Goal: Information Seeking & Learning: Learn about a topic

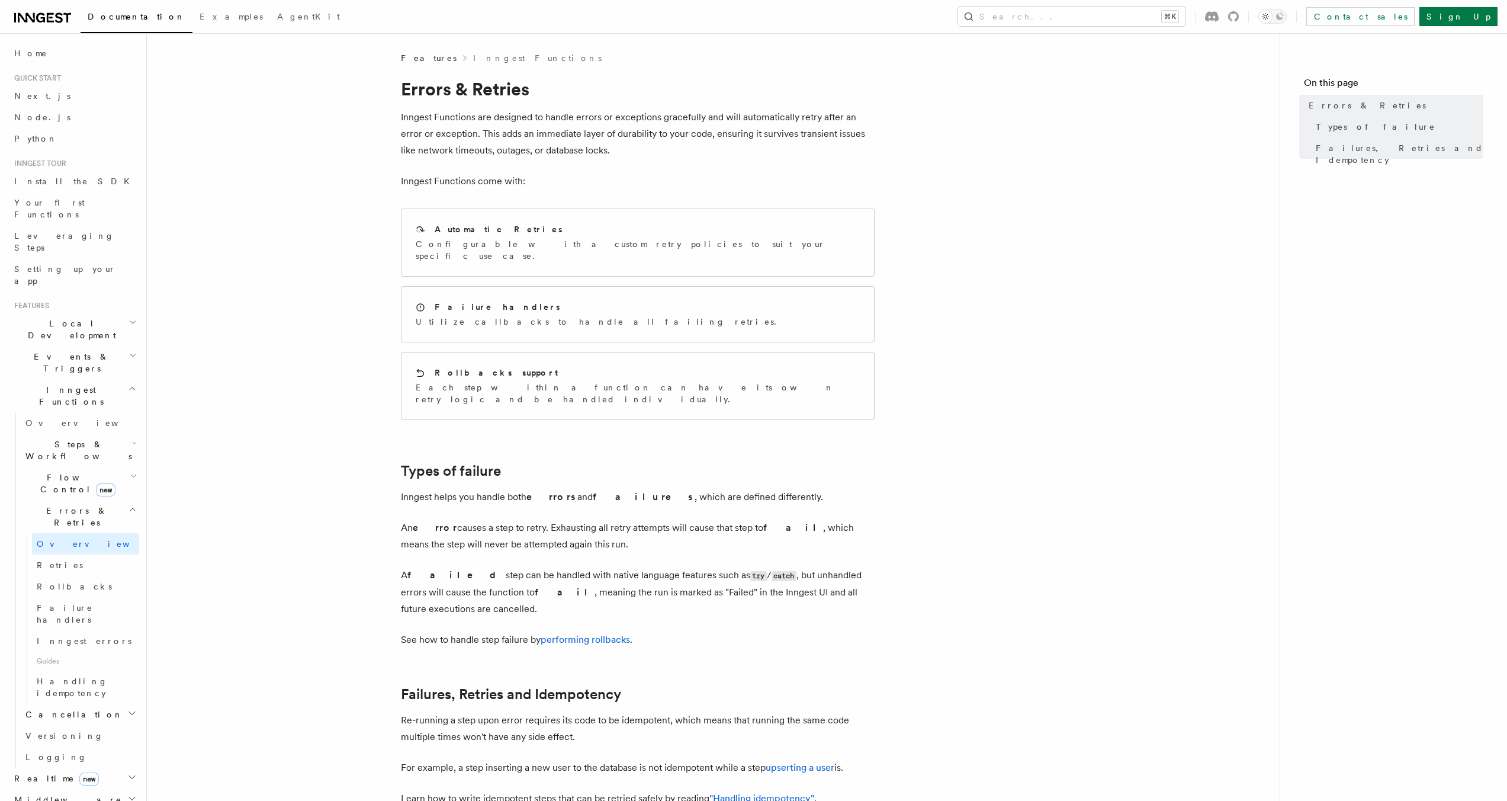
scroll to position [190, 0]
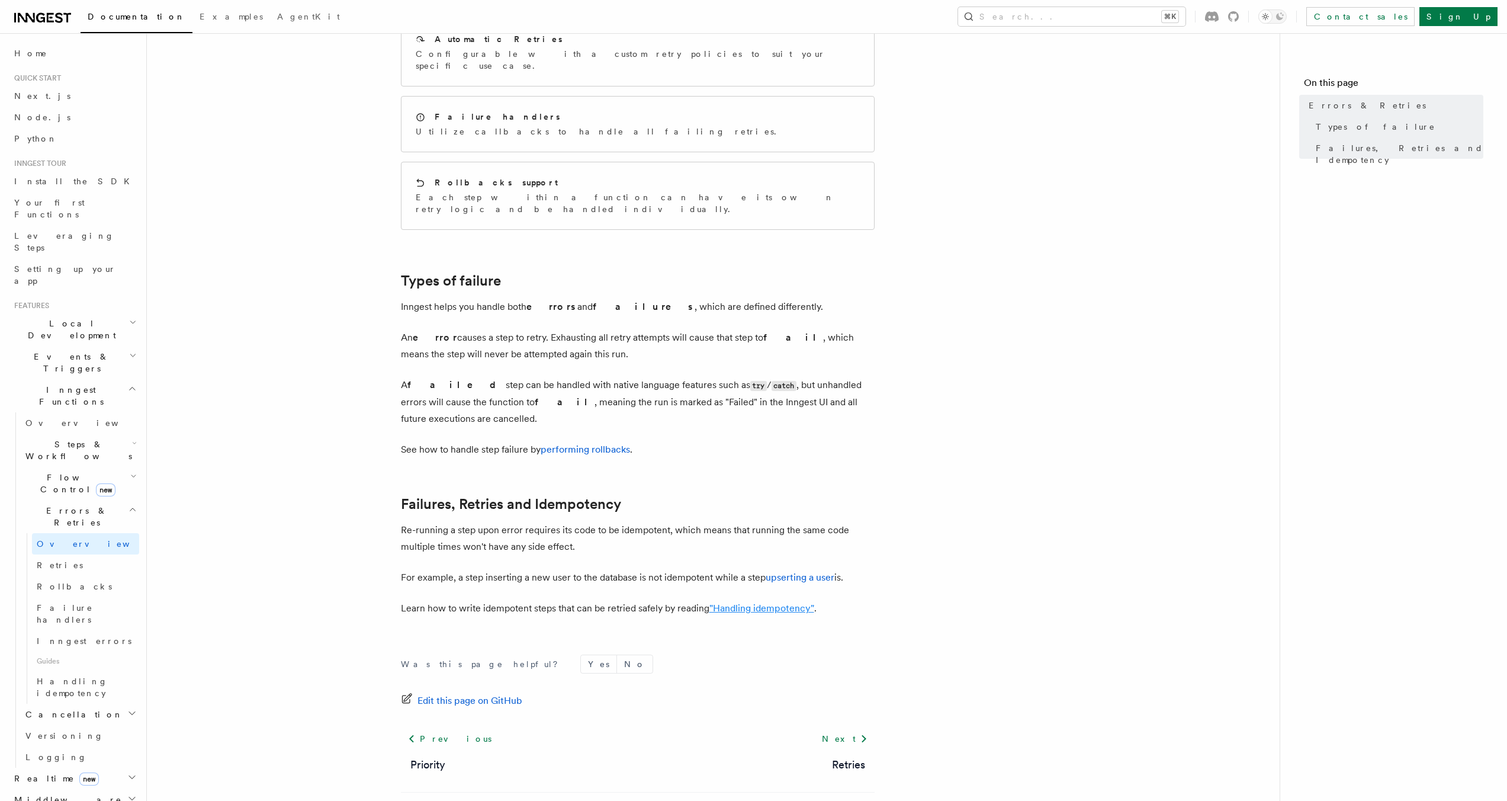
click at [785, 602] on link ""Handling idempotency"" at bounding box center [761, 607] width 105 height 11
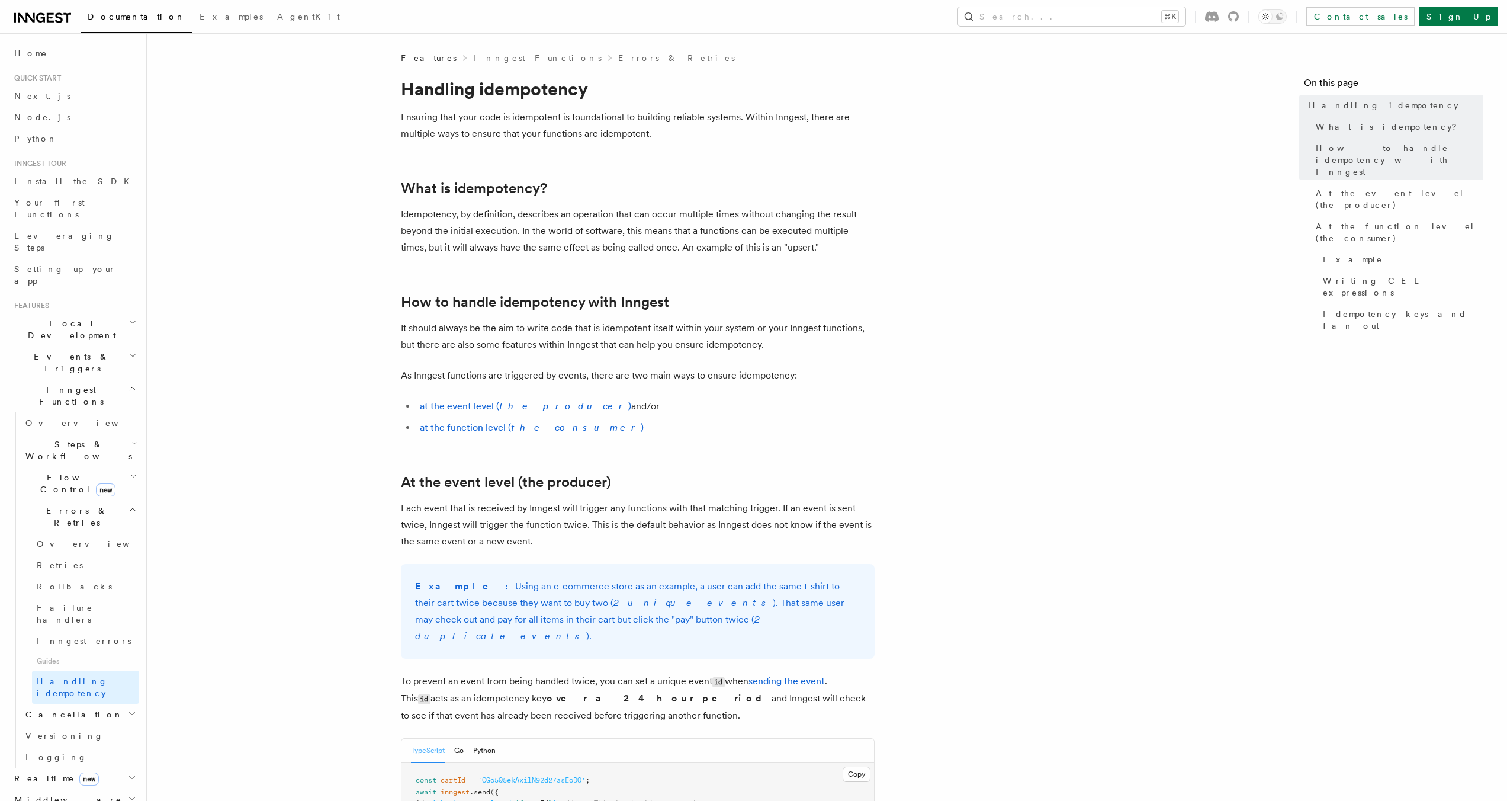
click at [564, 122] on p "Ensuring that your code is idempotent is foundational to building reliable syst…" at bounding box center [638, 125] width 474 height 33
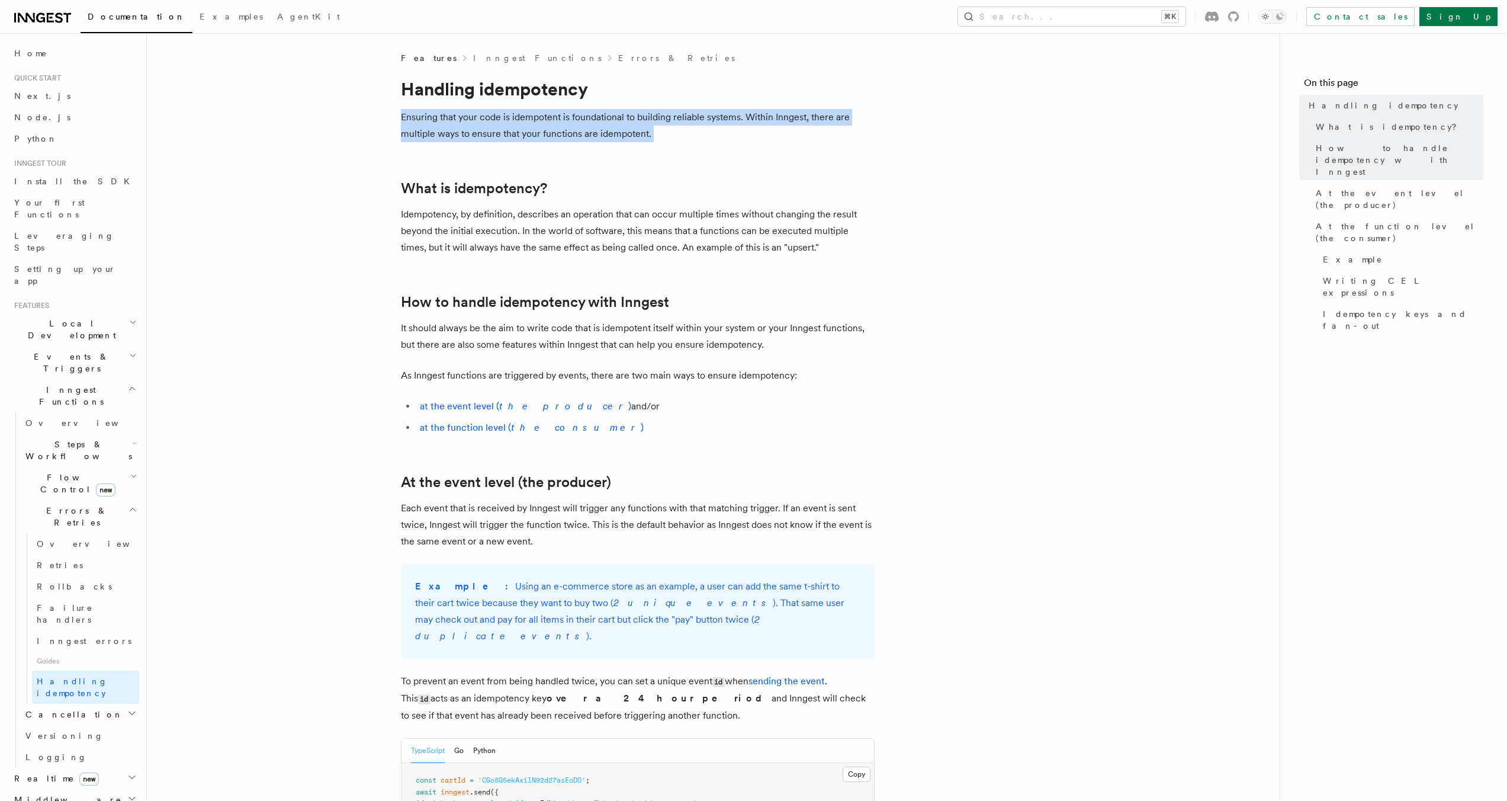
click at [564, 122] on p "Ensuring that your code is idempotent is foundational to building reliable syst…" at bounding box center [638, 125] width 474 height 33
click at [589, 126] on p "Ensuring that your code is idempotent is foundational to building reliable syst…" at bounding box center [638, 125] width 474 height 33
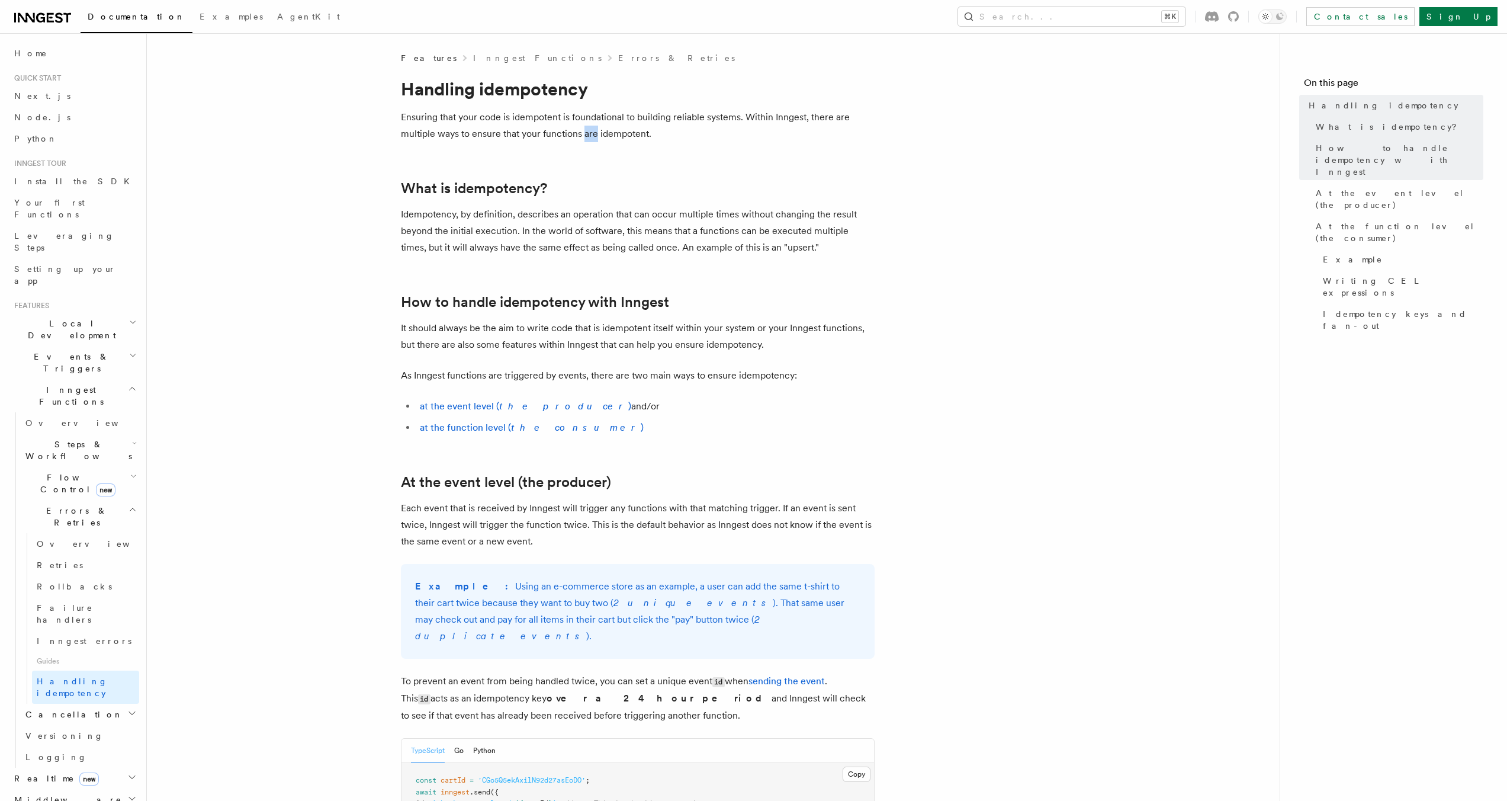
click at [589, 126] on p "Ensuring that your code is idempotent is foundational to building reliable syst…" at bounding box center [638, 125] width 474 height 33
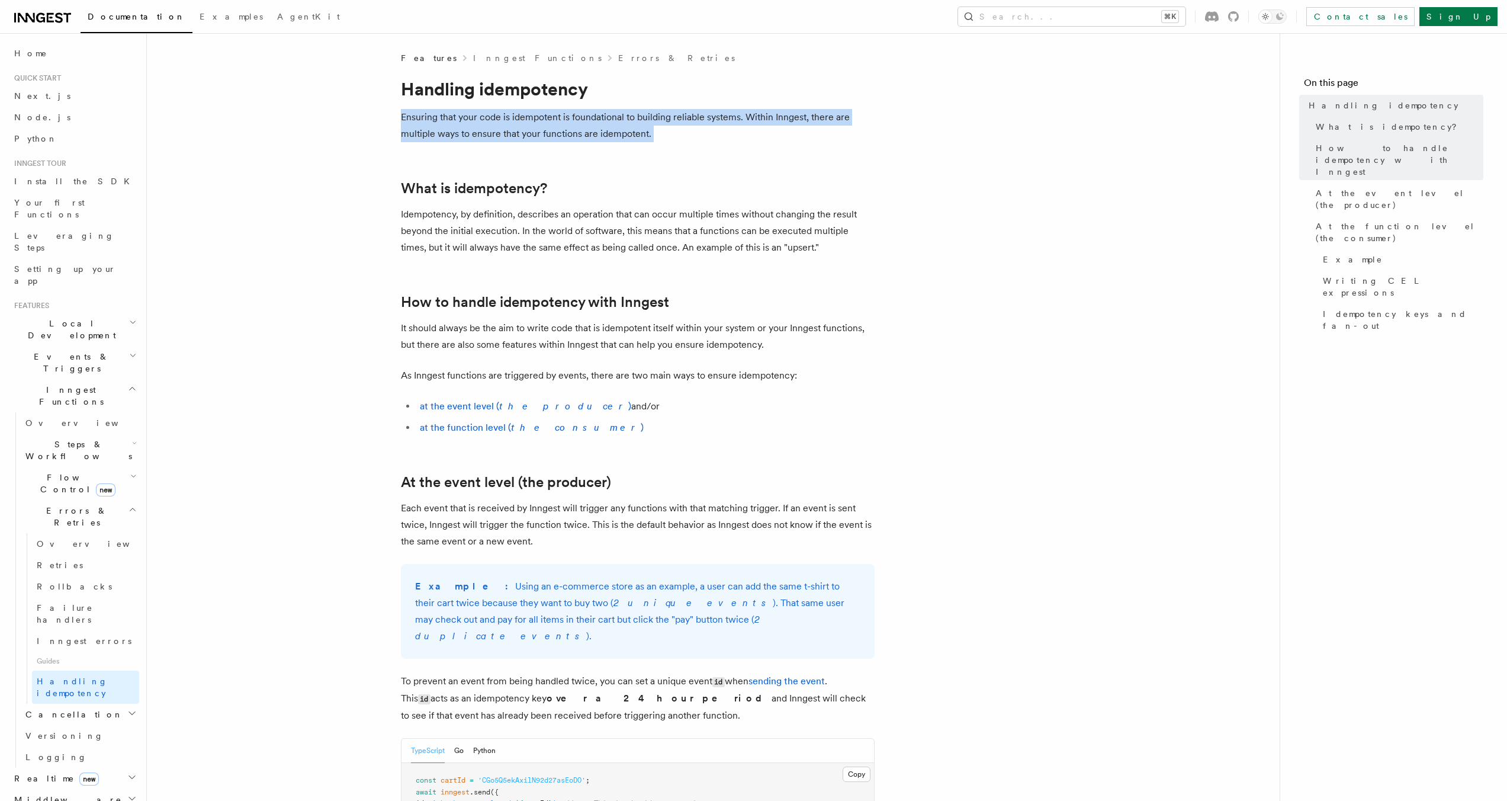
click at [589, 126] on p "Ensuring that your code is idempotent is foundational to building reliable syst…" at bounding box center [638, 125] width 474 height 33
click at [484, 133] on p "Ensuring that your code is idempotent is foundational to building reliable syst…" at bounding box center [638, 125] width 474 height 33
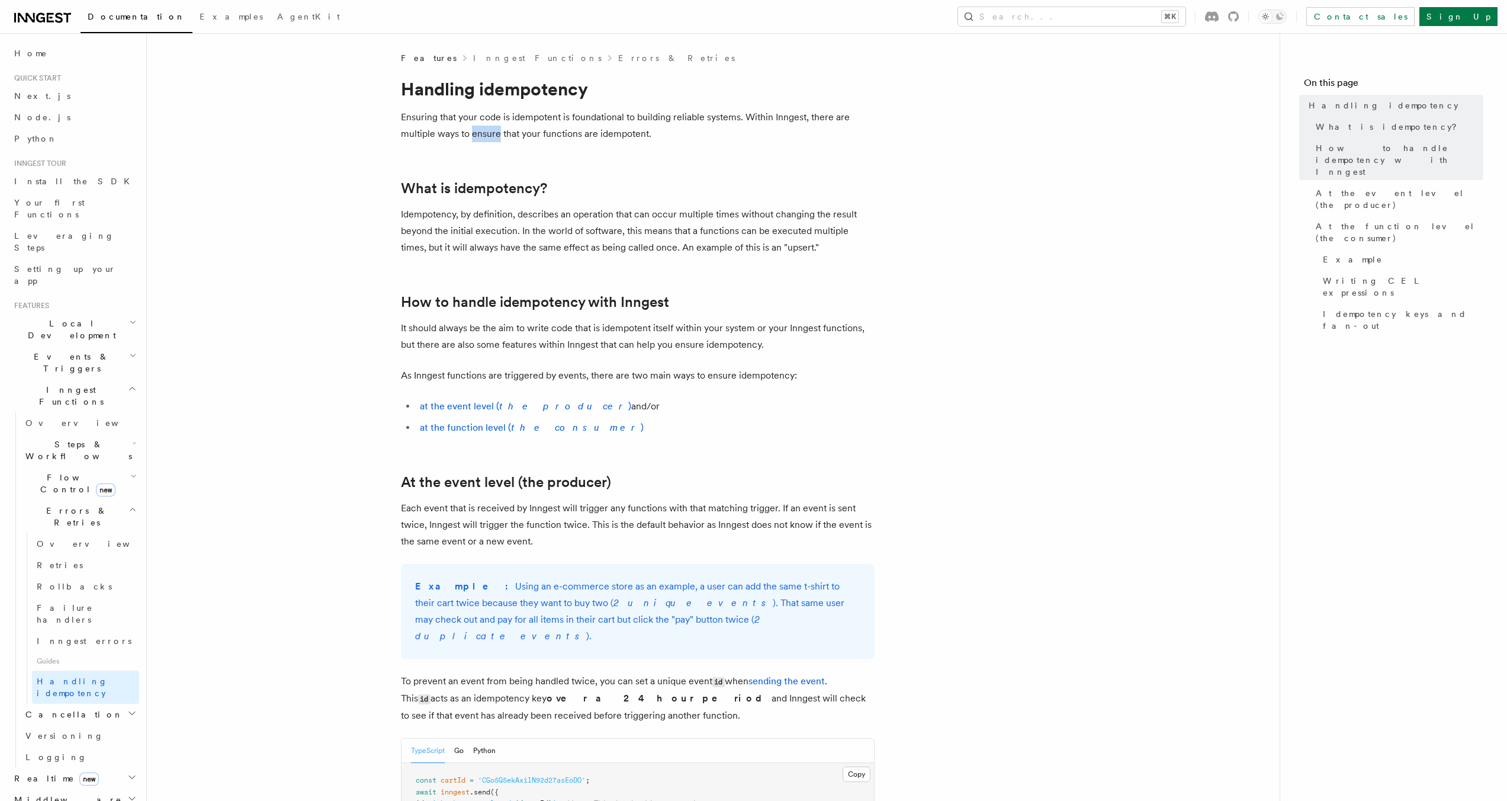
click at [484, 133] on p "Ensuring that your code is idempotent is foundational to building reliable syst…" at bounding box center [638, 125] width 474 height 33
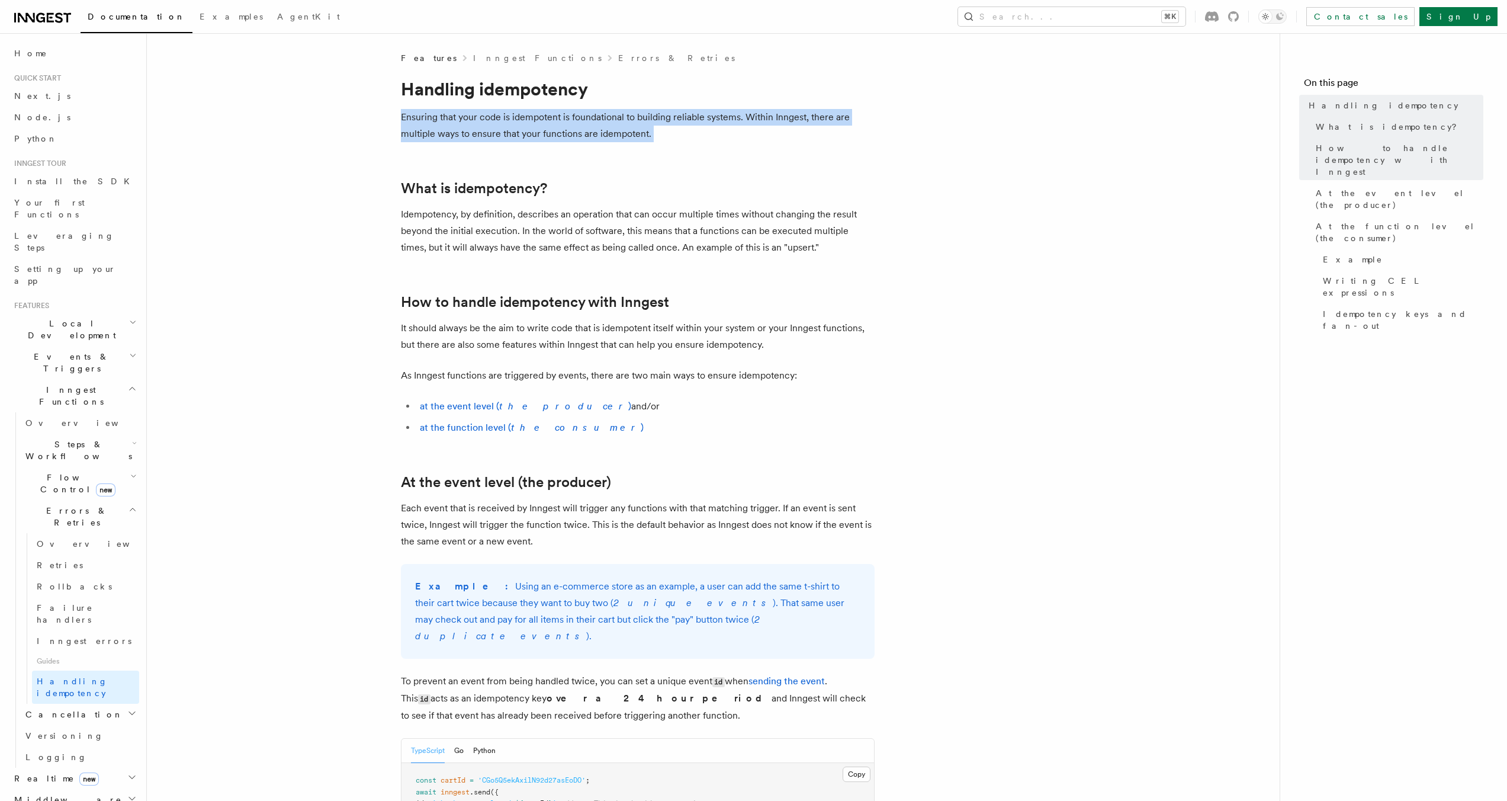
click at [484, 133] on p "Ensuring that your code is idempotent is foundational to building reliable syst…" at bounding box center [638, 125] width 474 height 33
click at [557, 131] on p "Ensuring that your code is idempotent is foundational to building reliable syst…" at bounding box center [638, 125] width 474 height 33
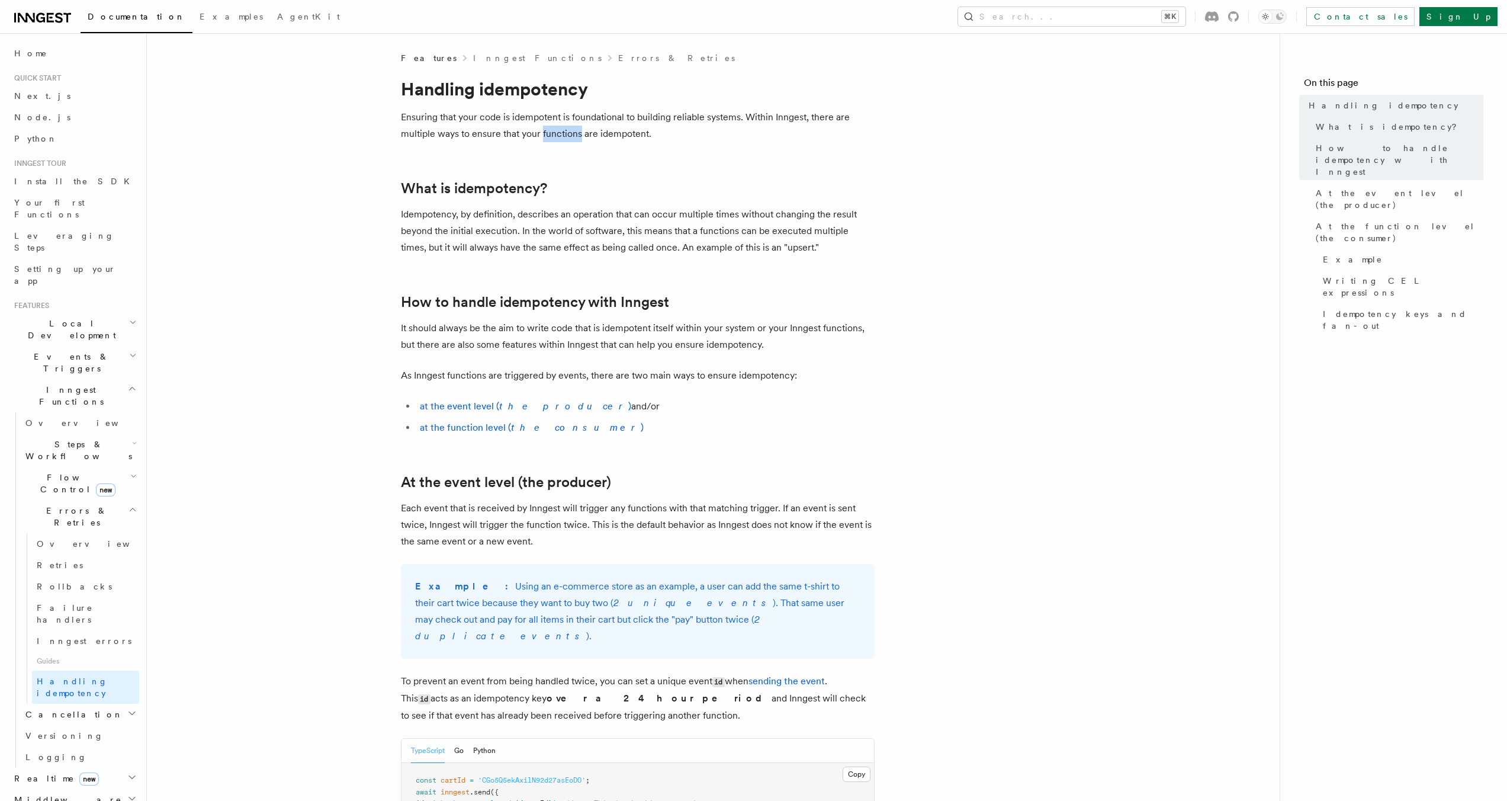
click at [557, 131] on p "Ensuring that your code is idempotent is foundational to building reliable syst…" at bounding box center [638, 125] width 474 height 33
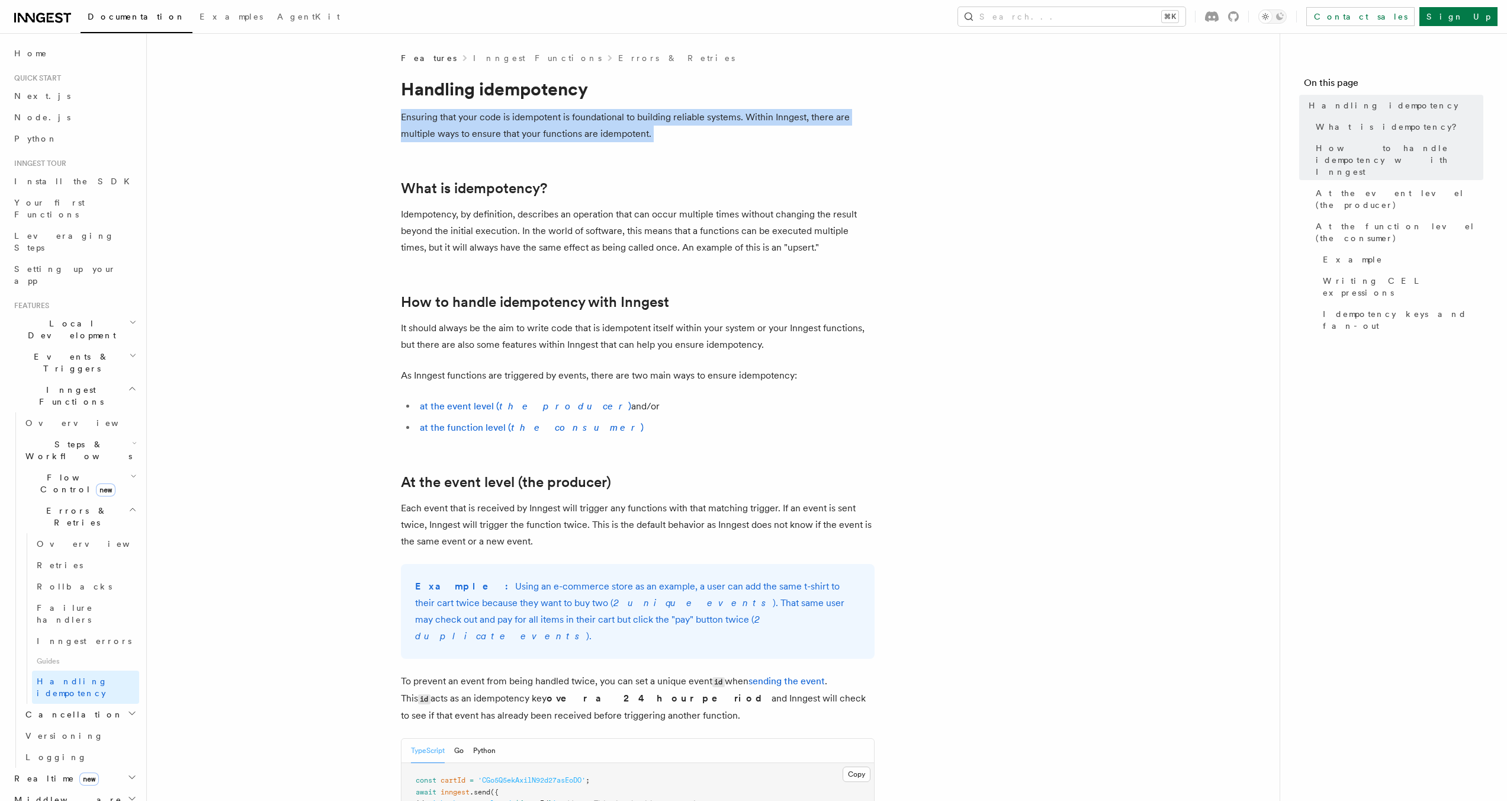
click at [557, 131] on p "Ensuring that your code is idempotent is foundational to building reliable syst…" at bounding box center [638, 125] width 474 height 33
click at [458, 189] on link "What is idempotency?" at bounding box center [474, 188] width 146 height 17
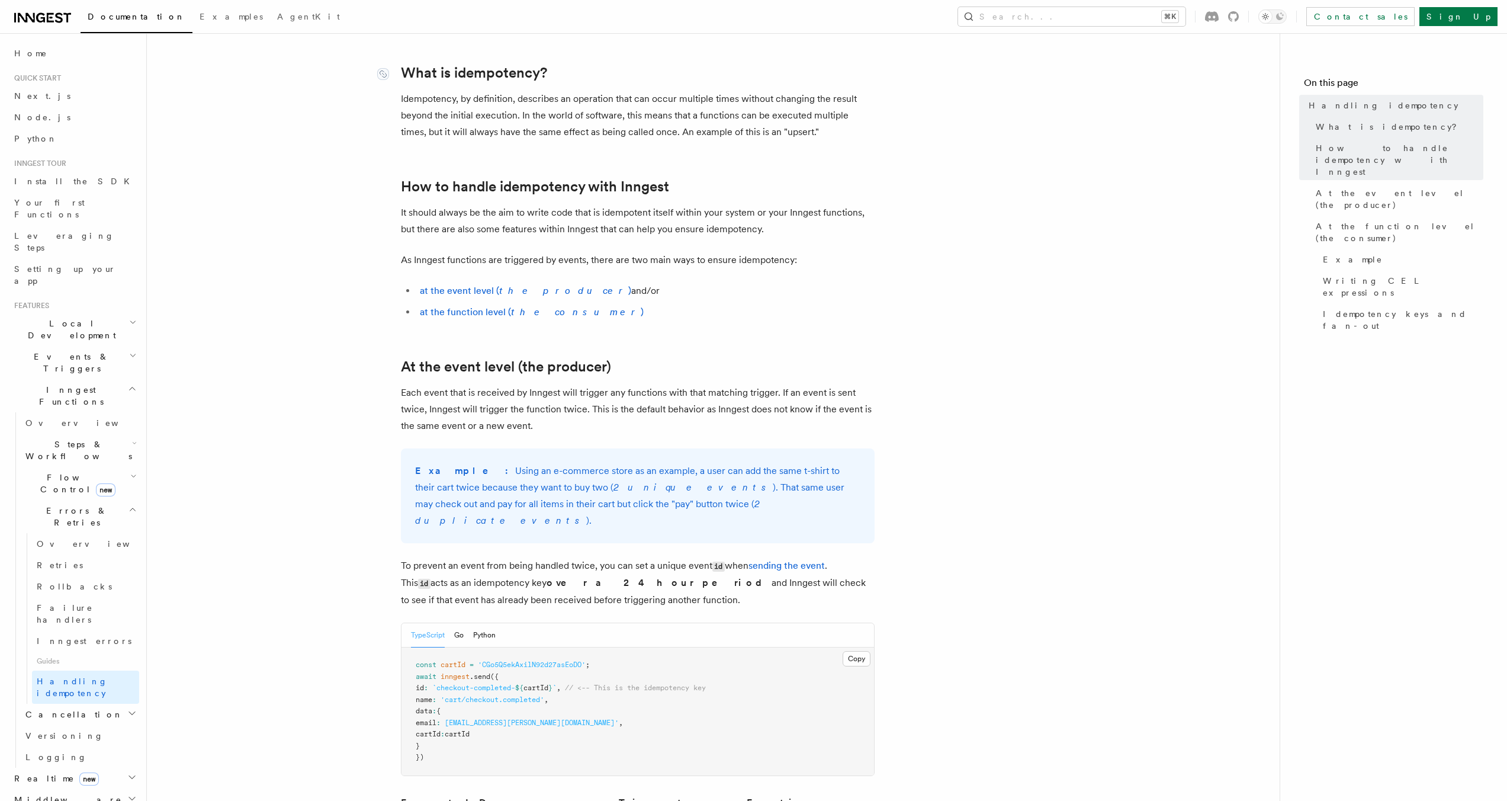
scroll to position [123, 0]
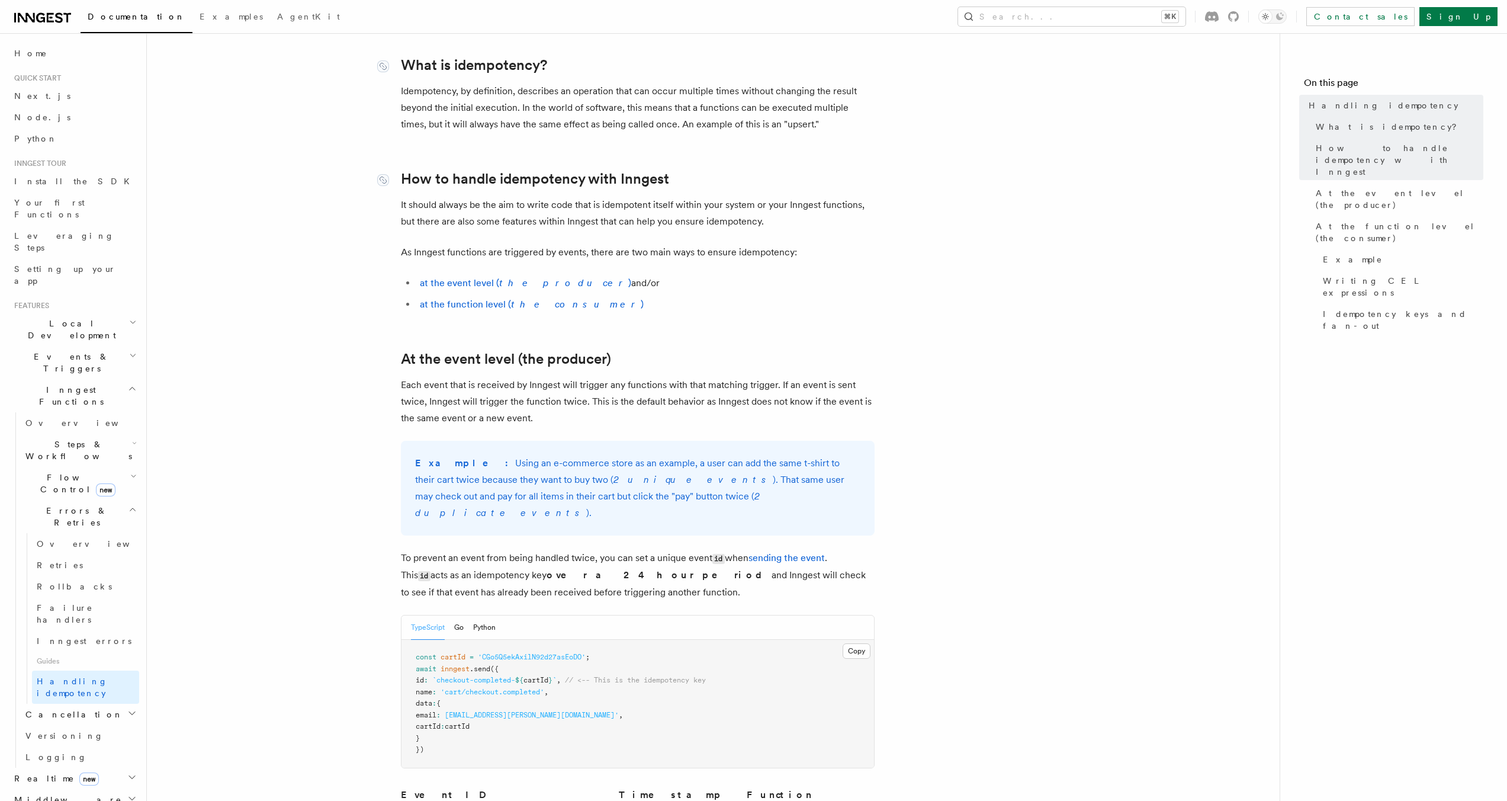
click at [566, 125] on p "Idempotency, by definition, describes an operation that can occur multiple time…" at bounding box center [638, 108] width 474 height 50
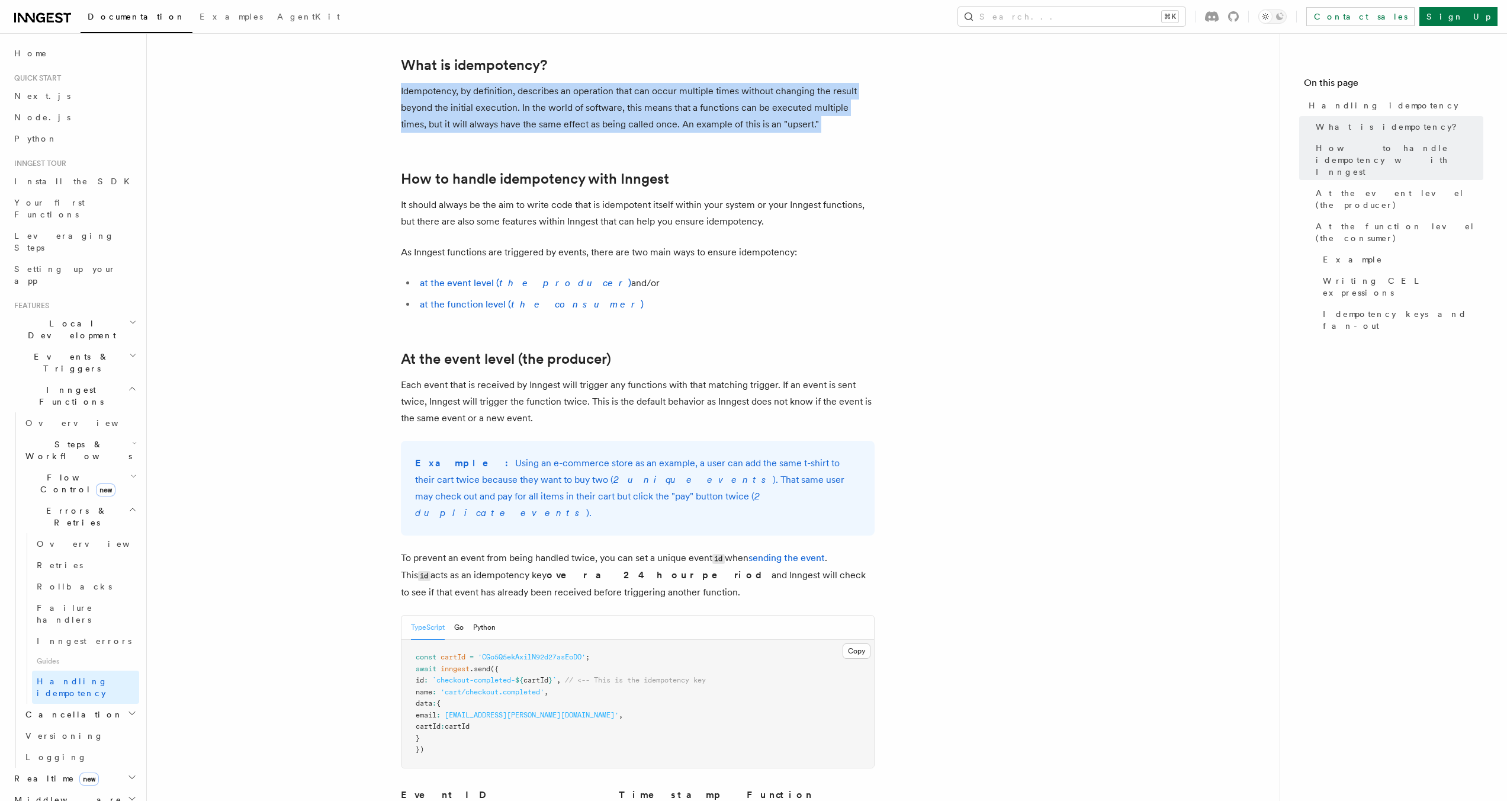
click at [566, 125] on p "Idempotency, by definition, describes an operation that can occur multiple time…" at bounding box center [638, 108] width 474 height 50
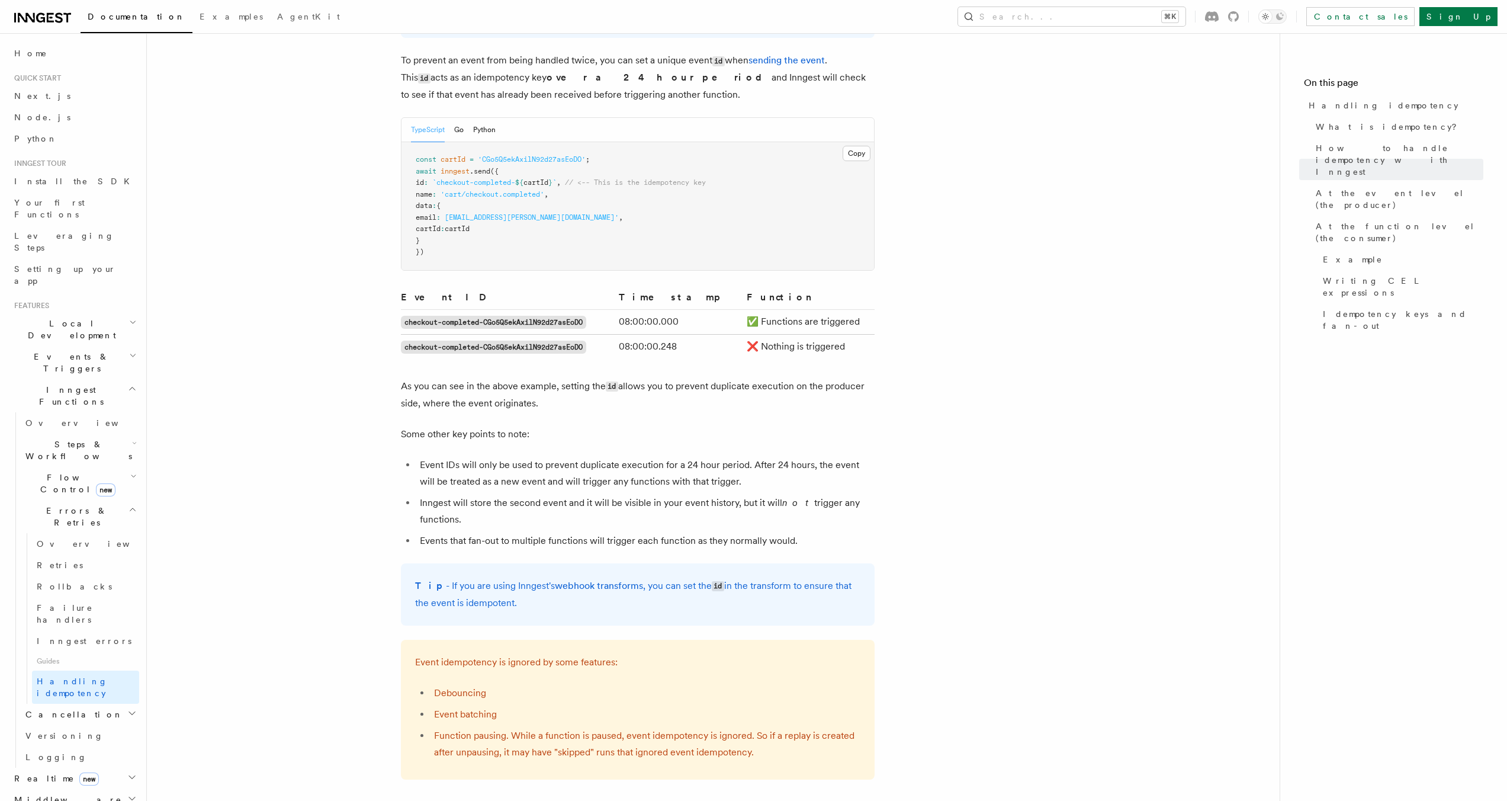
scroll to position [636, 0]
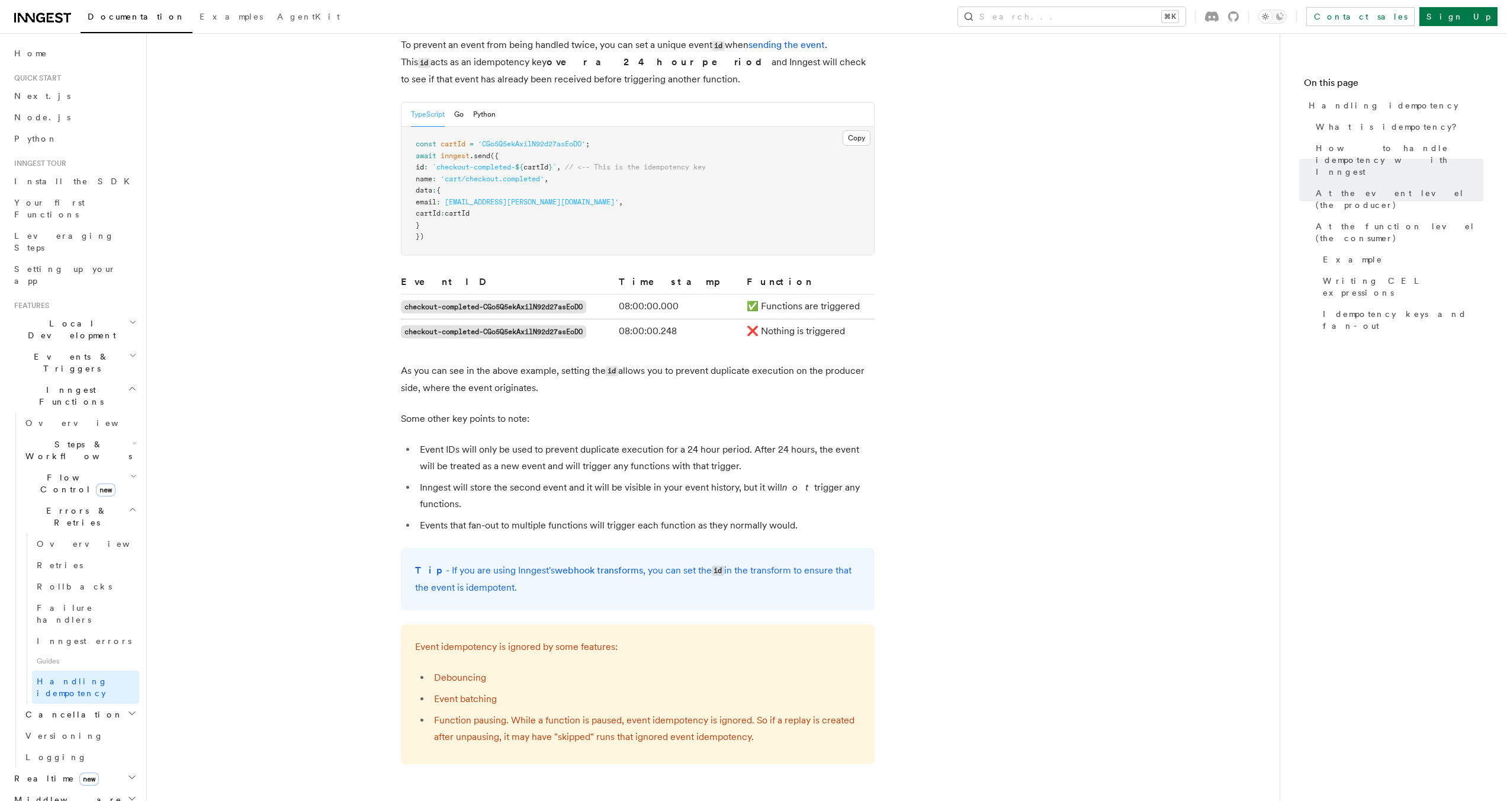
click at [512, 669] on li "Debouncing" at bounding box center [646, 677] width 430 height 17
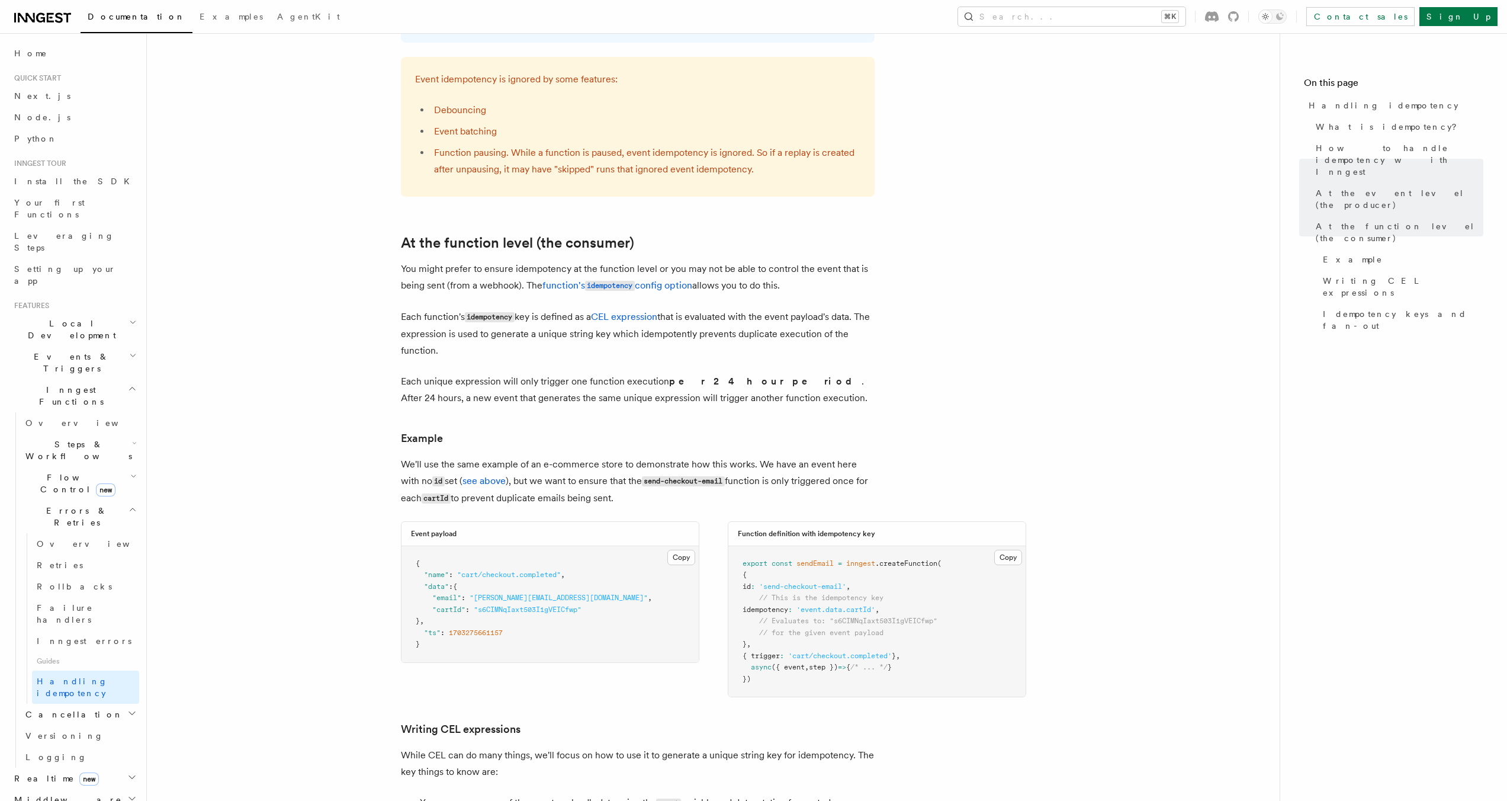
scroll to position [1264, 0]
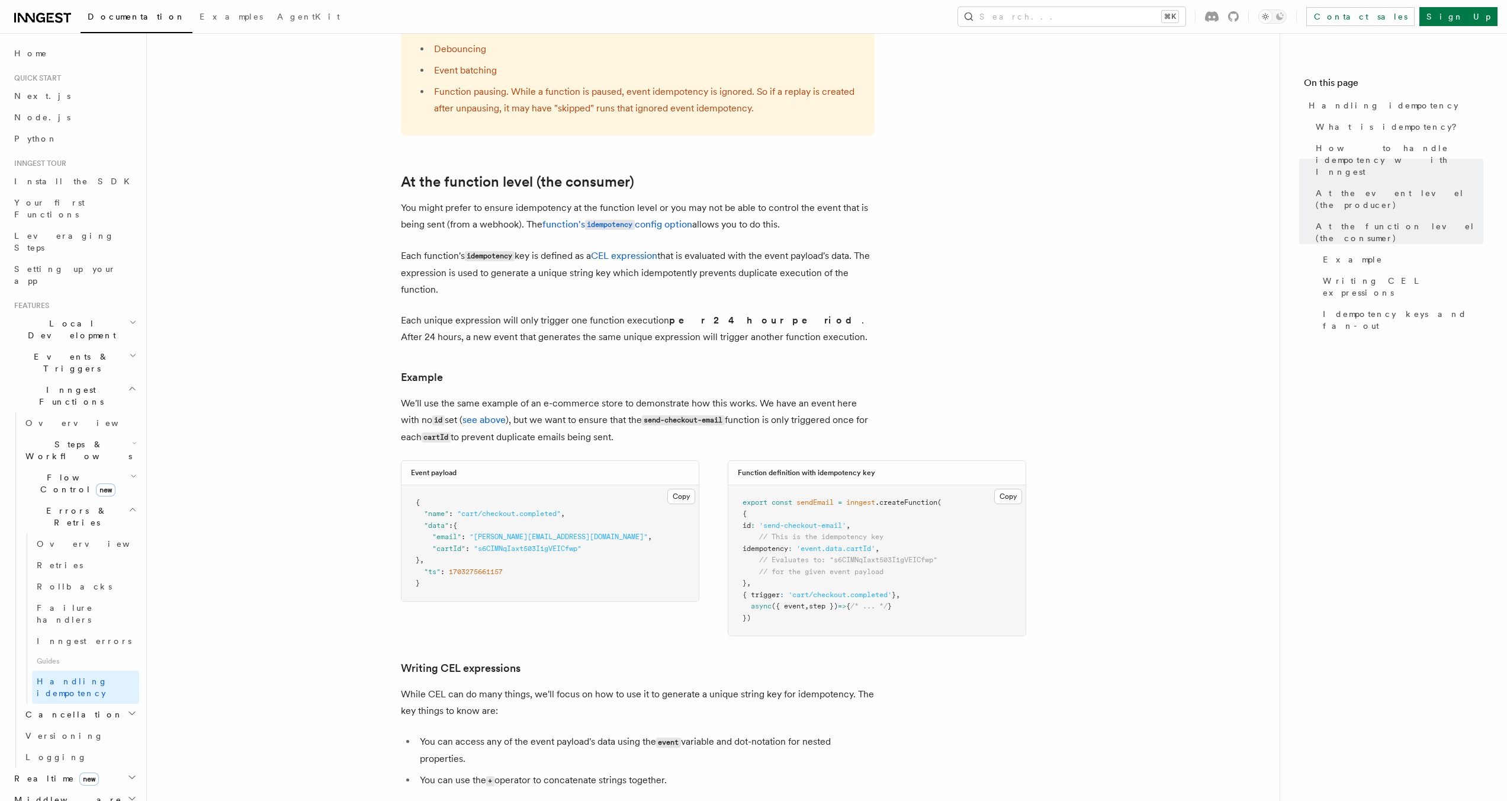
click at [427, 200] on p "You might prefer to ensure idempotency at the function level or you may not be …" at bounding box center [638, 217] width 474 height 34
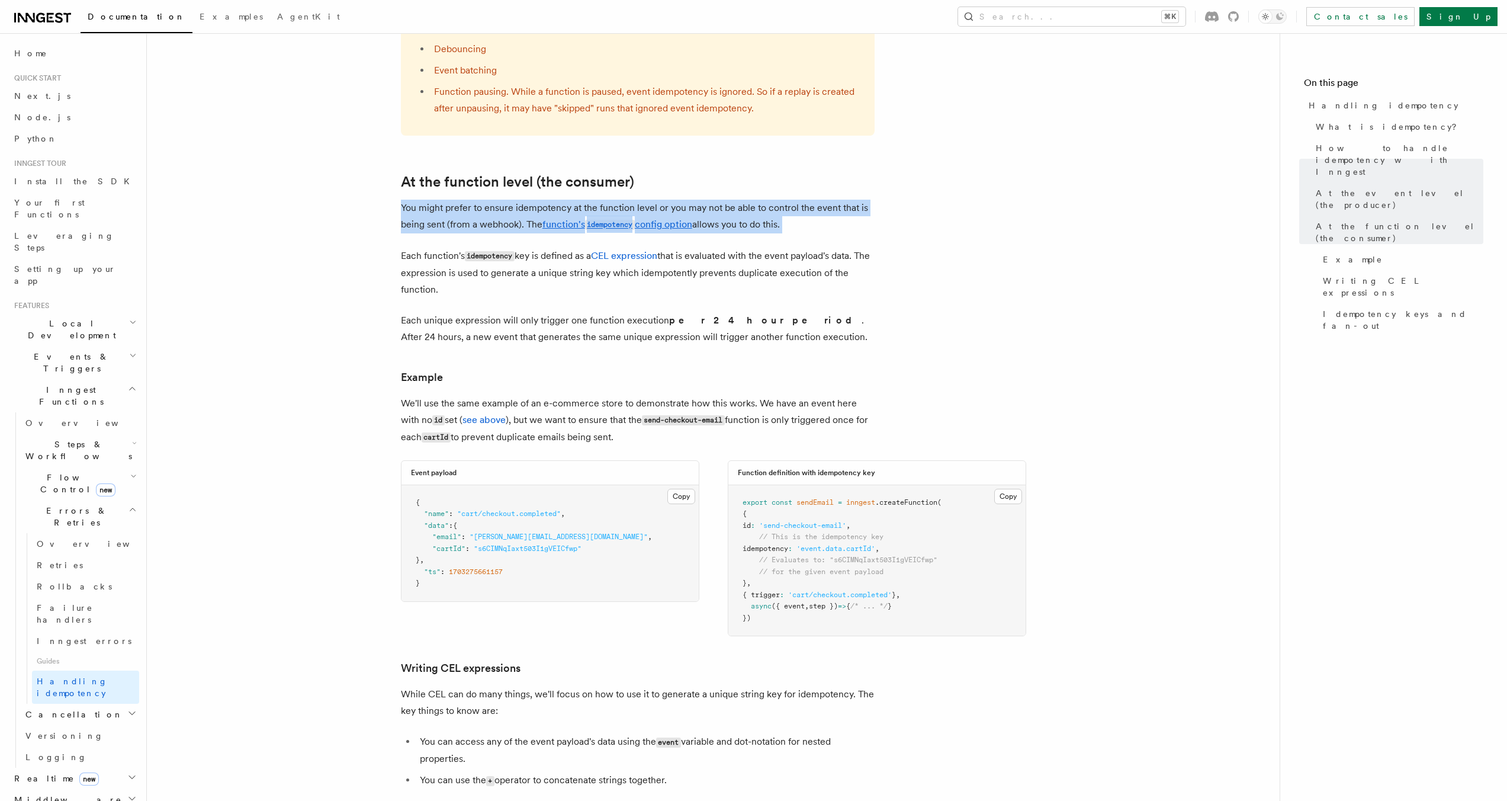
click at [427, 200] on p "You might prefer to ensure idempotency at the function level or you may not be …" at bounding box center [638, 217] width 474 height 34
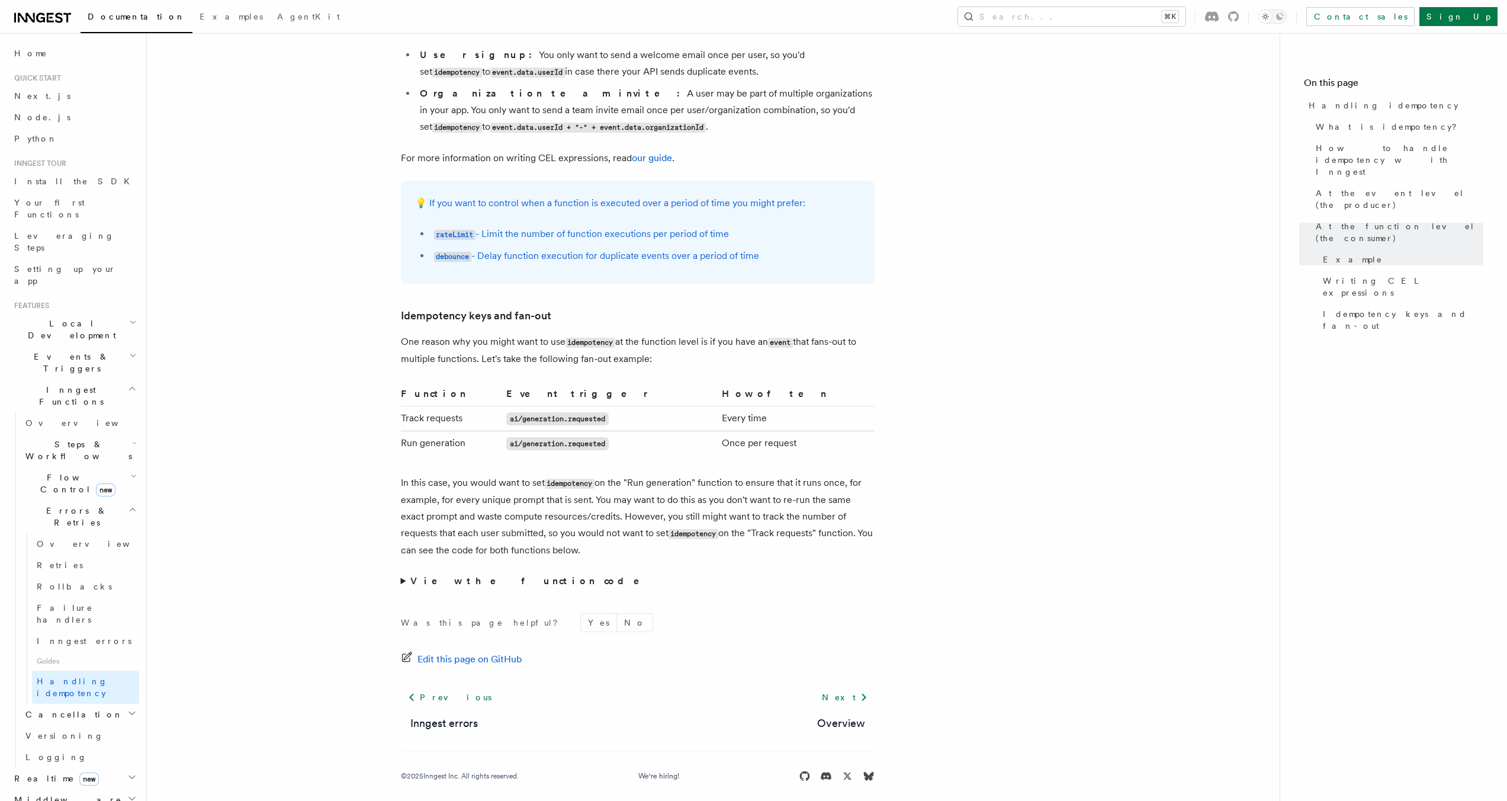
scroll to position [1803, 0]
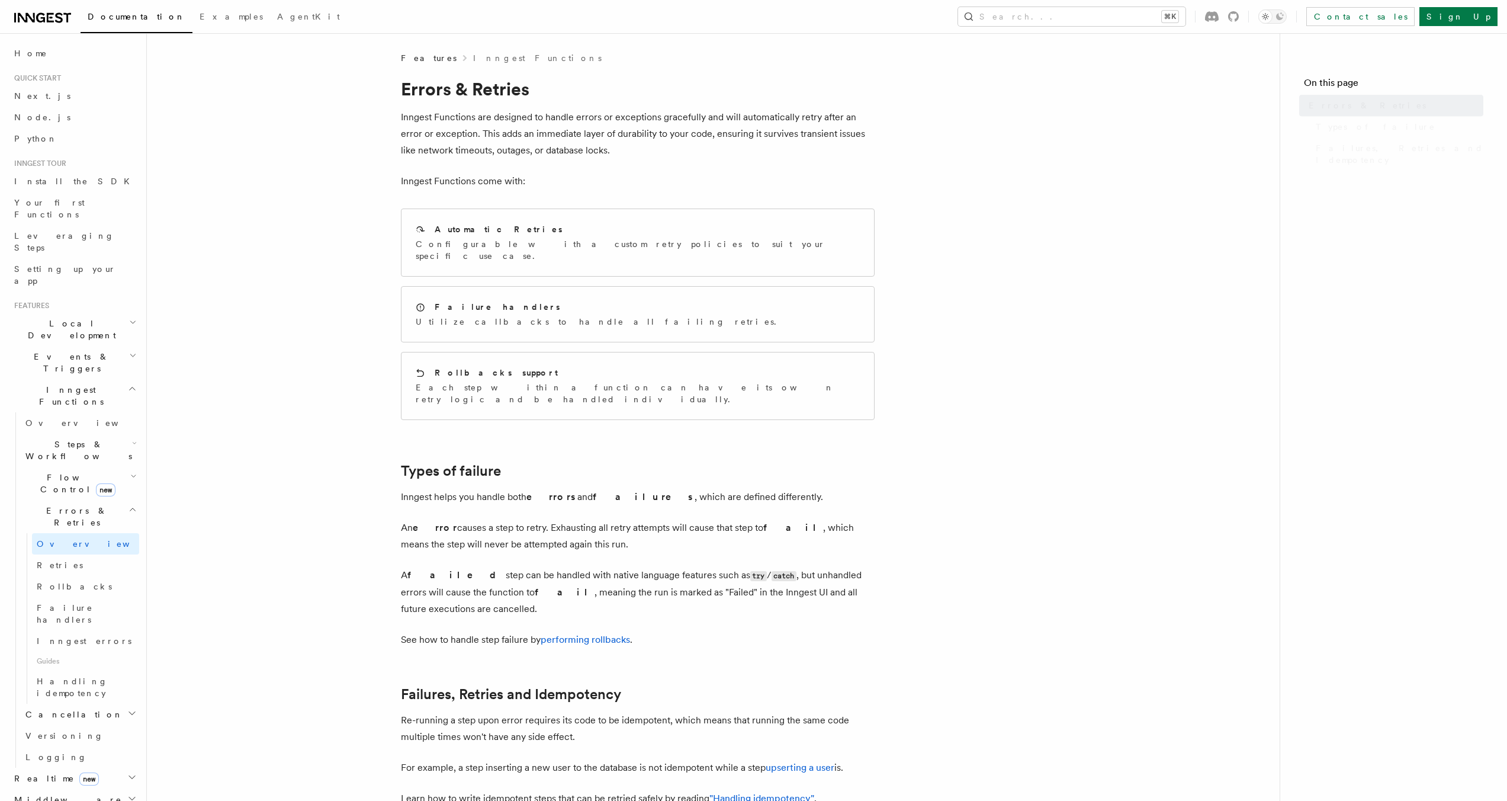
scroll to position [190, 0]
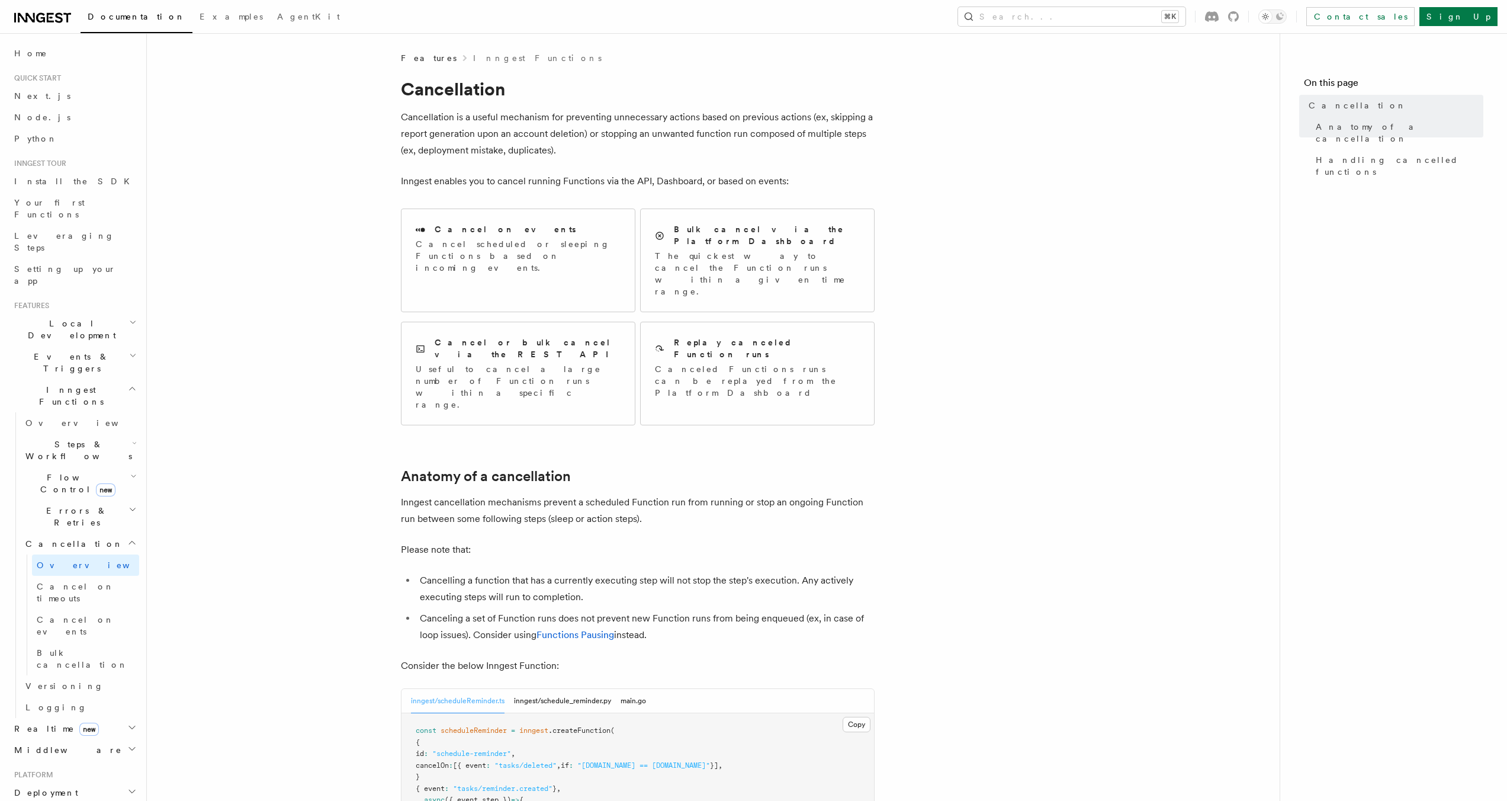
click at [511, 124] on p "Cancellation is a useful mechanism for preventing unnecessary actions based on …" at bounding box center [638, 134] width 474 height 50
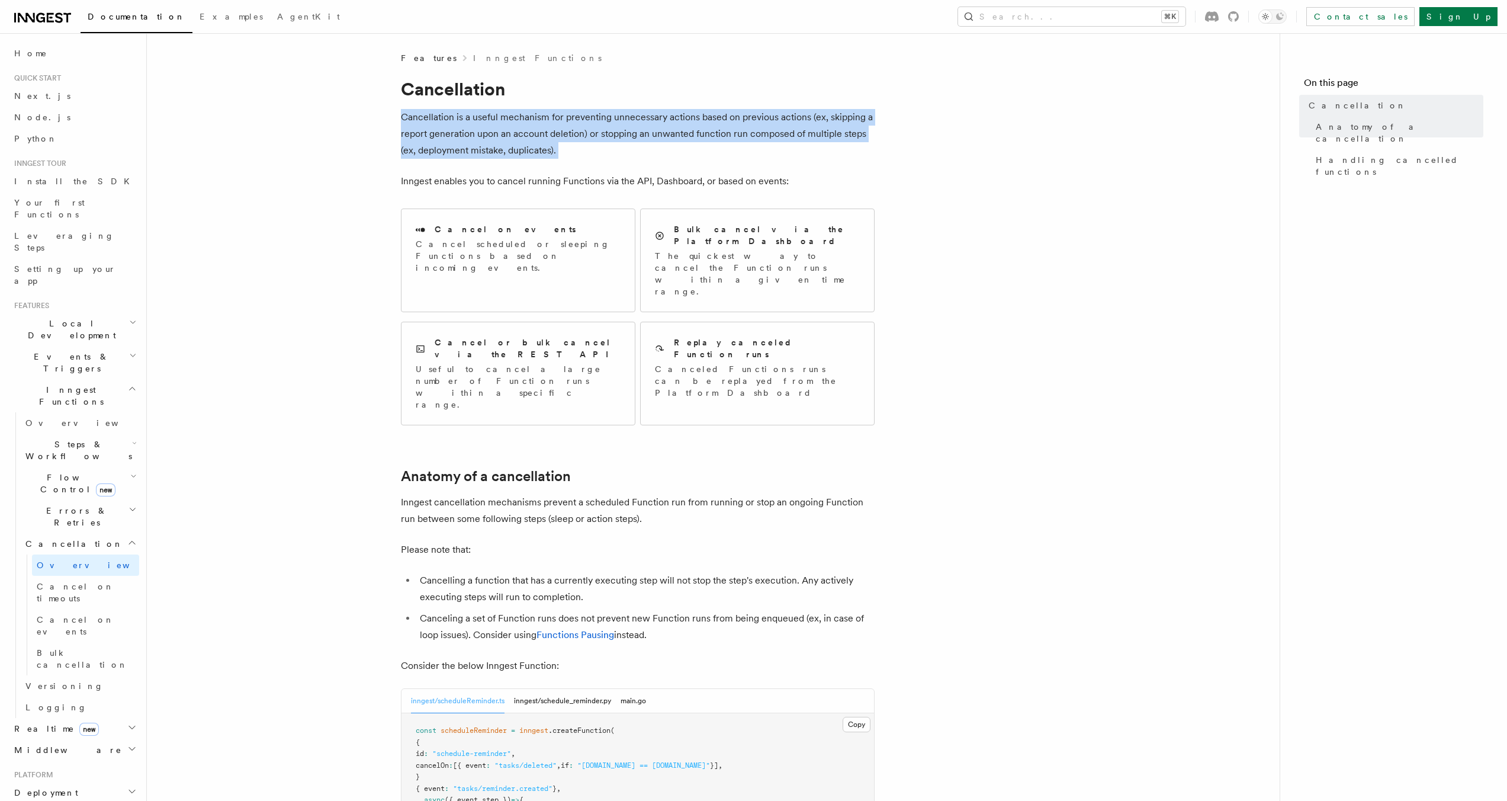
click at [511, 124] on p "Cancellation is a useful mechanism for preventing unnecessary actions based on …" at bounding box center [638, 134] width 474 height 50
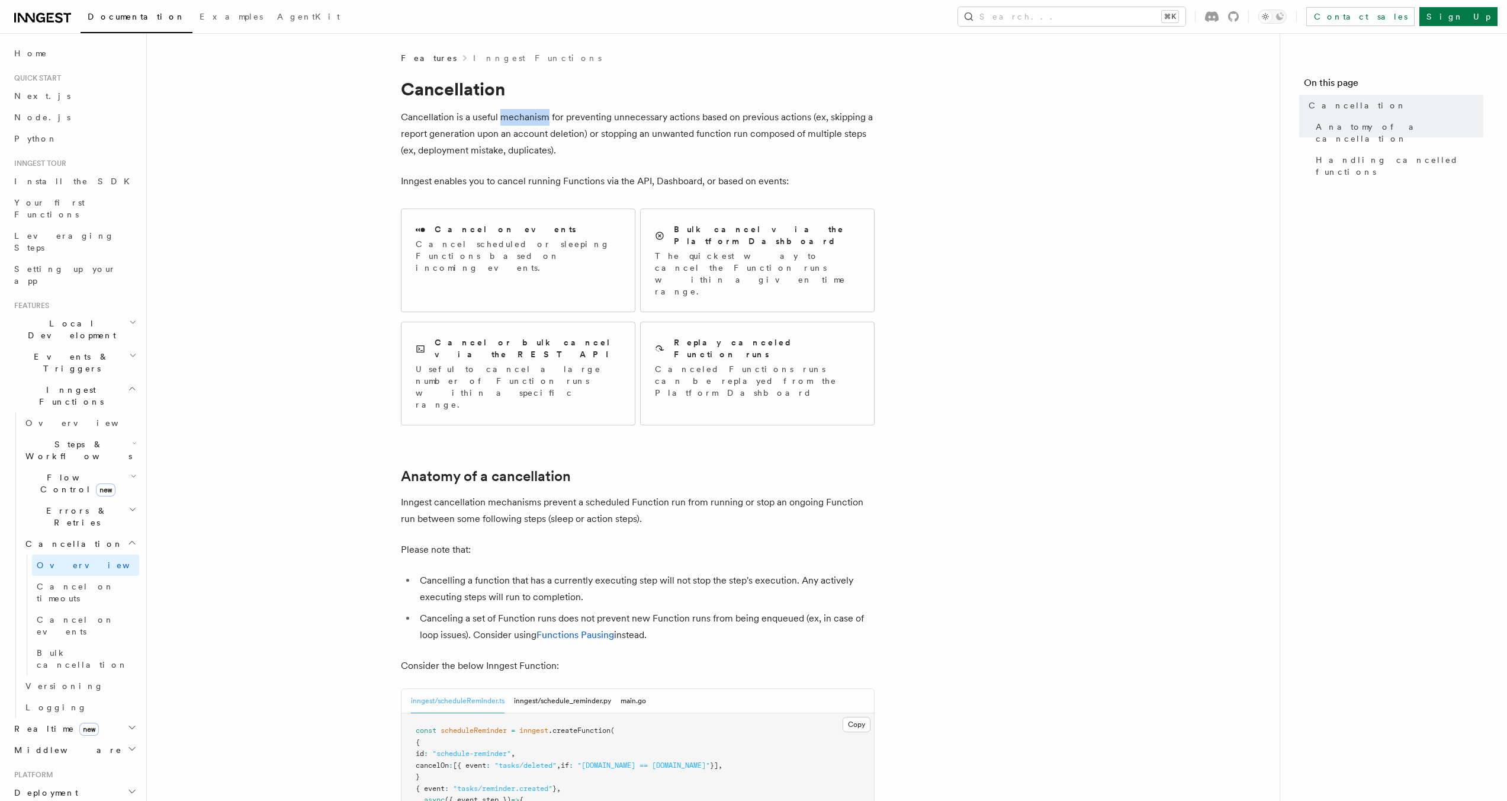
click at [511, 124] on p "Cancellation is a useful mechanism for preventing unnecessary actions based on …" at bounding box center [638, 134] width 474 height 50
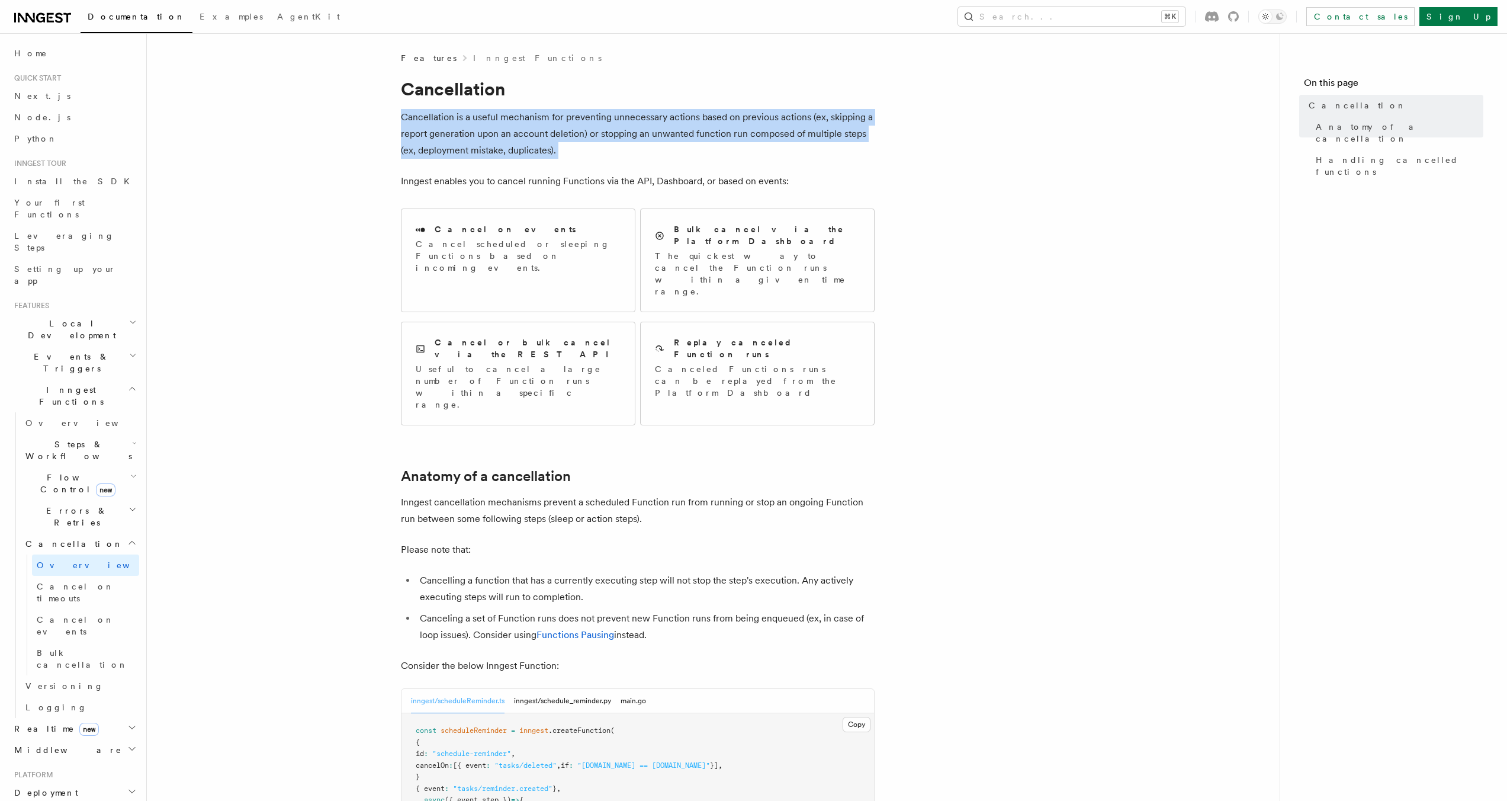
click at [511, 124] on p "Cancellation is a useful mechanism for preventing unnecessary actions based on …" at bounding box center [638, 134] width 474 height 50
click at [528, 127] on p "Cancellation is a useful mechanism for preventing unnecessary actions based on …" at bounding box center [638, 134] width 474 height 50
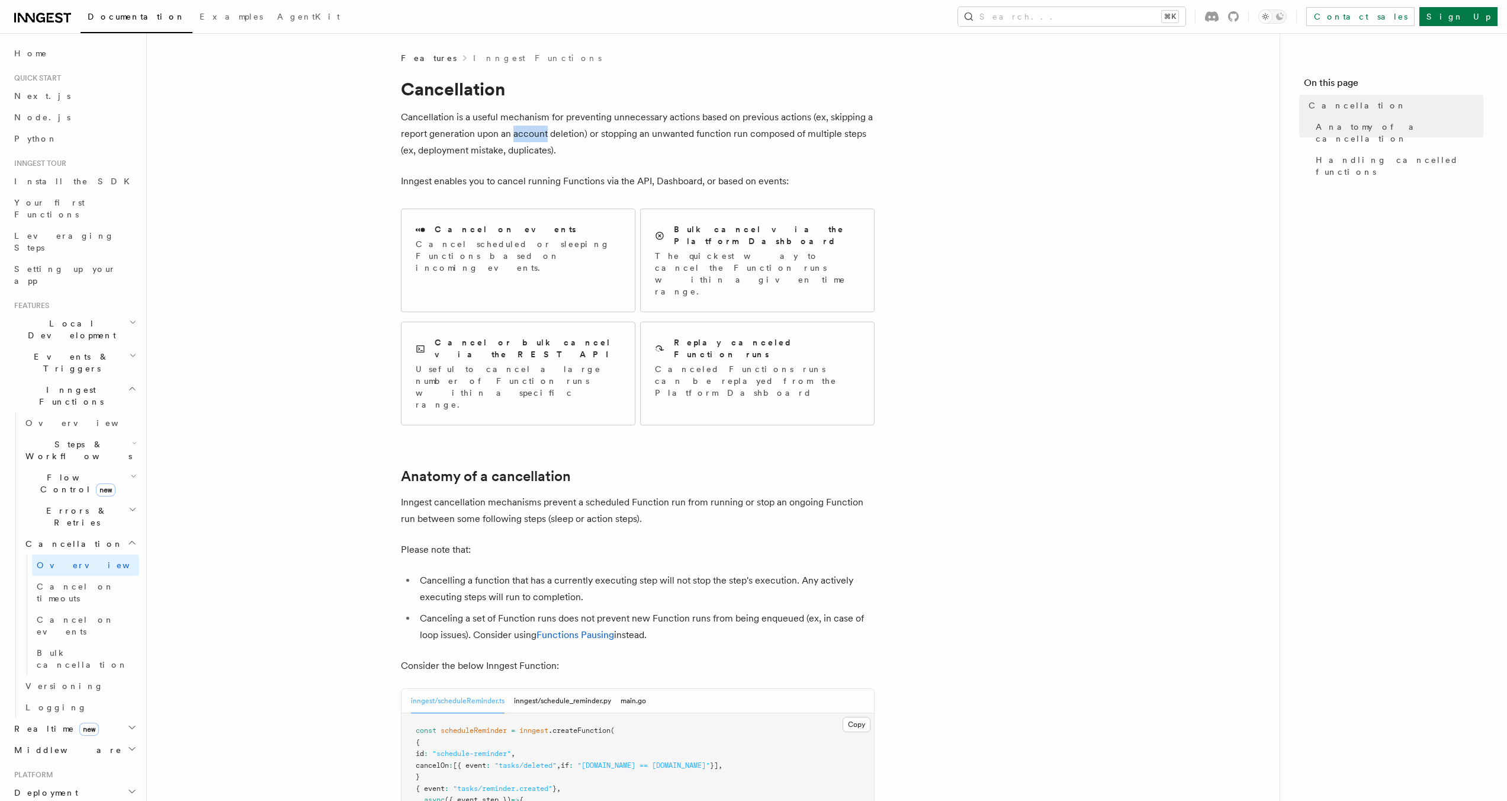
click at [528, 127] on p "Cancellation is a useful mechanism for preventing unnecessary actions based on …" at bounding box center [638, 134] width 474 height 50
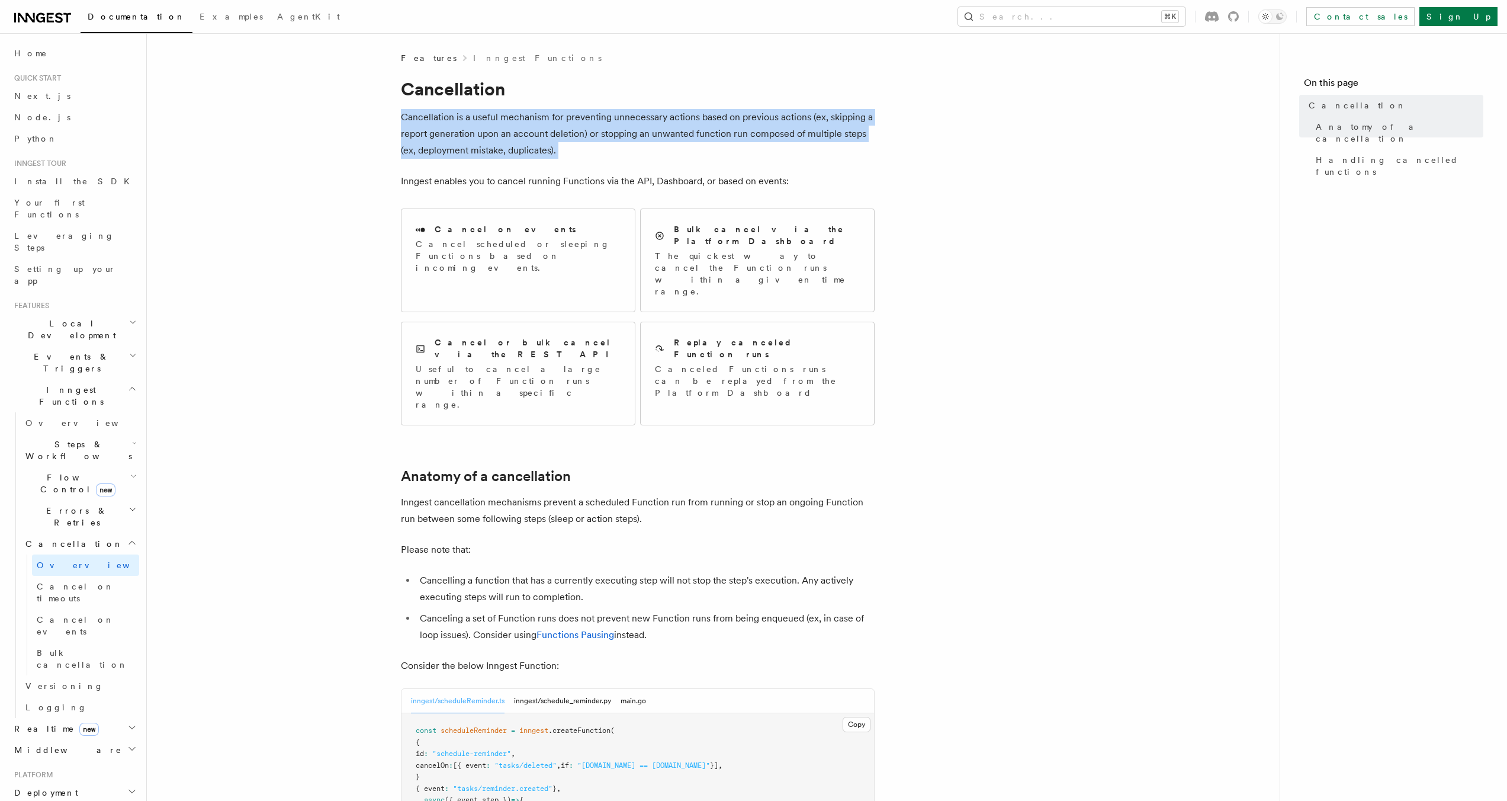
click at [528, 127] on p "Cancellation is a useful mechanism for preventing unnecessary actions based on …" at bounding box center [638, 134] width 474 height 50
click at [560, 142] on p "Cancellation is a useful mechanism for preventing unnecessary actions based on …" at bounding box center [638, 134] width 474 height 50
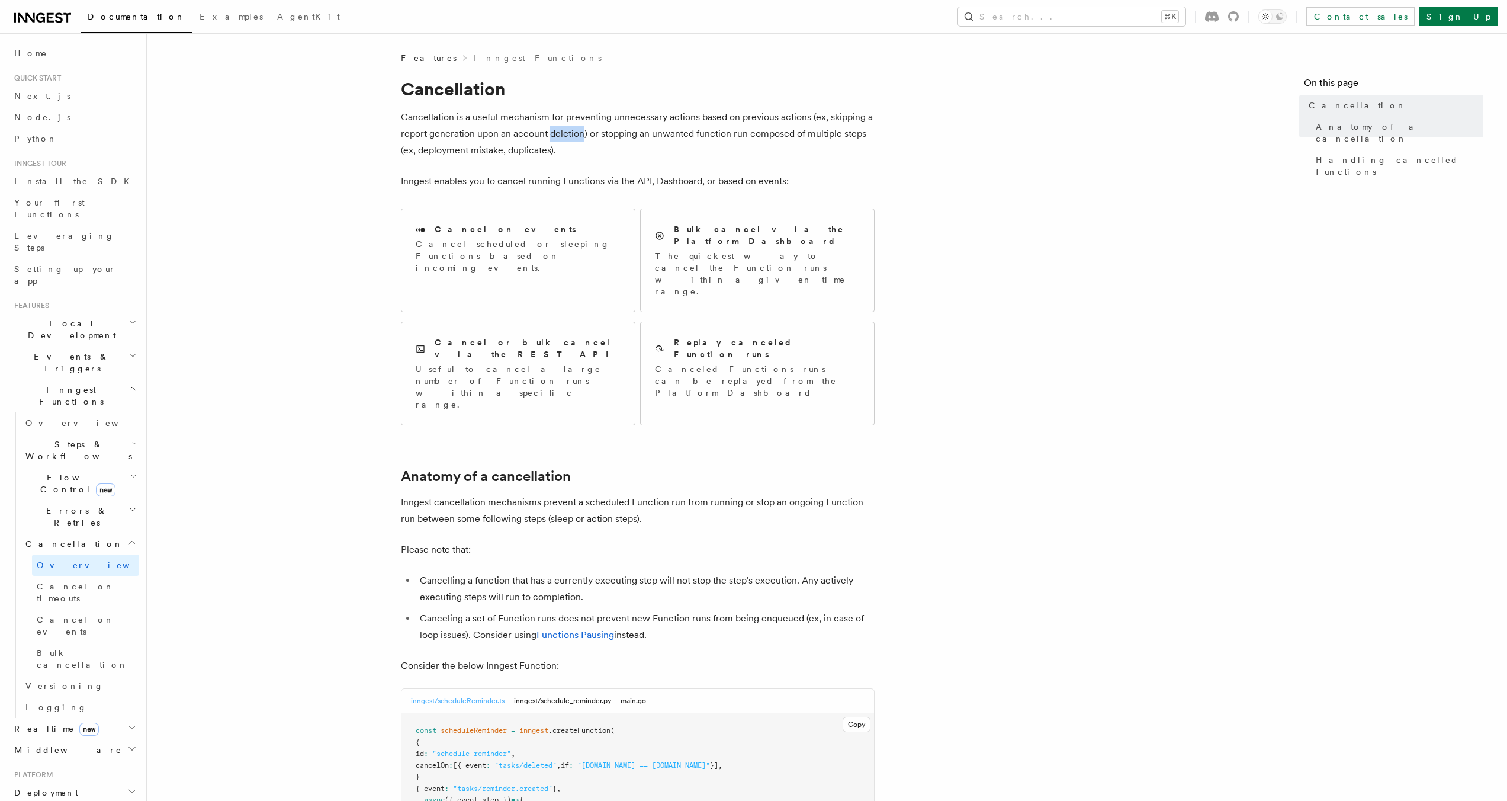
click at [560, 142] on p "Cancellation is a useful mechanism for preventing unnecessary actions based on …" at bounding box center [638, 134] width 474 height 50
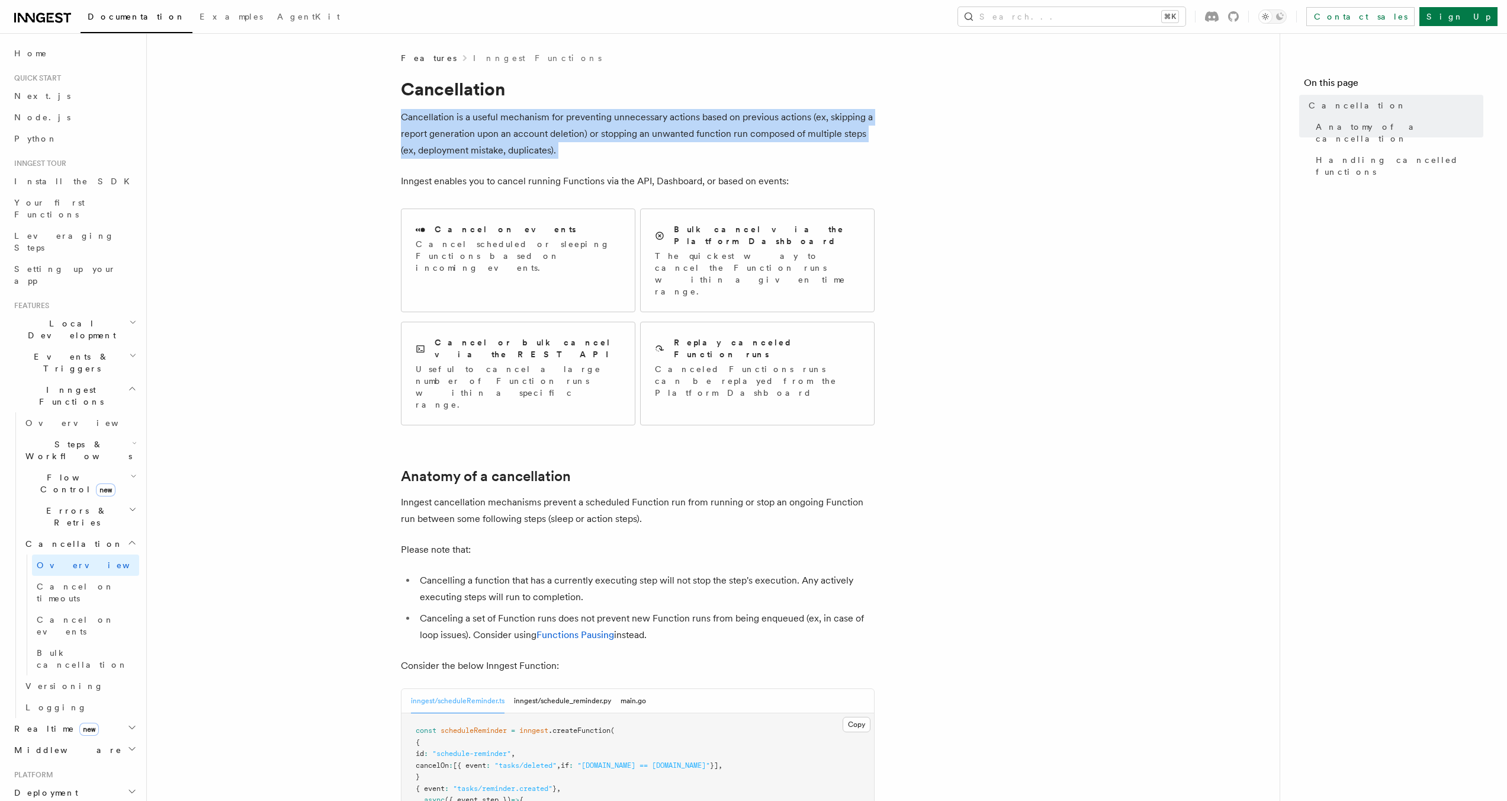
click at [560, 142] on p "Cancellation is a useful mechanism for preventing unnecessary actions based on …" at bounding box center [638, 134] width 474 height 50
click at [538, 153] on p "Cancellation is a useful mechanism for preventing unnecessary actions based on …" at bounding box center [638, 134] width 474 height 50
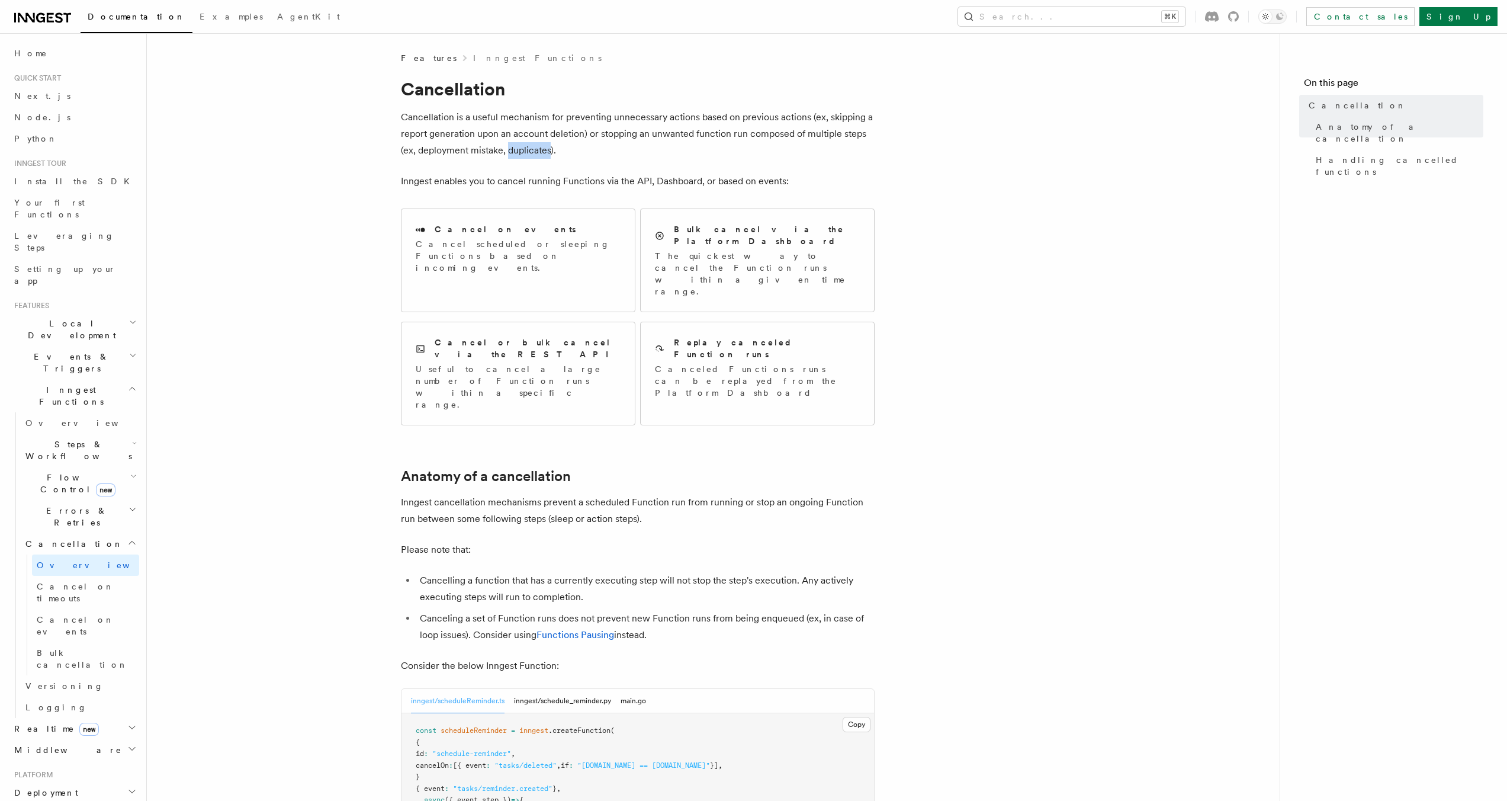
click at [538, 153] on p "Cancellation is a useful mechanism for preventing unnecessary actions based on …" at bounding box center [638, 134] width 474 height 50
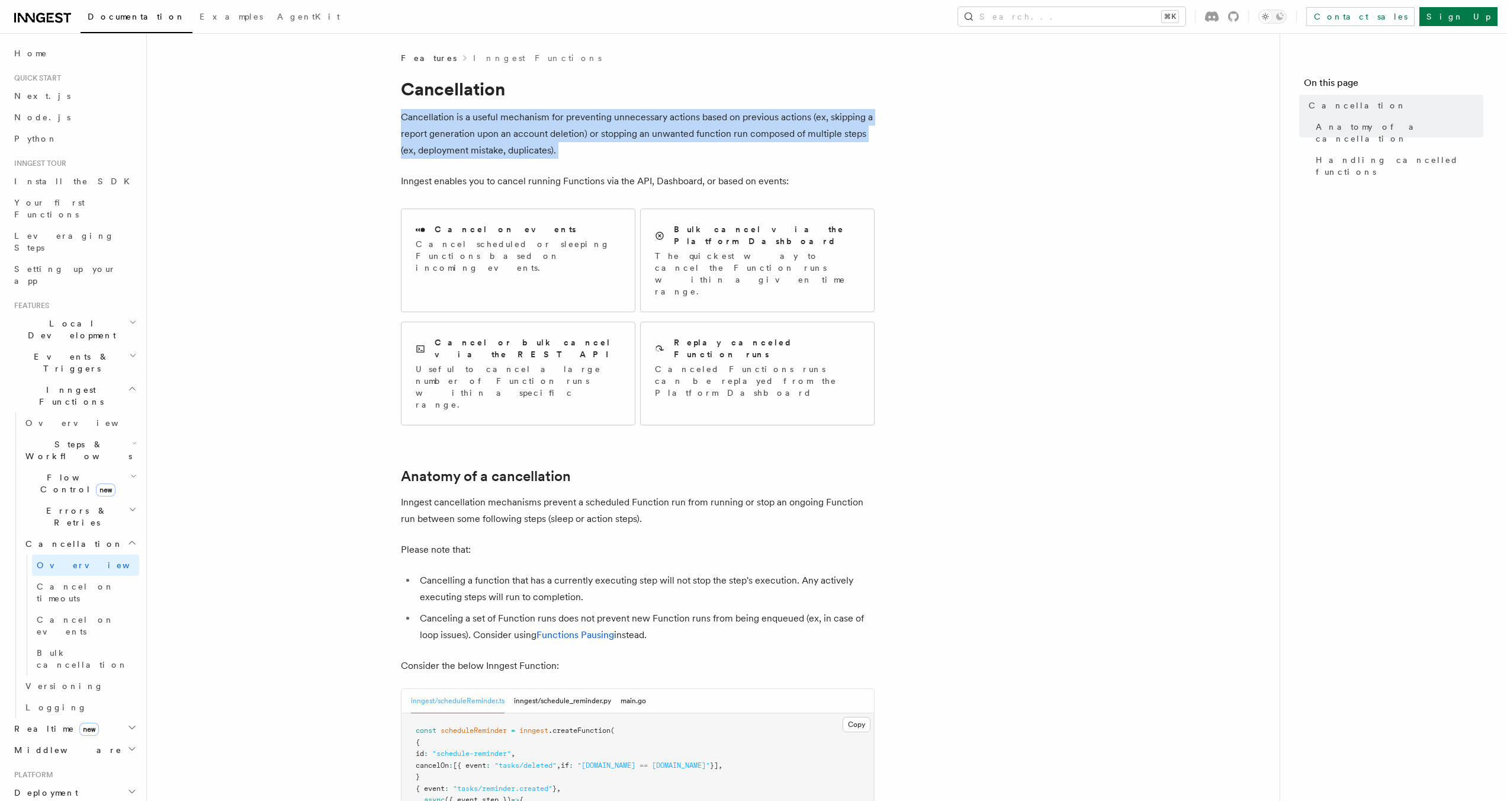
click at [538, 153] on p "Cancellation is a useful mechanism for preventing unnecessary actions based on …" at bounding box center [638, 134] width 474 height 50
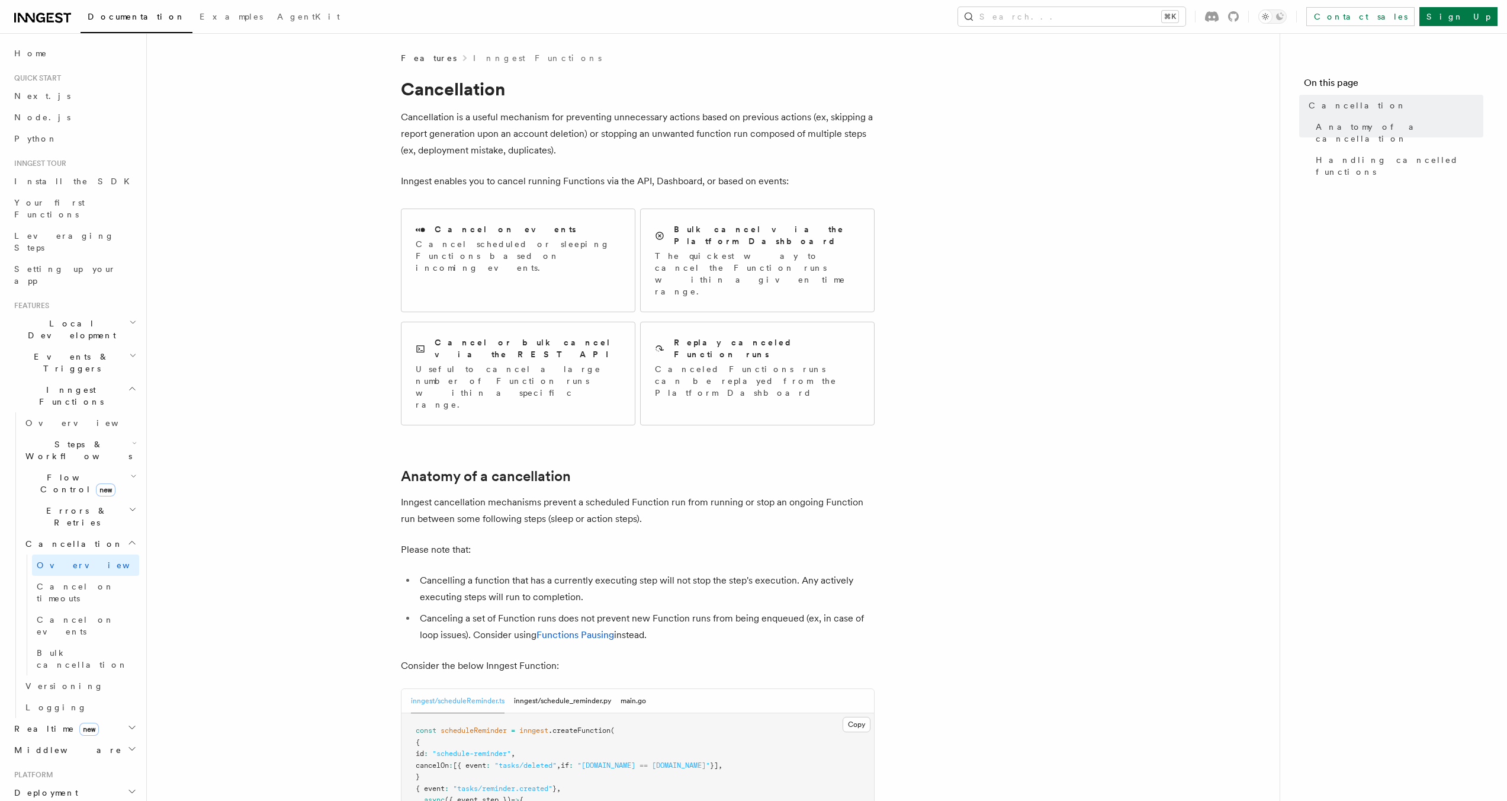
click at [524, 175] on p "Inngest enables you to cancel running Functions via the API, Dashboard, or base…" at bounding box center [638, 181] width 474 height 17
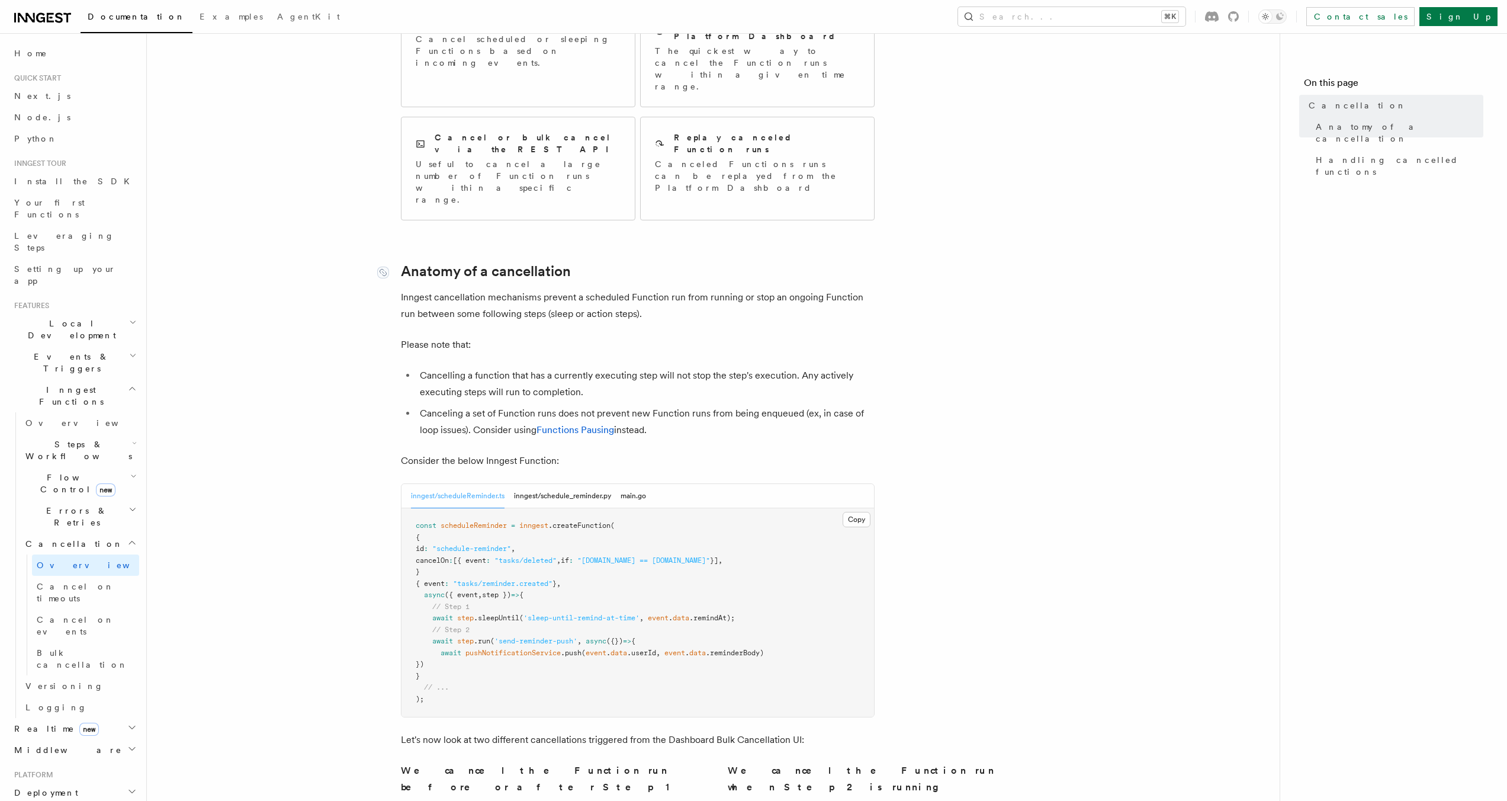
click at [535, 263] on link "Anatomy of a cancellation" at bounding box center [486, 271] width 170 height 17
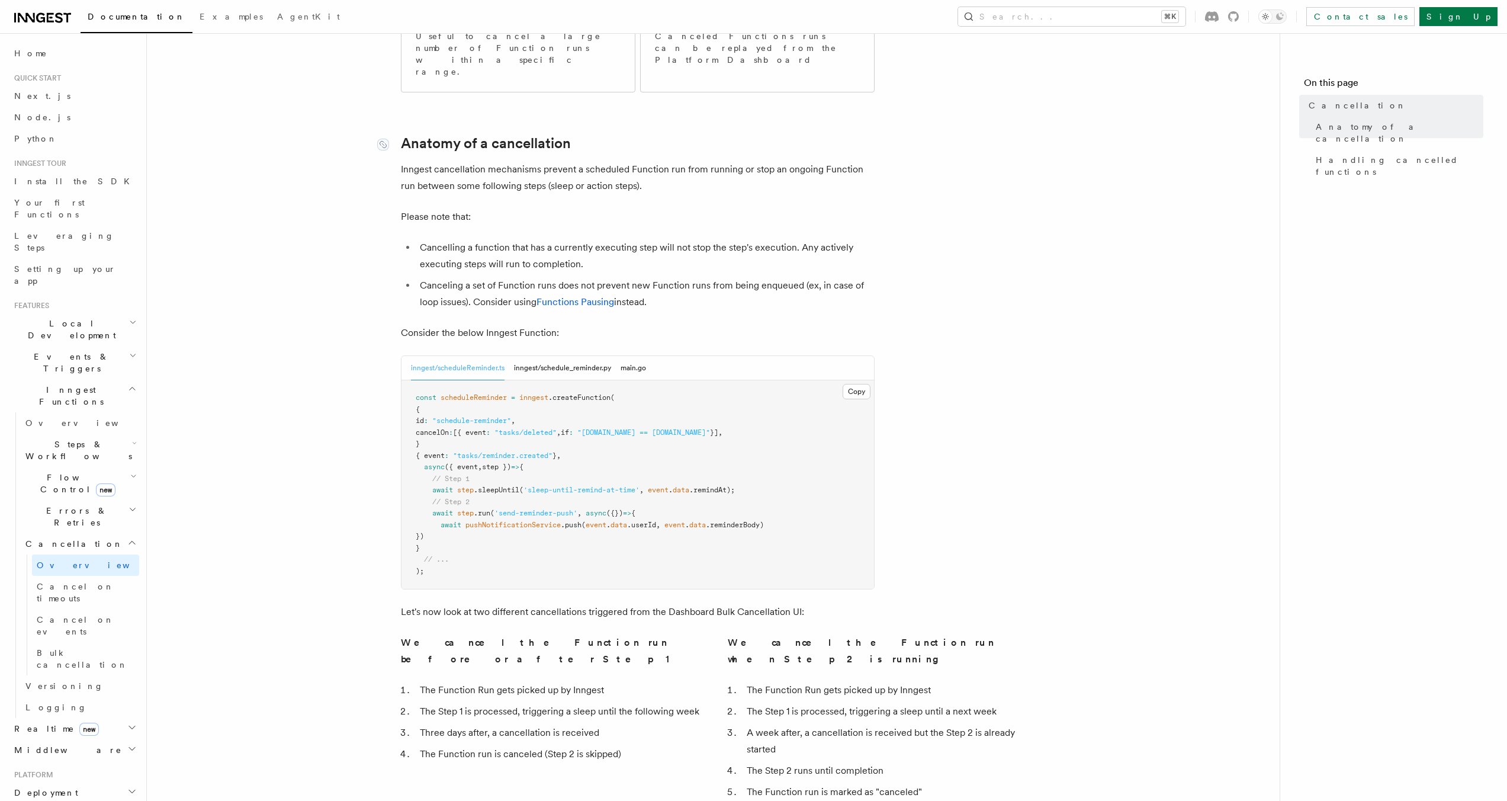
scroll to position [340, 0]
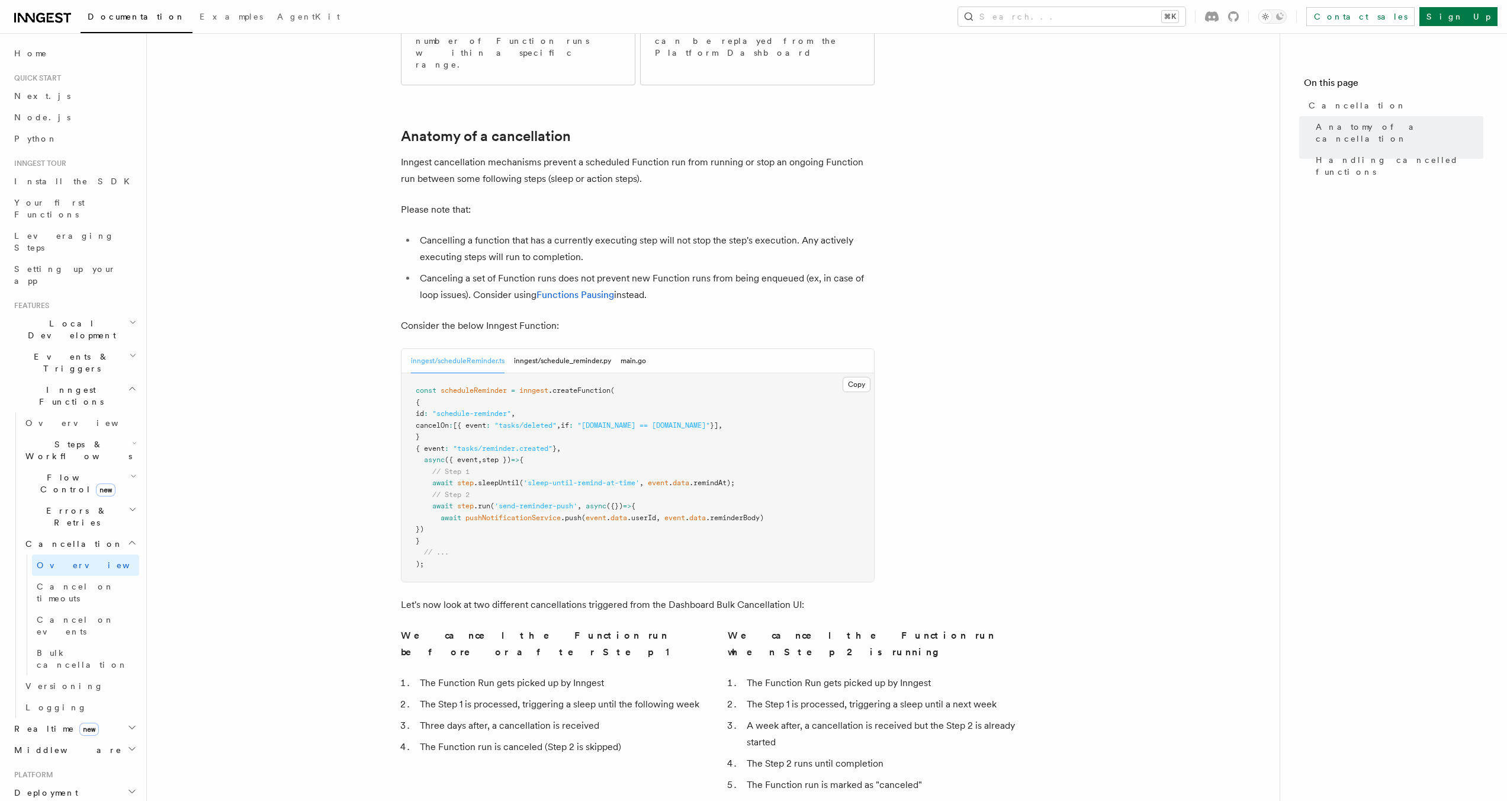
click at [106, 500] on h2 "Errors & Retries" at bounding box center [80, 516] width 118 height 33
click at [76, 533] on link "Overview" at bounding box center [85, 543] width 107 height 21
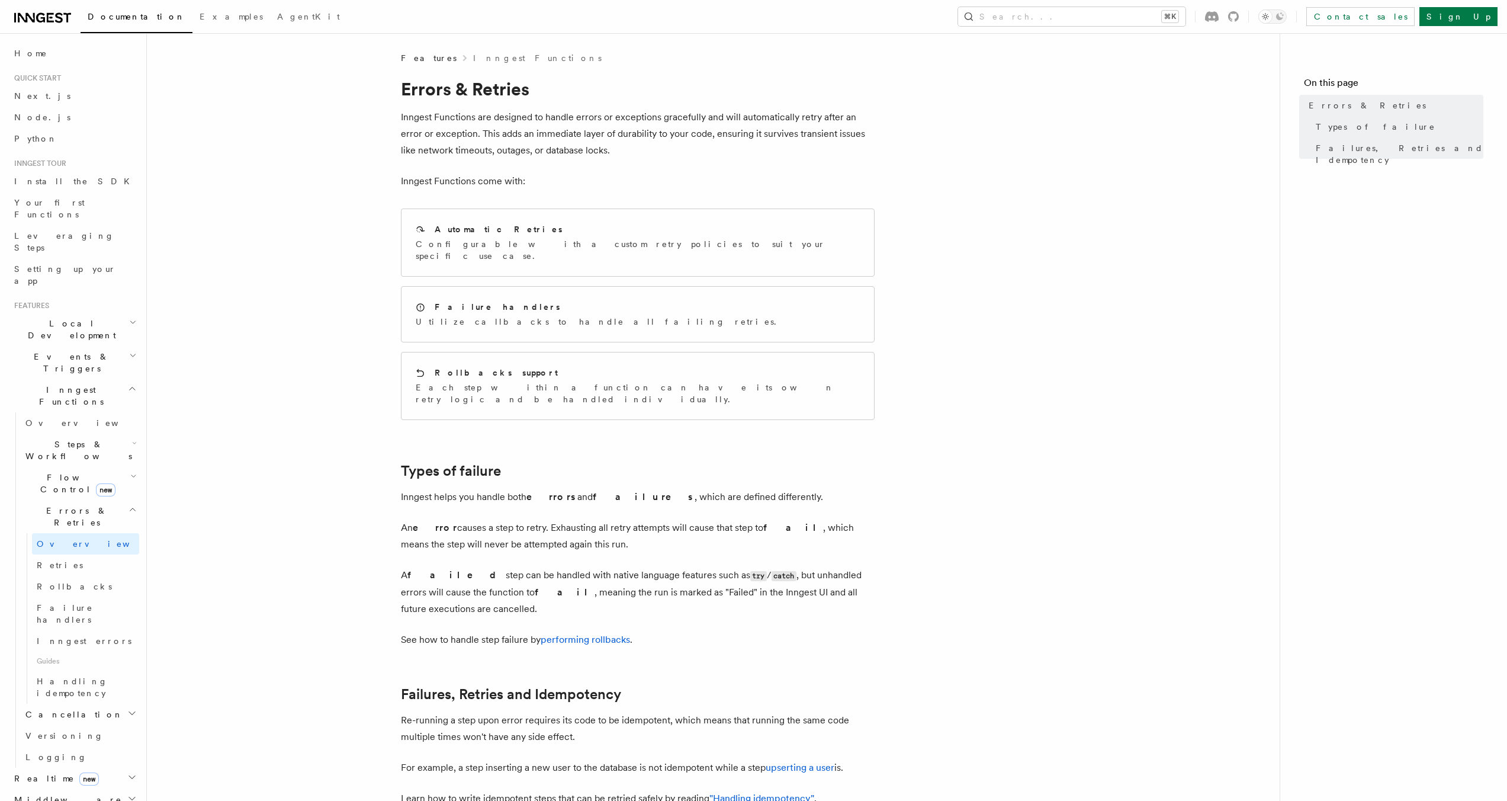
click at [481, 151] on p "Inngest Functions are designed to handle errors or exceptions gracefully and wi…" at bounding box center [638, 134] width 474 height 50
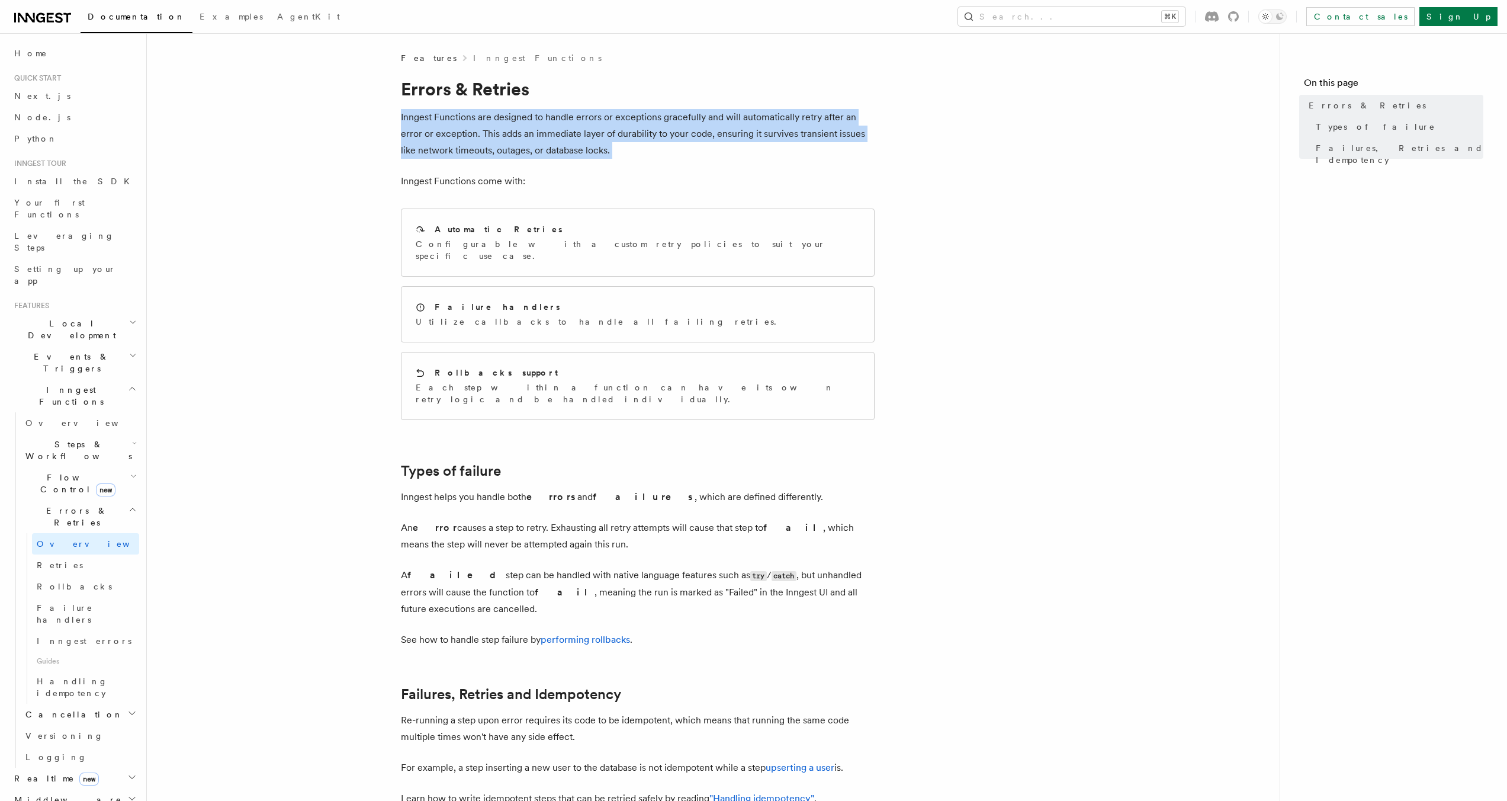
click at [481, 150] on p "Inngest Functions are designed to handle errors or exceptions gracefully and wi…" at bounding box center [638, 134] width 474 height 50
click at [494, 317] on div "Failure handlers Utilize callbacks to handle all failing retries." at bounding box center [638, 314] width 473 height 55
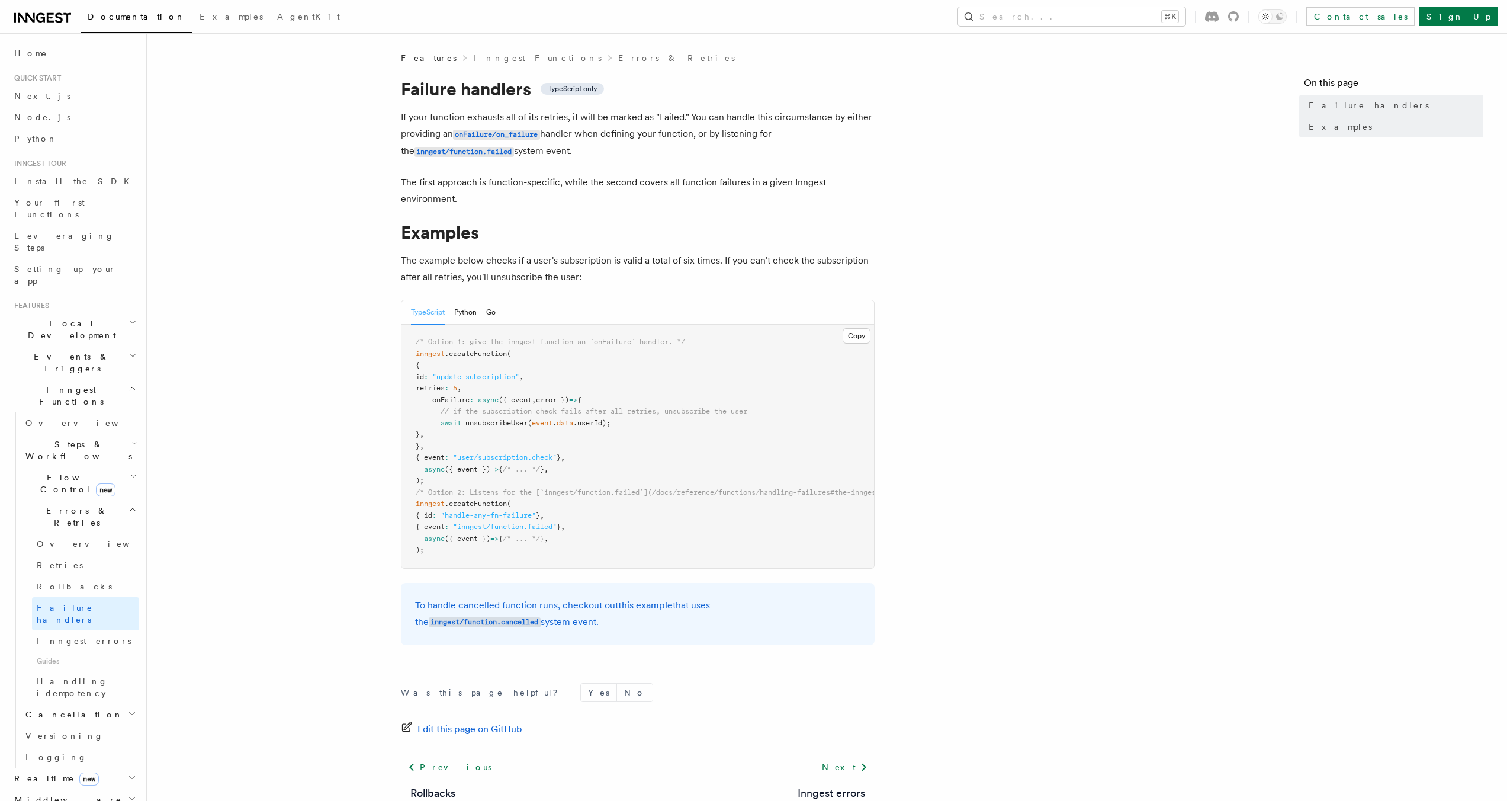
click at [520, 191] on p "The first approach is function-specific, while the second covers all function f…" at bounding box center [638, 190] width 474 height 33
click at [587, 262] on p "The example below checks if a user's subscription is valid a total of six times…" at bounding box center [638, 268] width 474 height 33
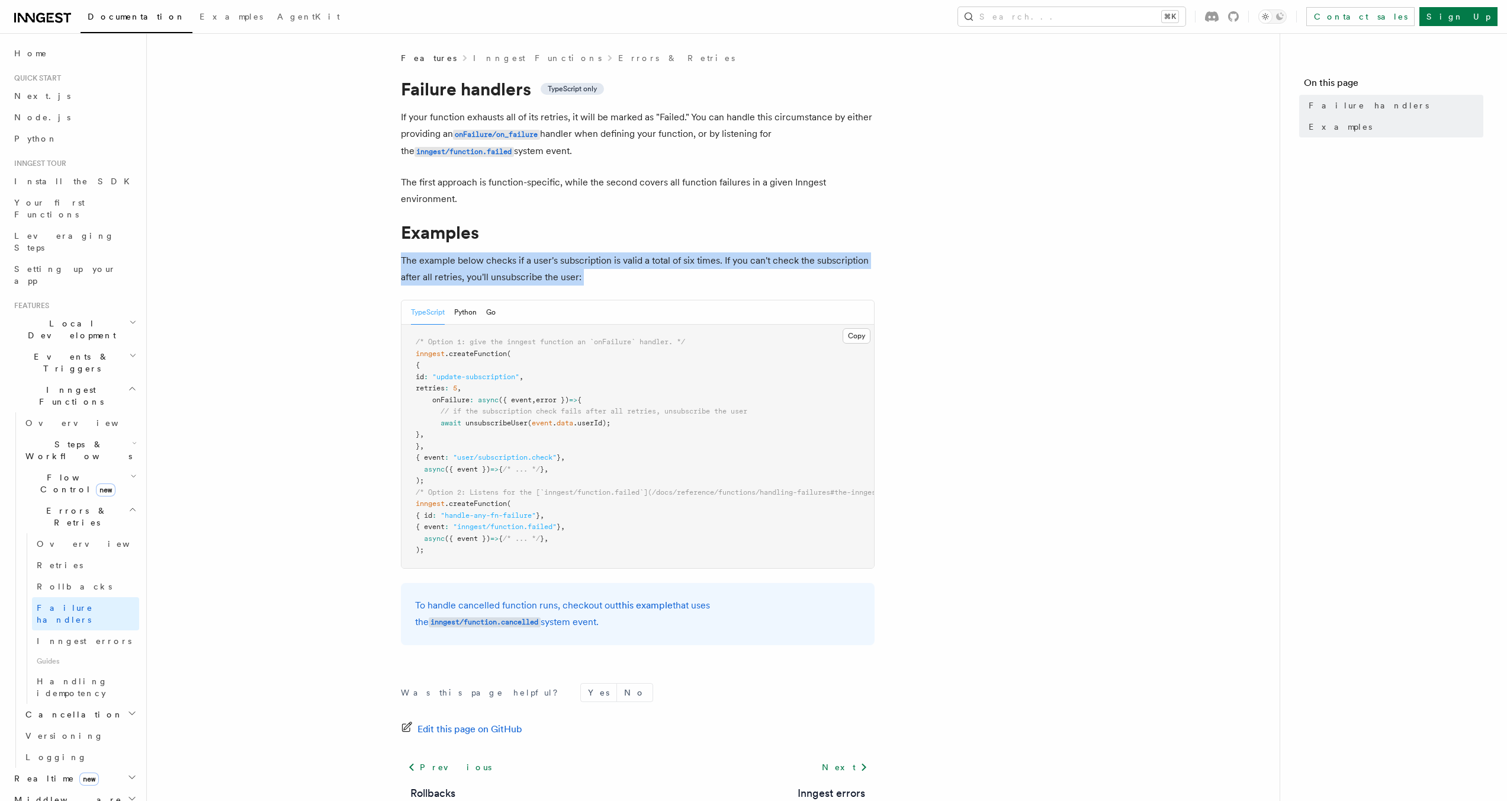
click at [587, 262] on p "The example below checks if a user's subscription is valid a total of six times…" at bounding box center [638, 268] width 474 height 33
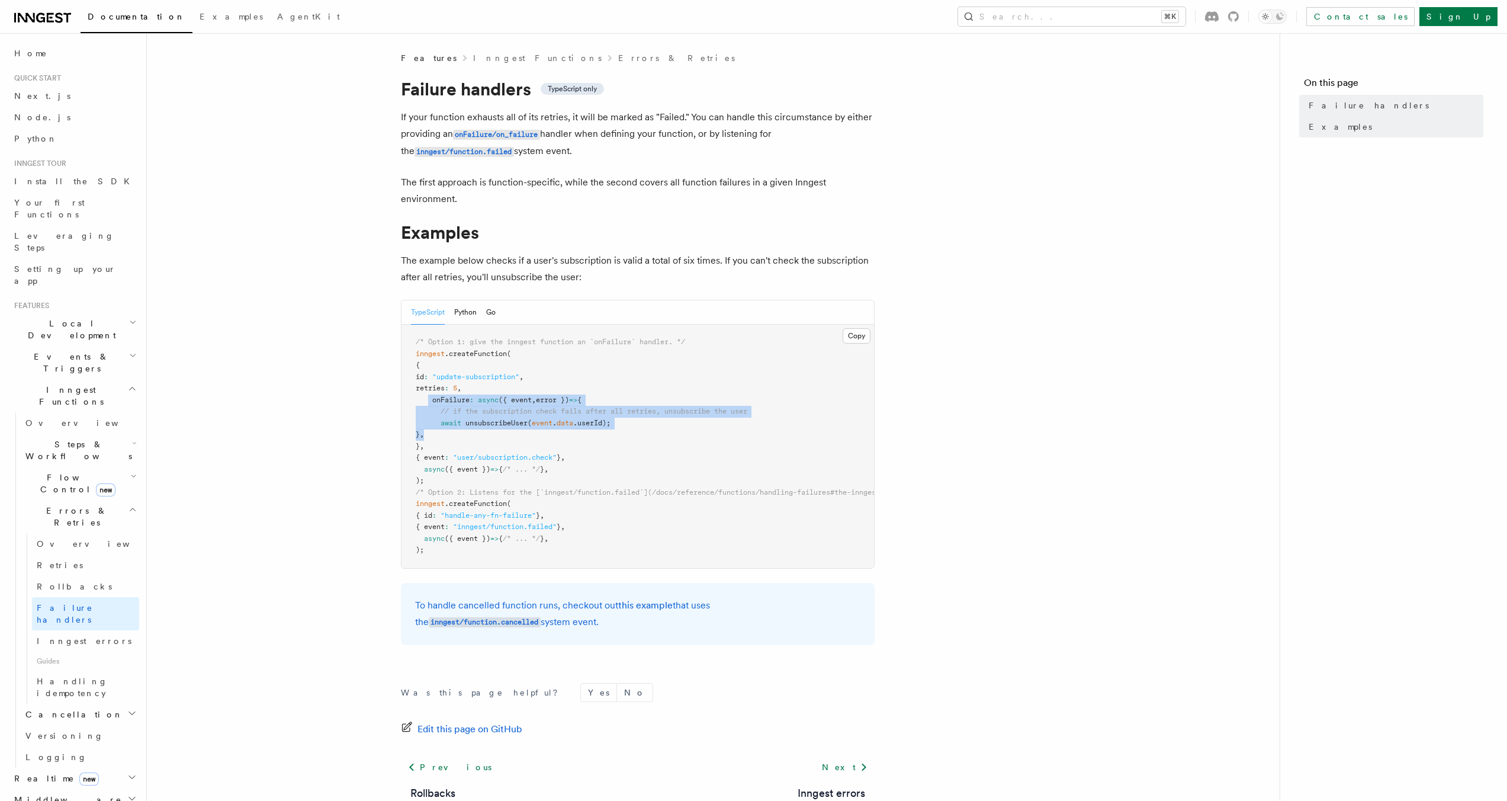
drag, startPoint x: 430, startPoint y: 400, endPoint x: 489, endPoint y: 432, distance: 66.5
click at [489, 432] on pre "/* Option 1: give the inngest function an `onFailure` handler. */ inngest .crea…" at bounding box center [638, 446] width 473 height 243
copy code "onFailure : async ({ event , error }) => { // if the subscription check fails a…"
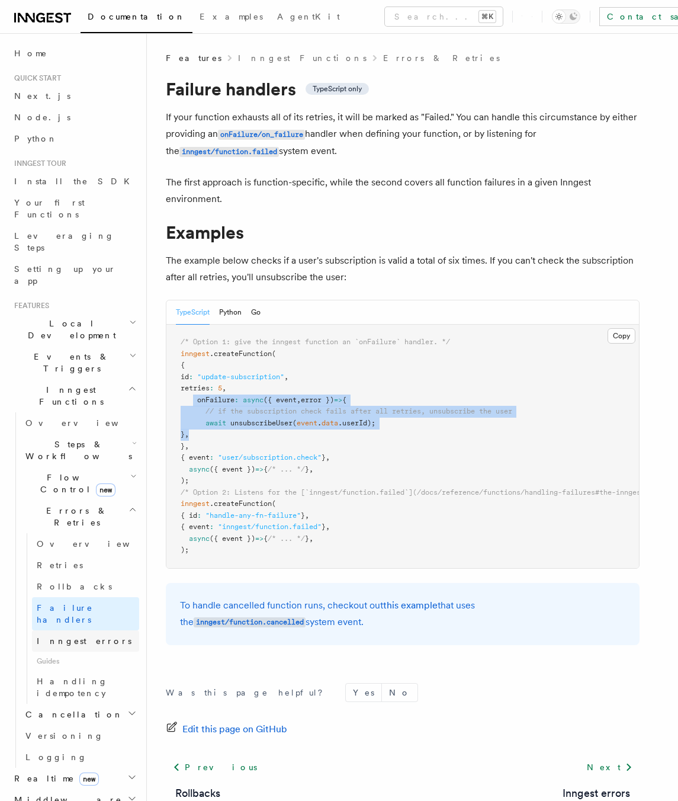
click at [98, 630] on link "Inngest errors" at bounding box center [85, 640] width 107 height 21
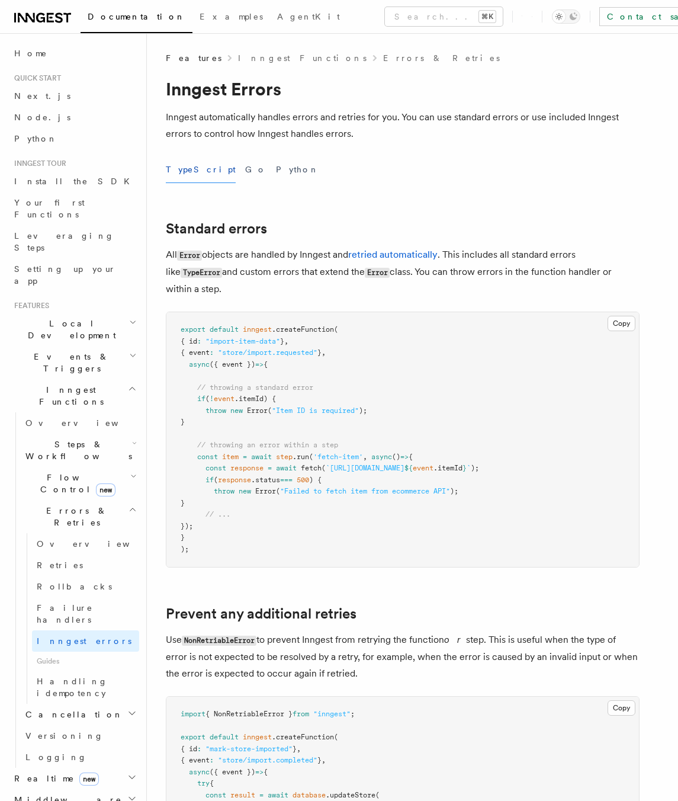
click at [279, 130] on p "Inngest automatically handles errors and retries for you. You can use standard …" at bounding box center [403, 125] width 474 height 33
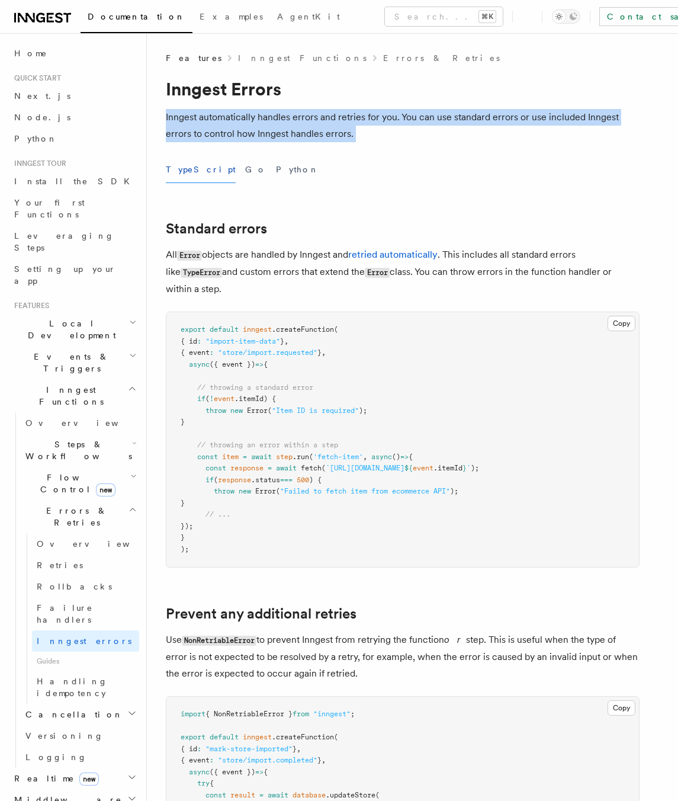
click at [279, 130] on p "Inngest automatically handles errors and retries for you. You can use standard …" at bounding box center [403, 125] width 474 height 33
click at [472, 123] on p "Inngest automatically handles errors and retries for you. You can use standard …" at bounding box center [403, 125] width 474 height 33
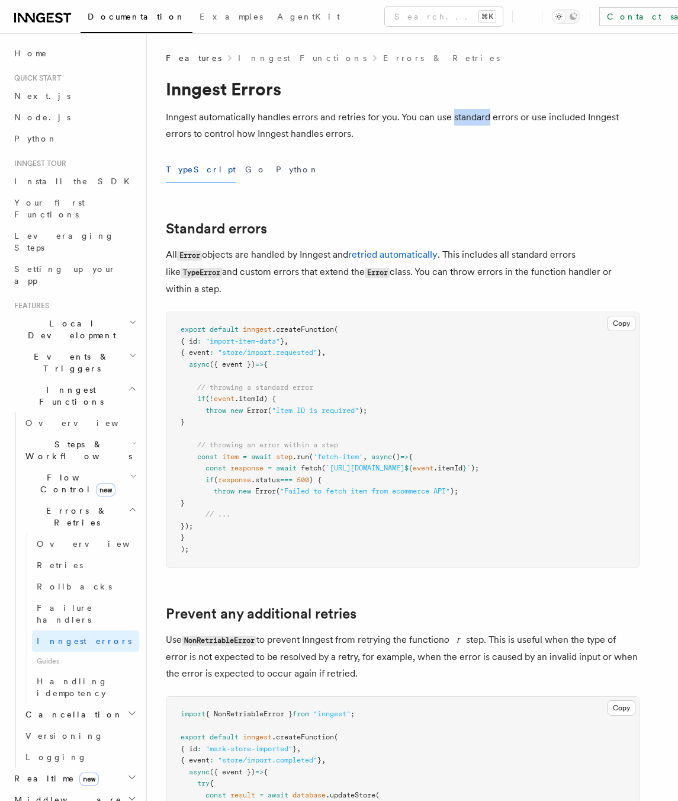
click at [472, 123] on p "Inngest automatically handles errors and retries for you. You can use standard …" at bounding box center [403, 125] width 474 height 33
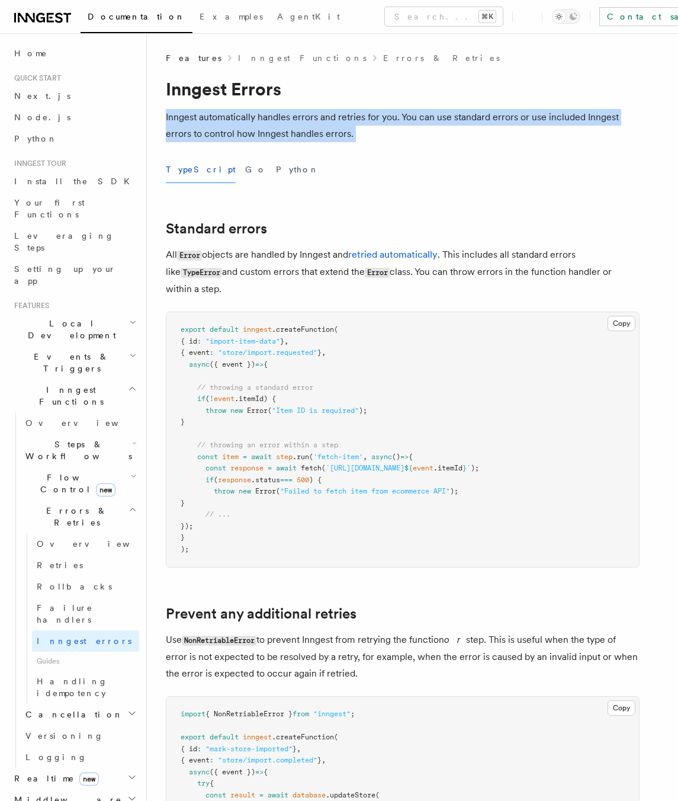
click at [472, 123] on p "Inngest automatically handles errors and retries for you. You can use standard …" at bounding box center [403, 125] width 474 height 33
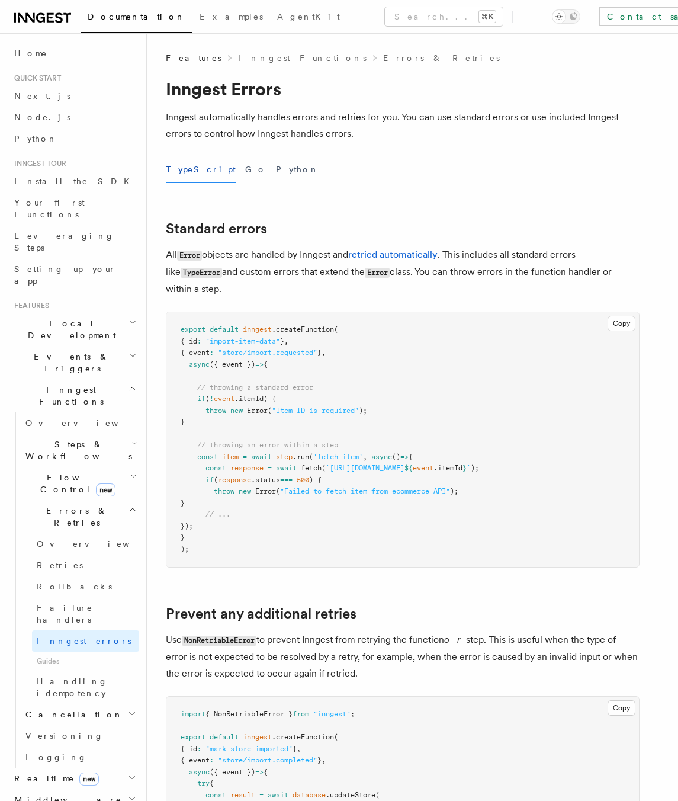
click at [270, 254] on p "All Error objects are handled by Inngest and retried automatically . This inclu…" at bounding box center [403, 271] width 474 height 51
click at [271, 253] on p "All Error objects are handled by Inngest and retried automatically . This inclu…" at bounding box center [403, 271] width 474 height 51
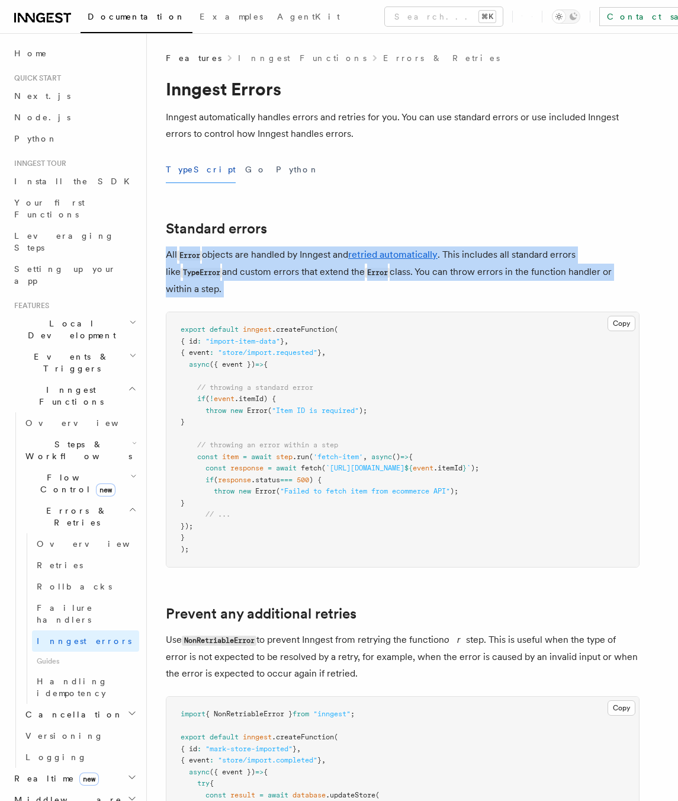
click at [271, 253] on p "All Error objects are handled by Inngest and retried automatically . This inclu…" at bounding box center [403, 271] width 474 height 51
click at [310, 253] on p "All Error objects are handled by Inngest and retried automatically . This inclu…" at bounding box center [403, 271] width 474 height 51
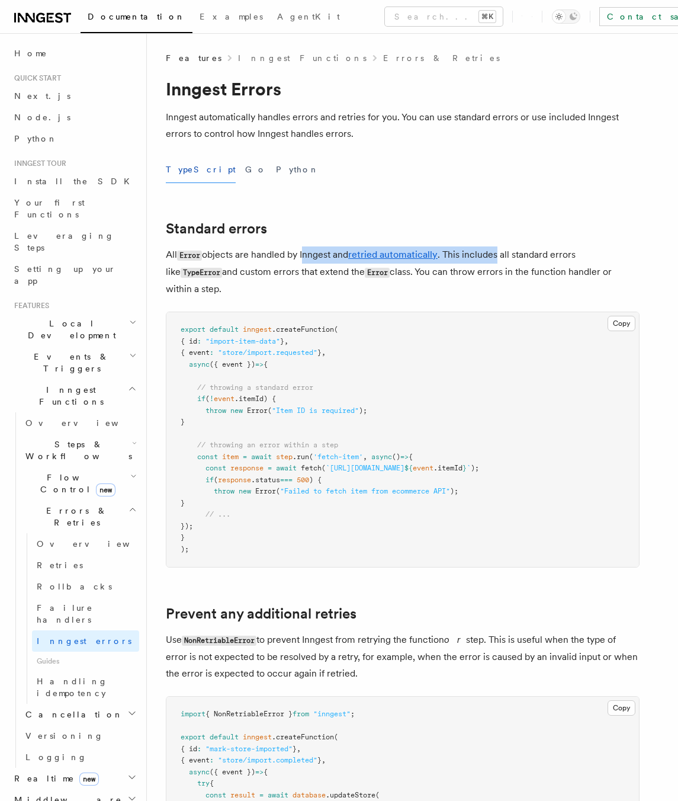
drag, startPoint x: 310, startPoint y: 253, endPoint x: 474, endPoint y: 255, distance: 164.0
click at [474, 255] on p "All Error objects are handled by Inngest and retried automatically . This inclu…" at bounding box center [403, 271] width 474 height 51
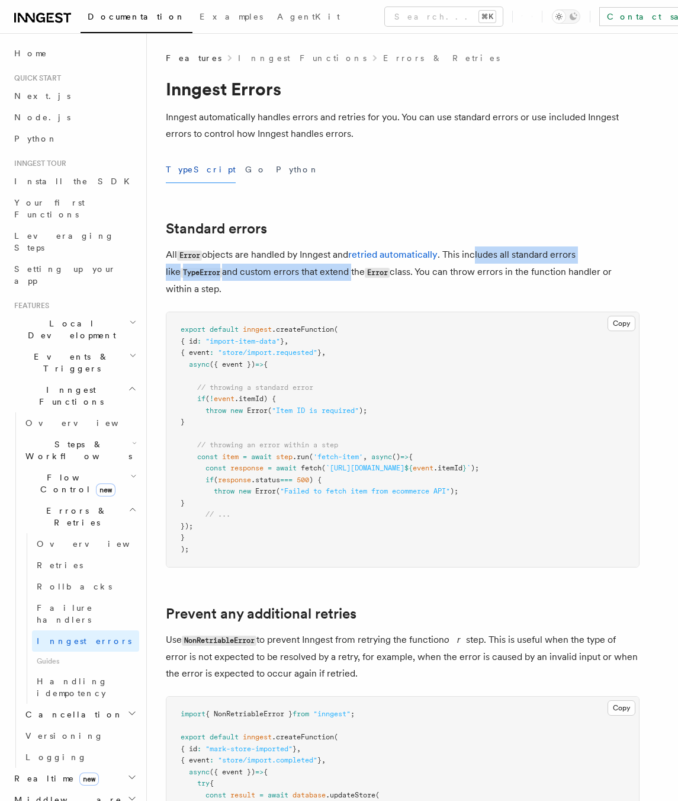
drag, startPoint x: 481, startPoint y: 253, endPoint x: 336, endPoint y: 279, distance: 147.4
click at [336, 279] on p "All Error objects are handled by Inngest and retried automatically . This inclu…" at bounding box center [403, 271] width 474 height 51
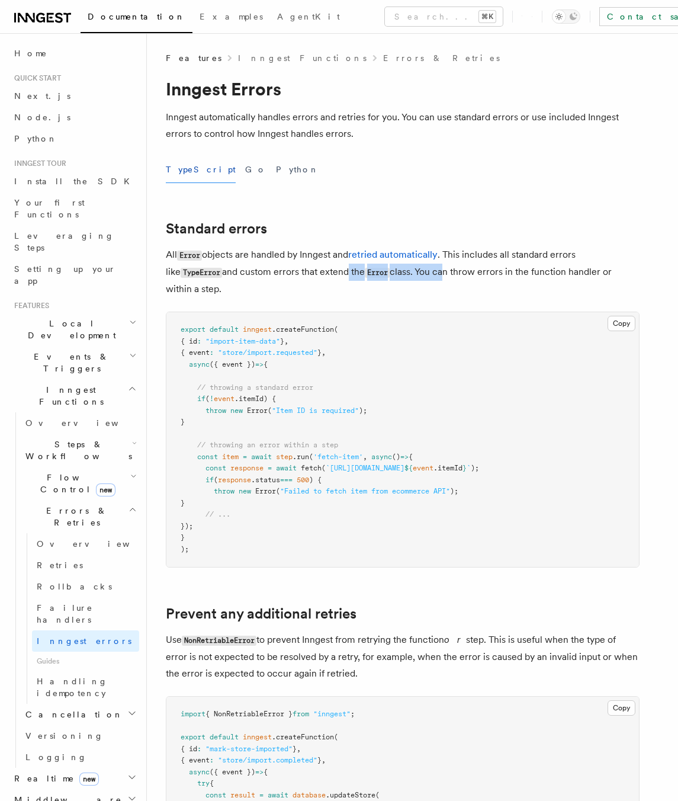
drag, startPoint x: 332, startPoint y: 276, endPoint x: 433, endPoint y: 279, distance: 100.7
click at [433, 279] on p "All Error objects are handled by Inngest and retried automatically . This inclu…" at bounding box center [403, 271] width 474 height 51
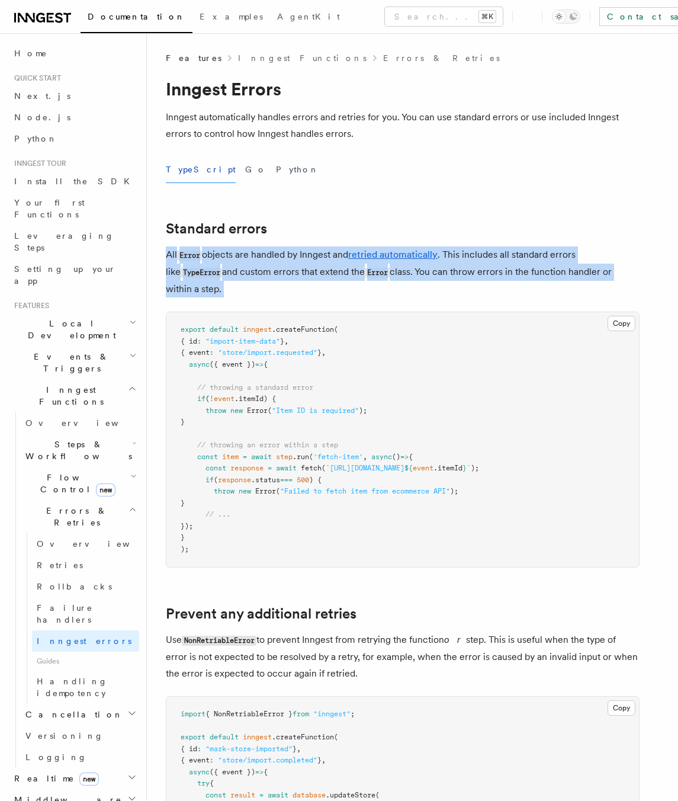
click at [433, 279] on p "All Error objects are handled by Inngest and retried automatically . This inclu…" at bounding box center [403, 271] width 474 height 51
click at [479, 272] on p "All Error objects are handled by Inngest and retried automatically . This inclu…" at bounding box center [403, 271] width 474 height 51
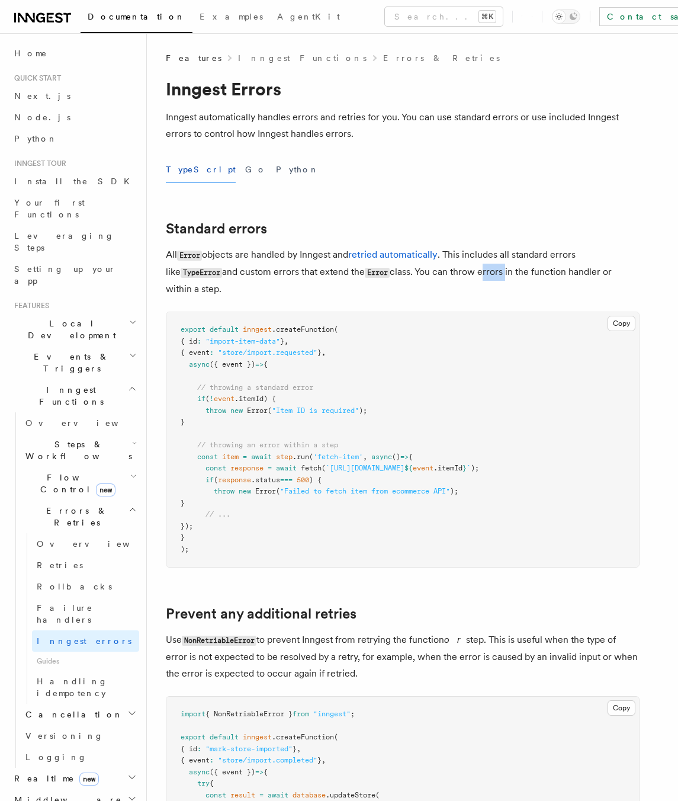
click at [479, 272] on p "All Error objects are handled by Inngest and retried automatically . This inclu…" at bounding box center [403, 271] width 474 height 51
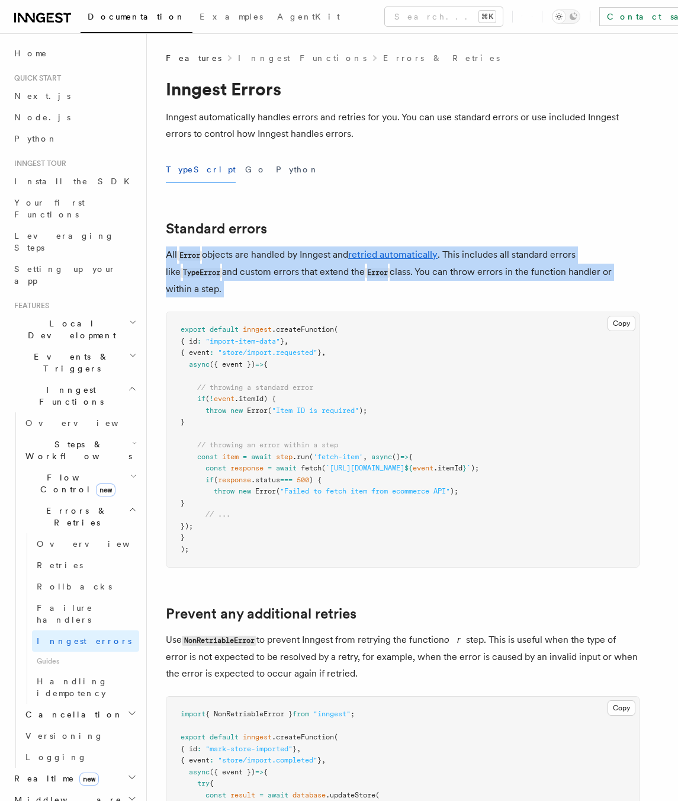
click at [479, 272] on p "All Error objects are handled by Inngest and retried automatically . This inclu…" at bounding box center [403, 271] width 474 height 51
click at [474, 274] on p "All Error objects are handled by Inngest and retried automatically . This inclu…" at bounding box center [403, 271] width 474 height 51
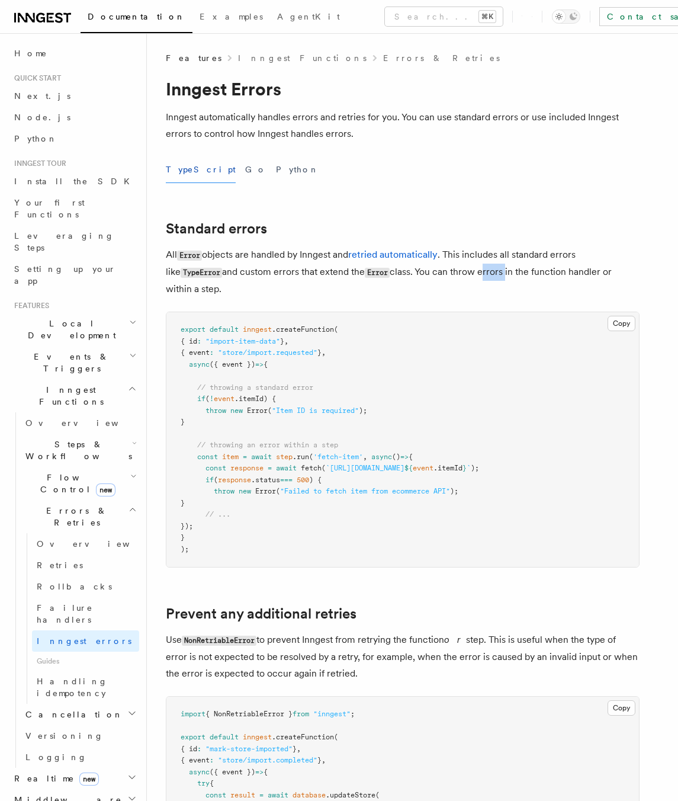
click at [473, 273] on p "All Error objects are handled by Inngest and retried automatically . This inclu…" at bounding box center [403, 271] width 474 height 51
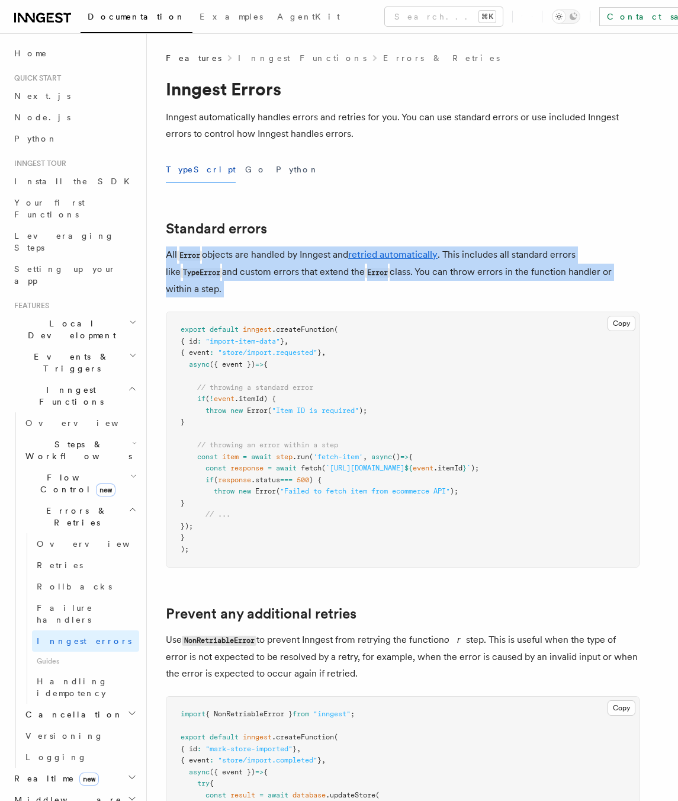
click at [473, 273] on p "All Error objects are handled by Inngest and retried automatically . This inclu…" at bounding box center [403, 271] width 474 height 51
click at [502, 272] on p "All Error objects are handled by Inngest and retried automatically . This inclu…" at bounding box center [403, 271] width 474 height 51
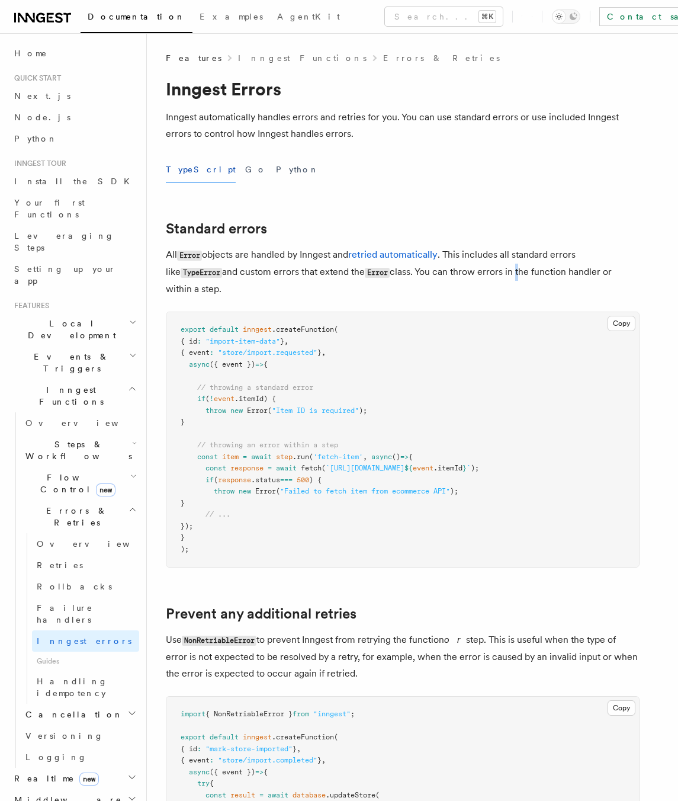
click at [502, 272] on p "All Error objects are handled by Inngest and retried automatically . This inclu…" at bounding box center [403, 271] width 474 height 51
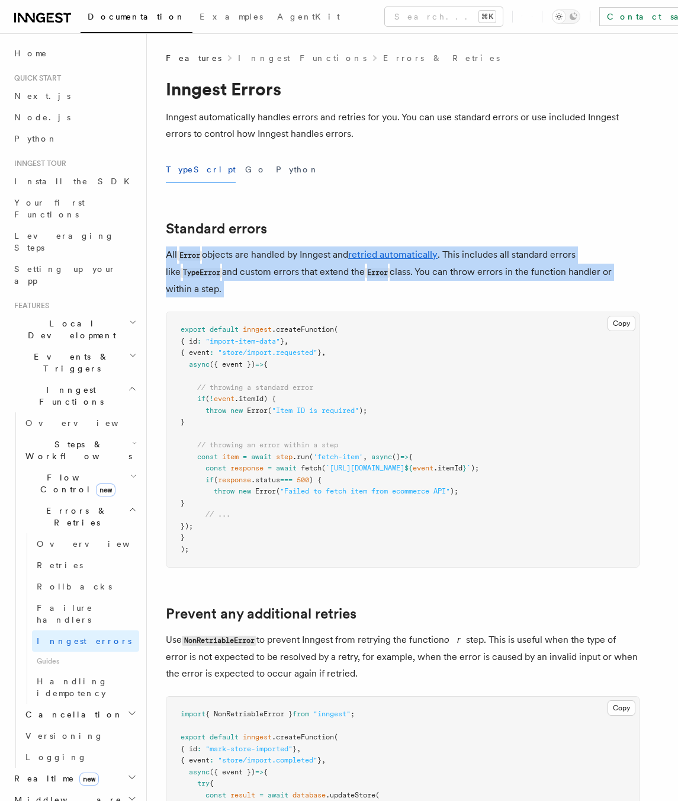
click at [502, 272] on p "All Error objects are handled by Inngest and retried automatically . This inclu…" at bounding box center [403, 271] width 474 height 51
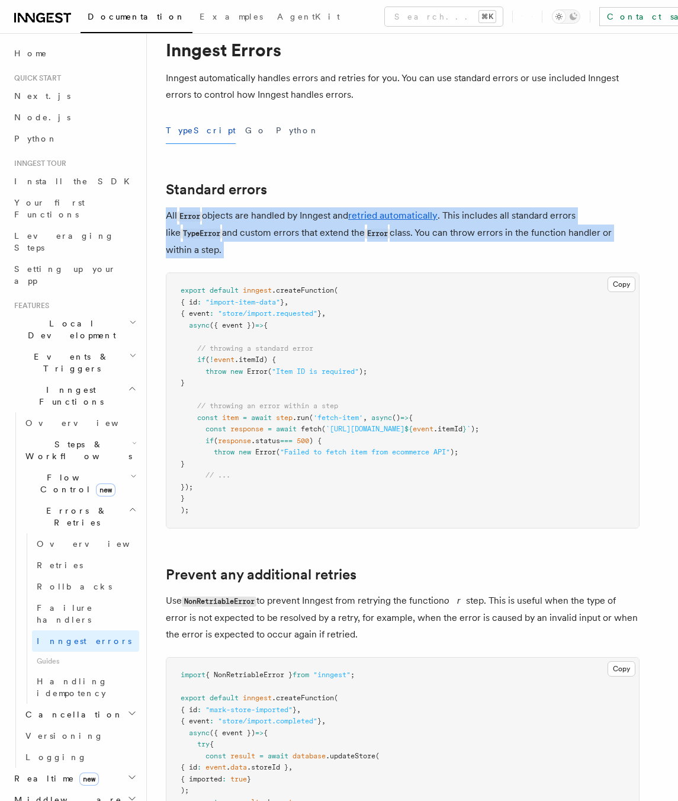
scroll to position [187, 0]
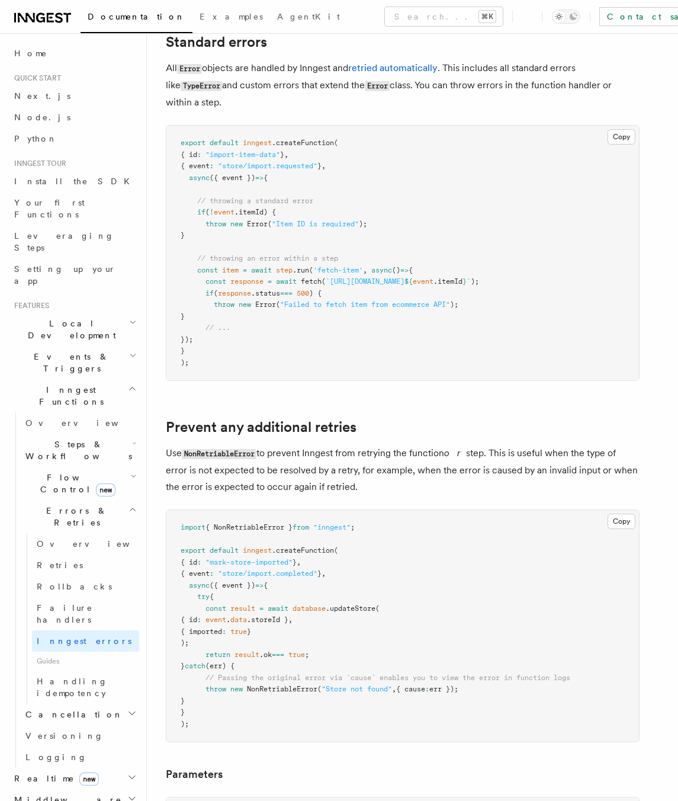
click at [262, 474] on p "Use NonRetriableError to prevent Inngest from retrying the function or step. Th…" at bounding box center [403, 470] width 474 height 50
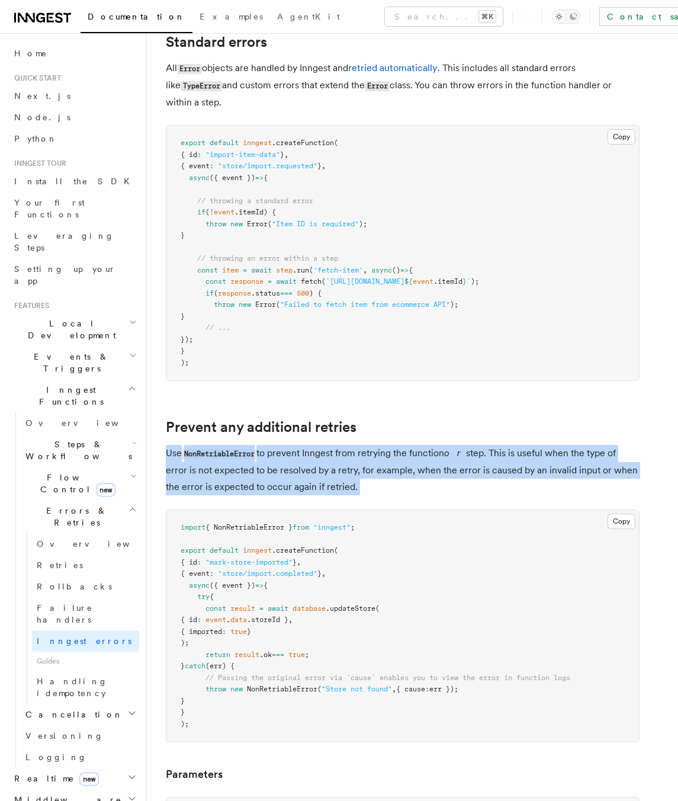
click at [262, 474] on p "Use NonRetriableError to prevent Inngest from retrying the function or step. Th…" at bounding box center [403, 470] width 474 height 50
click at [348, 463] on p "Use NonRetriableError to prevent Inngest from retrying the function or step. Th…" at bounding box center [403, 470] width 474 height 50
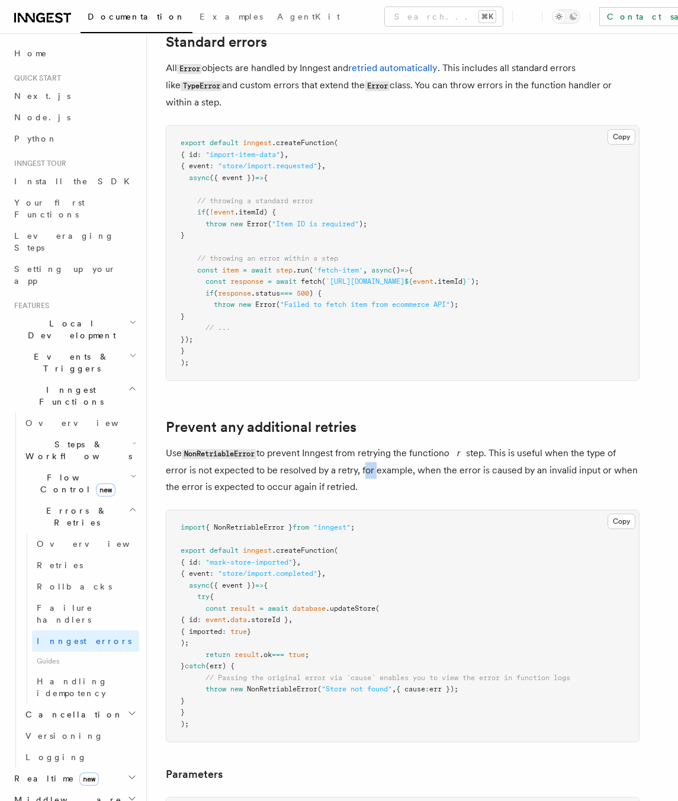
click at [348, 463] on p "Use NonRetriableError to prevent Inngest from retrying the function or step. Th…" at bounding box center [403, 470] width 474 height 50
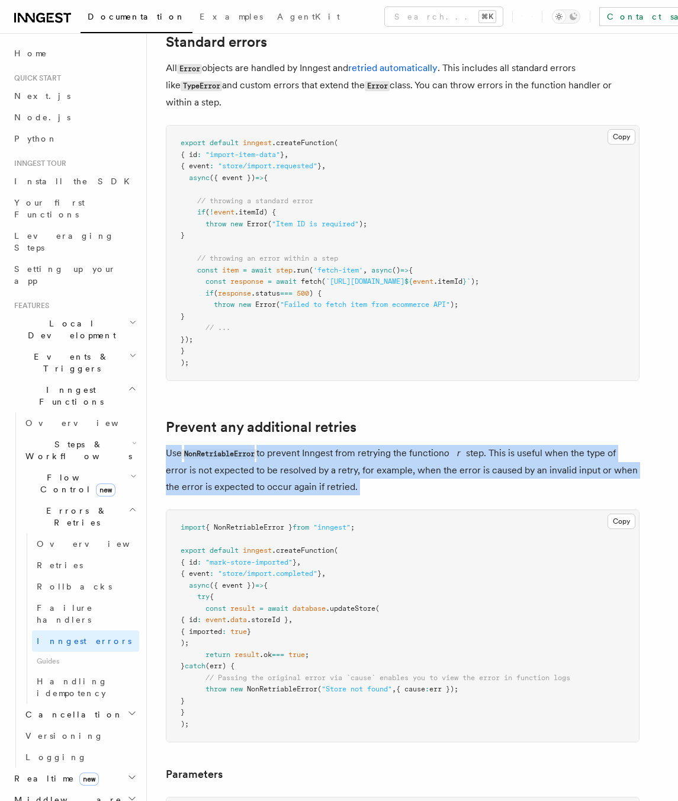
click at [348, 463] on p "Use NonRetriableError to prevent Inngest from retrying the function or step. Th…" at bounding box center [403, 470] width 474 height 50
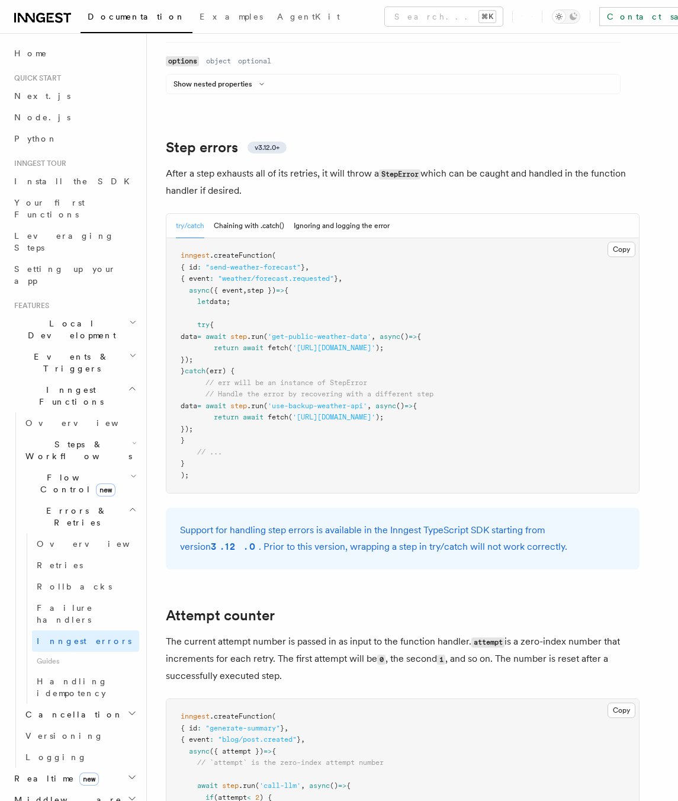
scroll to position [1912, 0]
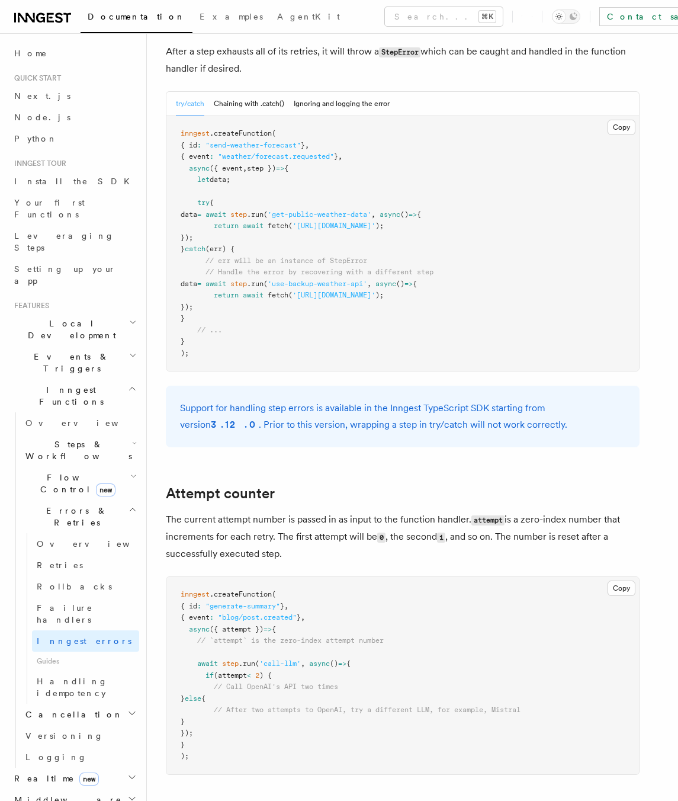
click at [356, 511] on p "The current attempt number is passed in as input to the function handler. attem…" at bounding box center [403, 536] width 474 height 51
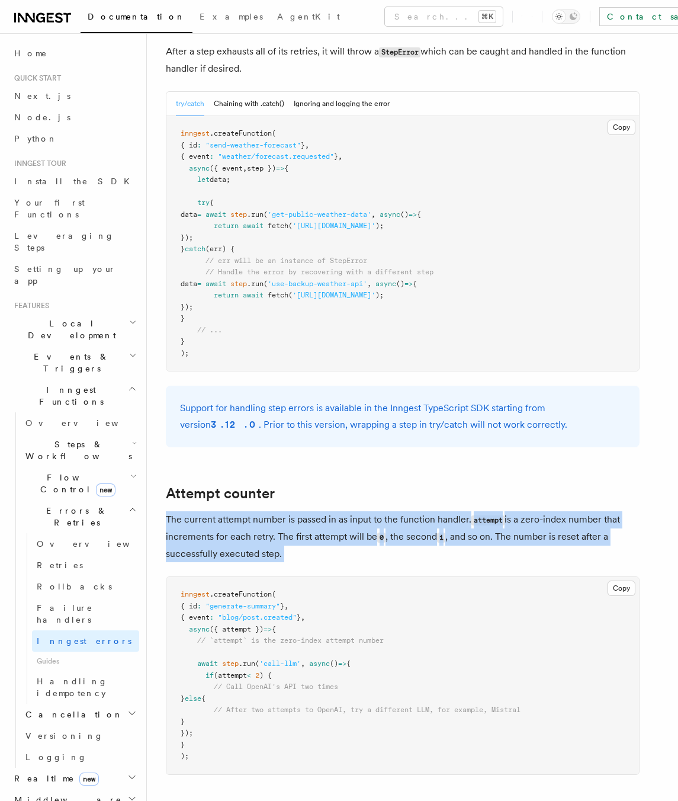
click at [356, 511] on p "The current attempt number is passed in as input to the function handler. attem…" at bounding box center [403, 536] width 474 height 51
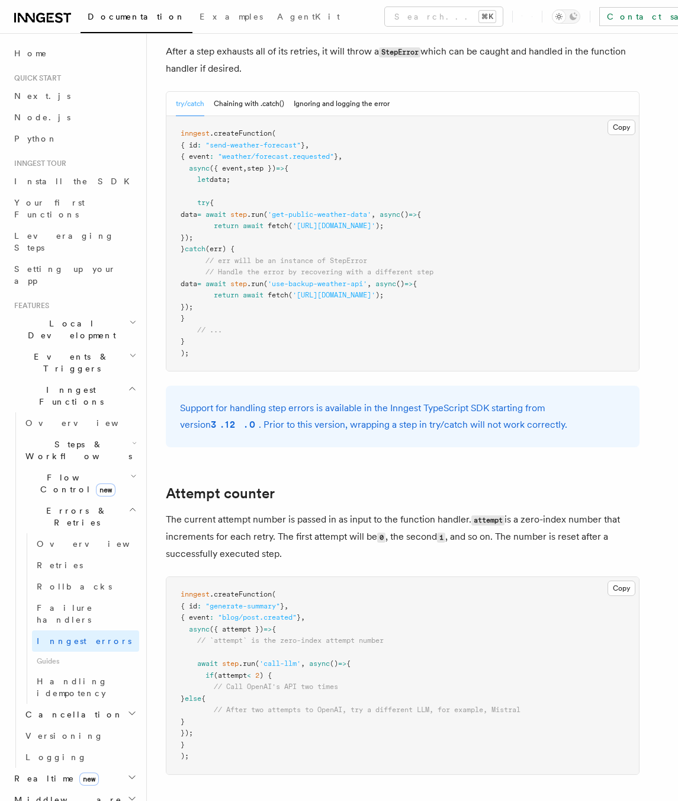
click at [357, 511] on p "The current attempt number is passed in as input to the function handler. attem…" at bounding box center [403, 536] width 474 height 51
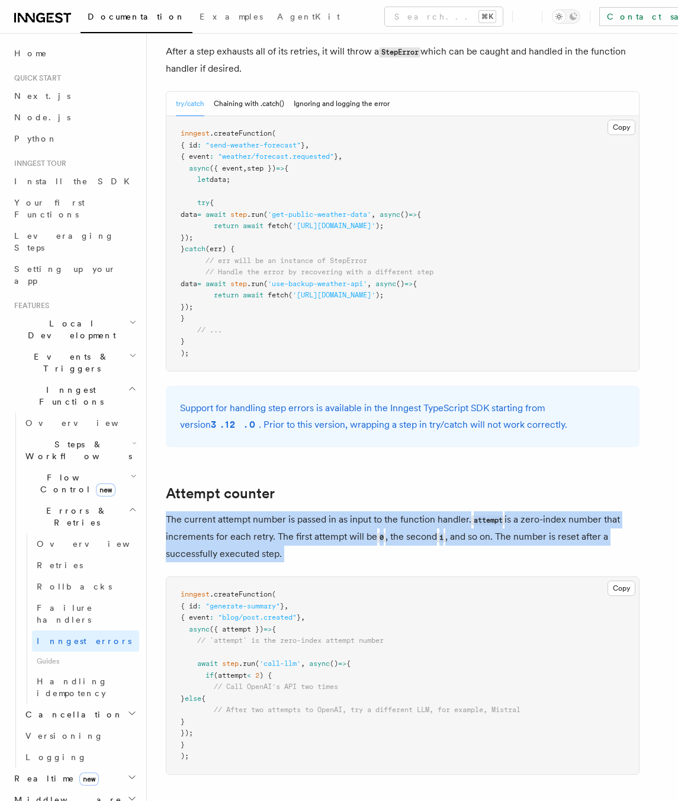
click at [357, 511] on p "The current attempt number is passed in as input to the function handler. attem…" at bounding box center [403, 536] width 474 height 51
click at [341, 511] on p "The current attempt number is passed in as input to the function handler. attem…" at bounding box center [403, 536] width 474 height 51
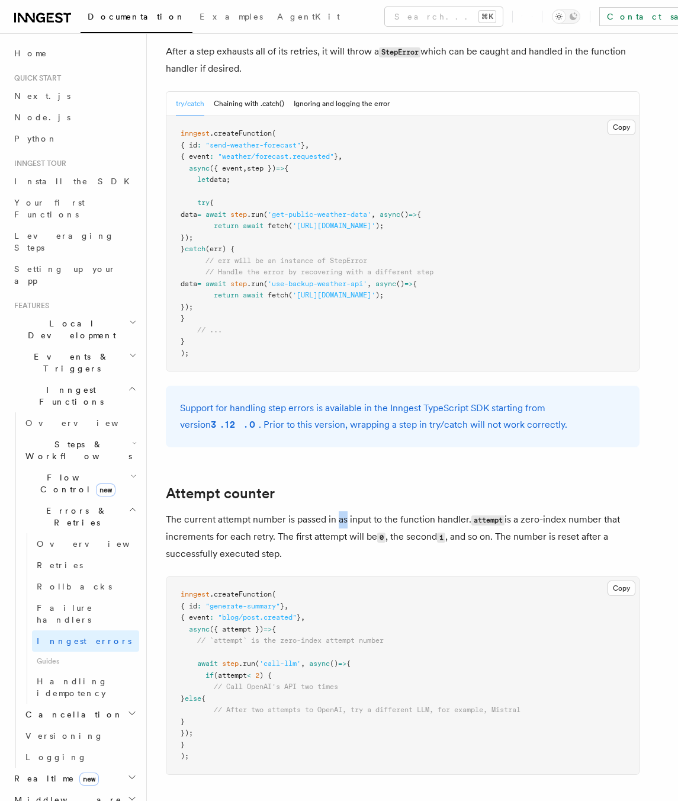
click at [341, 511] on p "The current attempt number is passed in as input to the function handler. attem…" at bounding box center [403, 536] width 474 height 51
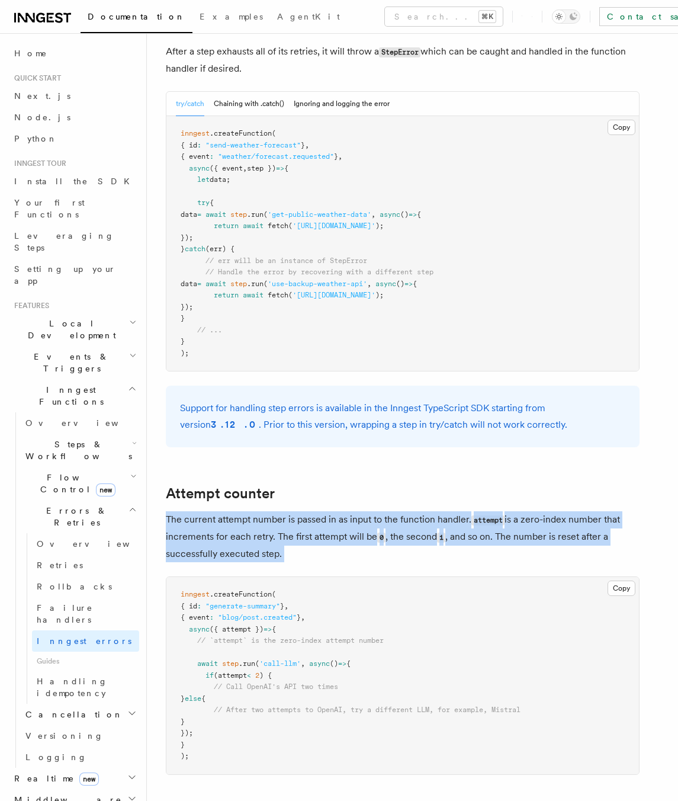
click at [341, 511] on p "The current attempt number is passed in as input to the function handler. attem…" at bounding box center [403, 536] width 474 height 51
click at [374, 511] on p "The current attempt number is passed in as input to the function handler. attem…" at bounding box center [403, 536] width 474 height 51
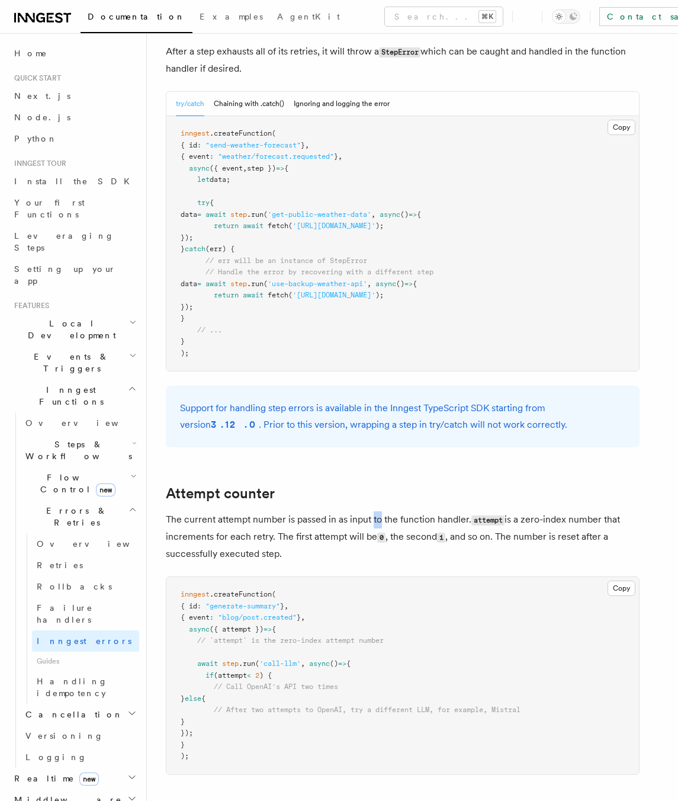
click at [374, 511] on p "The current attempt number is passed in as input to the function handler. attem…" at bounding box center [403, 536] width 474 height 51
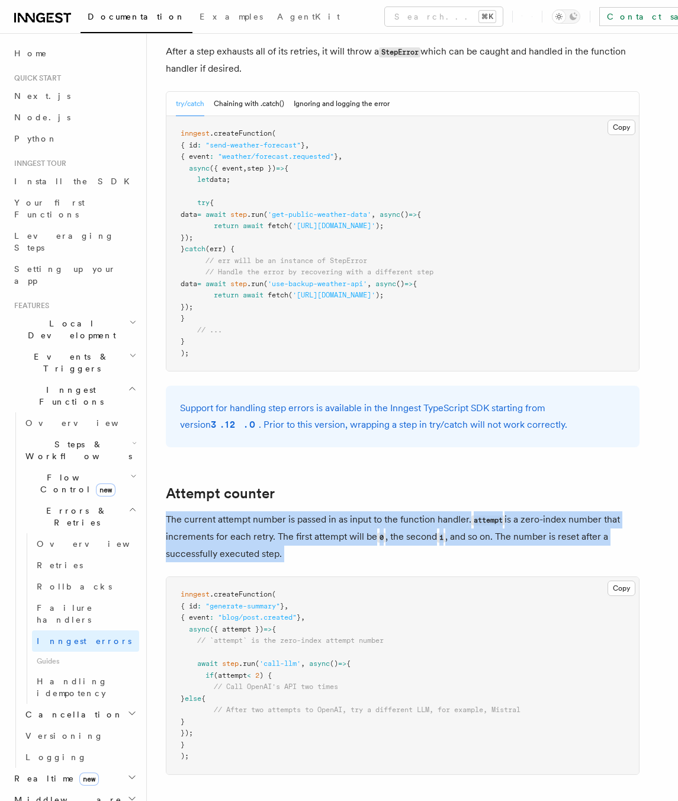
click at [374, 511] on p "The current attempt number is passed in as input to the function handler. attem…" at bounding box center [403, 536] width 474 height 51
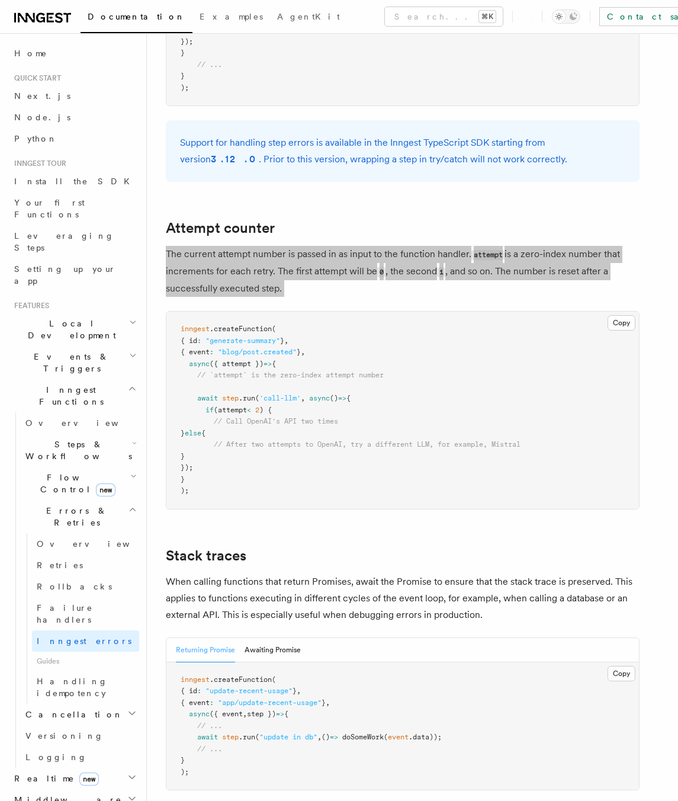
scroll to position [2162, 0]
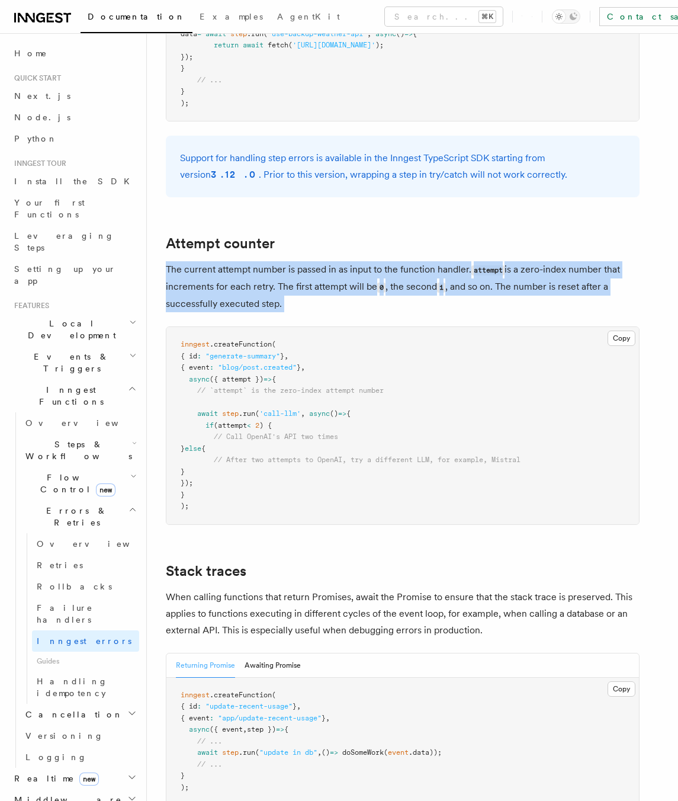
click at [307, 261] on p "The current attempt number is passed in as input to the function handler. attem…" at bounding box center [403, 286] width 474 height 51
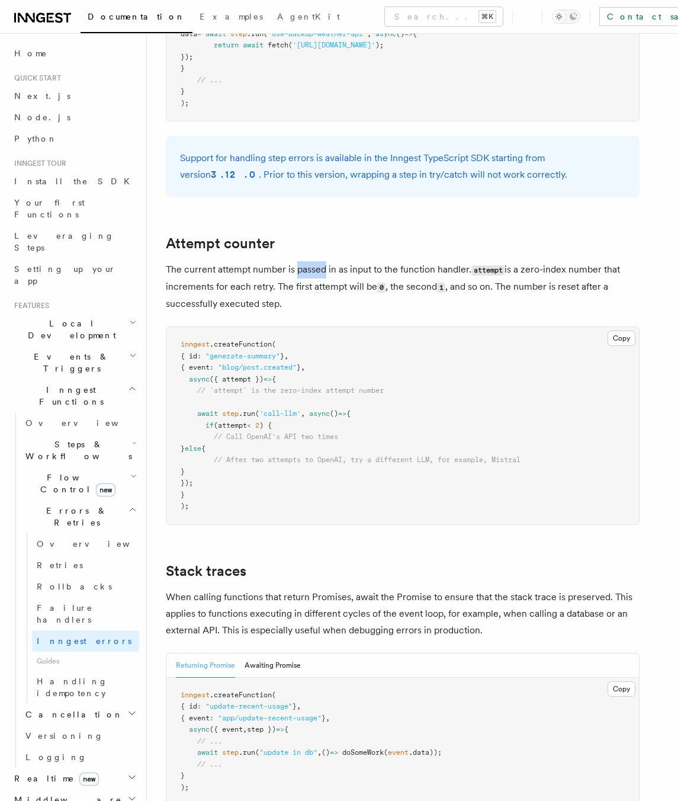
click at [307, 261] on p "The current attempt number is passed in as input to the function handler. attem…" at bounding box center [403, 286] width 474 height 51
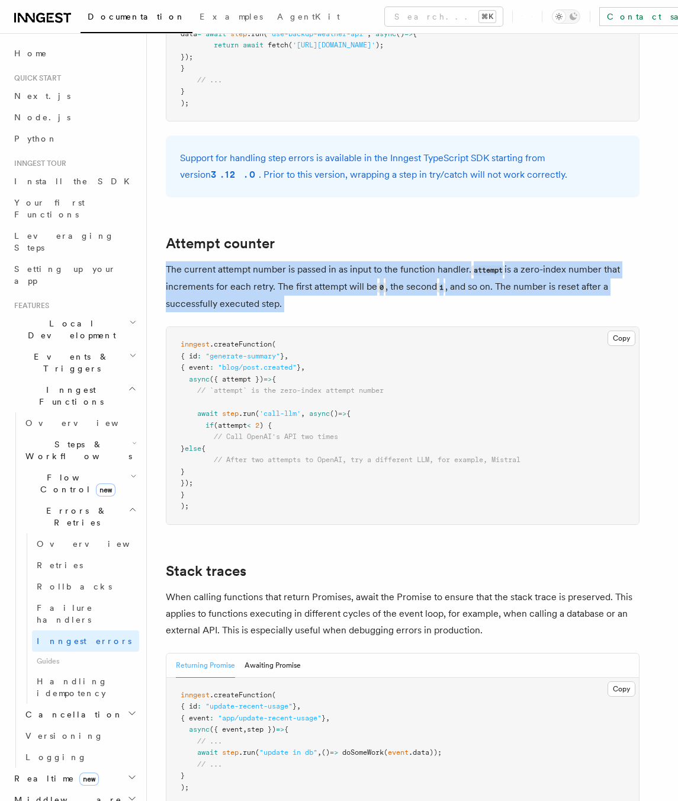
click at [307, 261] on p "The current attempt number is passed in as input to the function handler. attem…" at bounding box center [403, 286] width 474 height 51
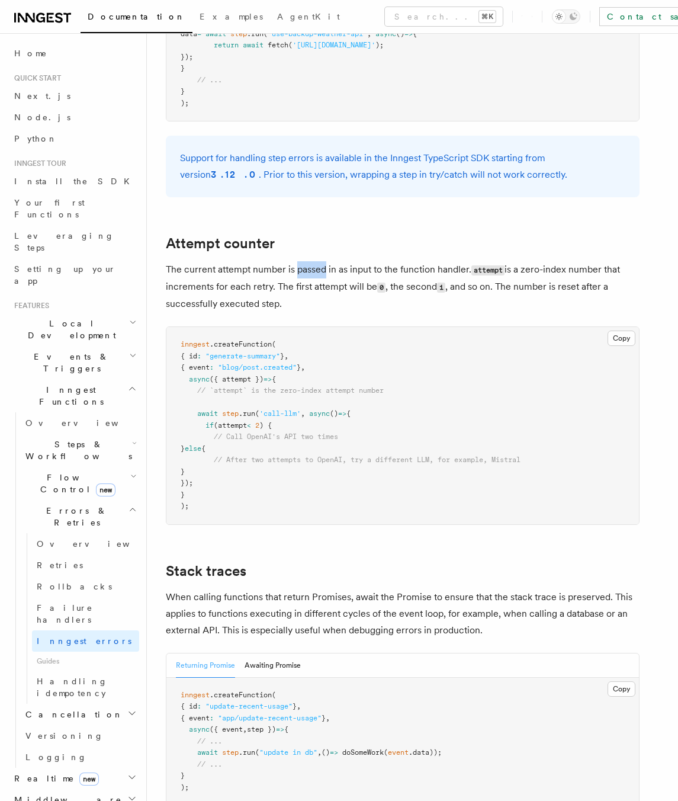
click at [307, 261] on p "The current attempt number is passed in as input to the function handler. attem…" at bounding box center [403, 286] width 474 height 51
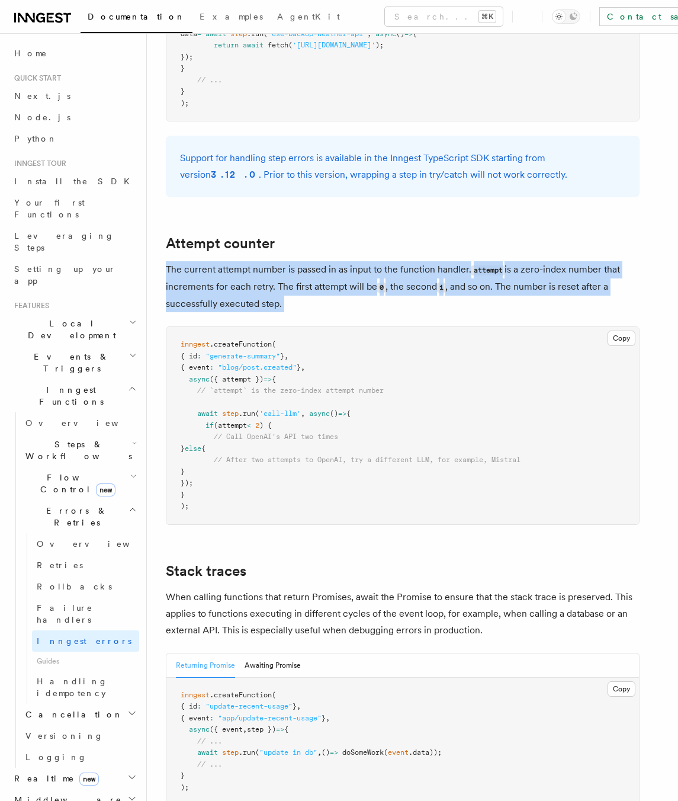
click at [307, 261] on p "The current attempt number is passed in as input to the function handler. attem…" at bounding box center [403, 286] width 474 height 51
click at [315, 261] on p "The current attempt number is passed in as input to the function handler. attem…" at bounding box center [403, 286] width 474 height 51
drag, startPoint x: 318, startPoint y: 236, endPoint x: 481, endPoint y: 264, distance: 165.9
click at [481, 264] on p "The current attempt number is passed in as input to the function handler. attem…" at bounding box center [403, 286] width 474 height 51
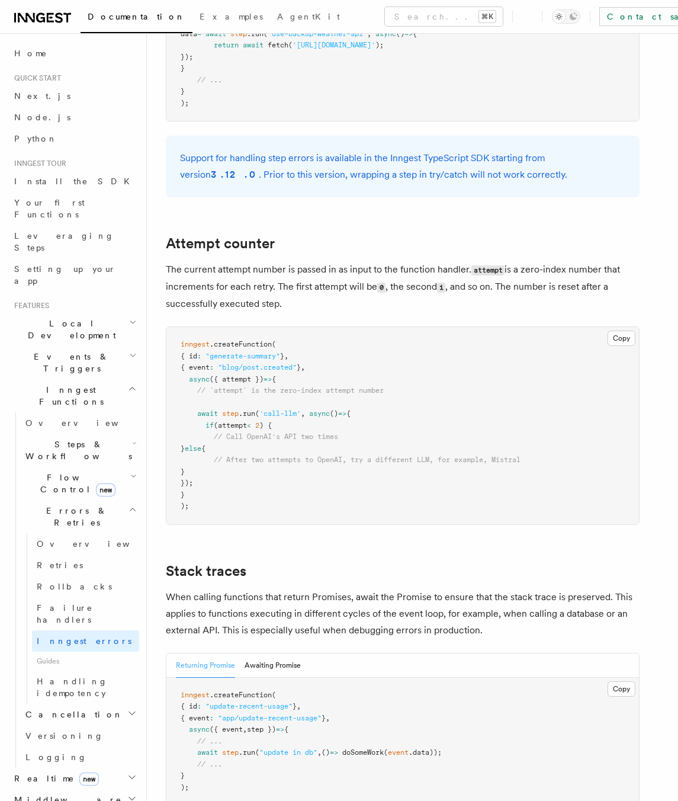
click at [465, 261] on p "The current attempt number is passed in as input to the function handler. attem…" at bounding box center [403, 286] width 474 height 51
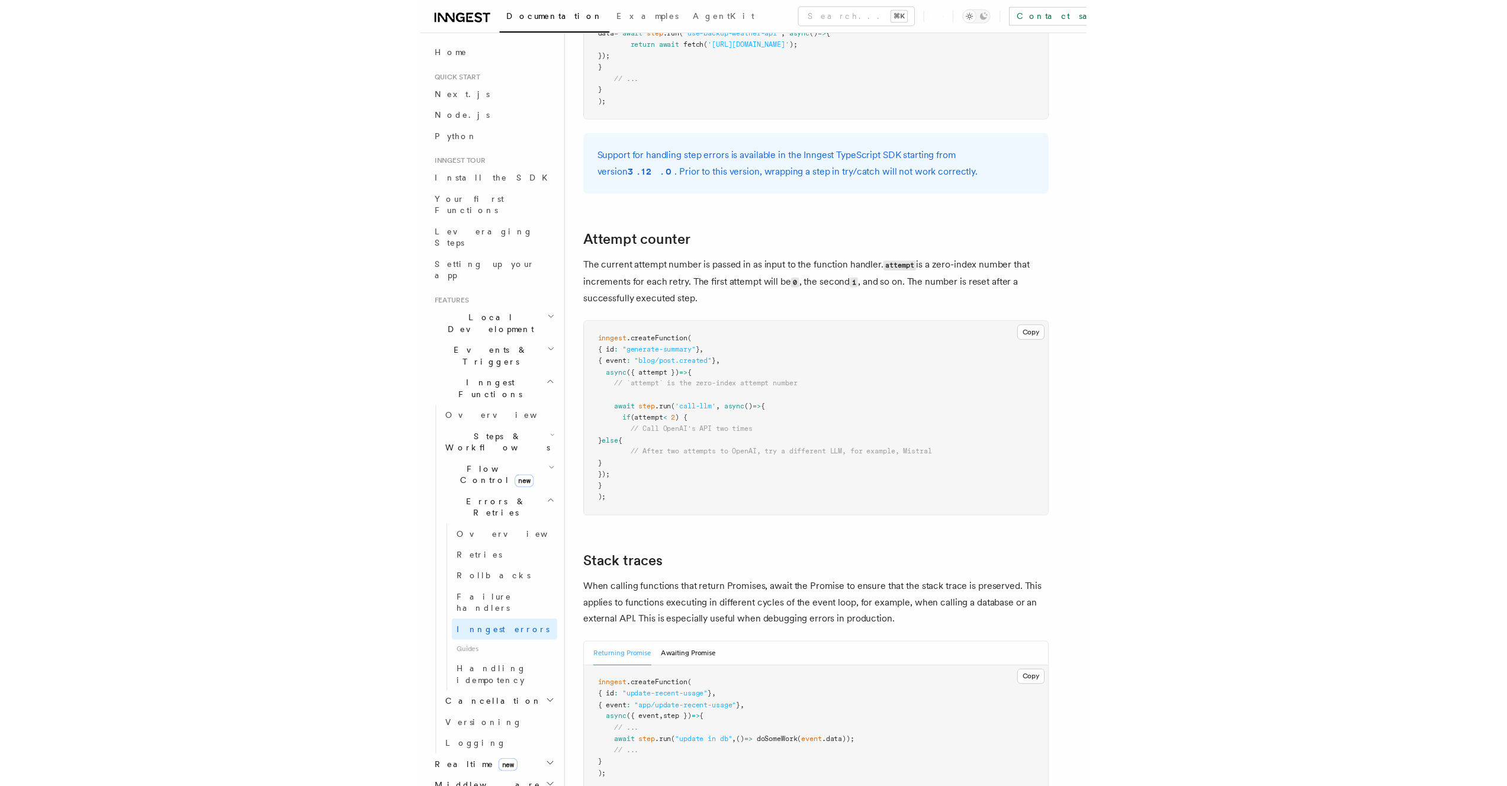
scroll to position [240, 0]
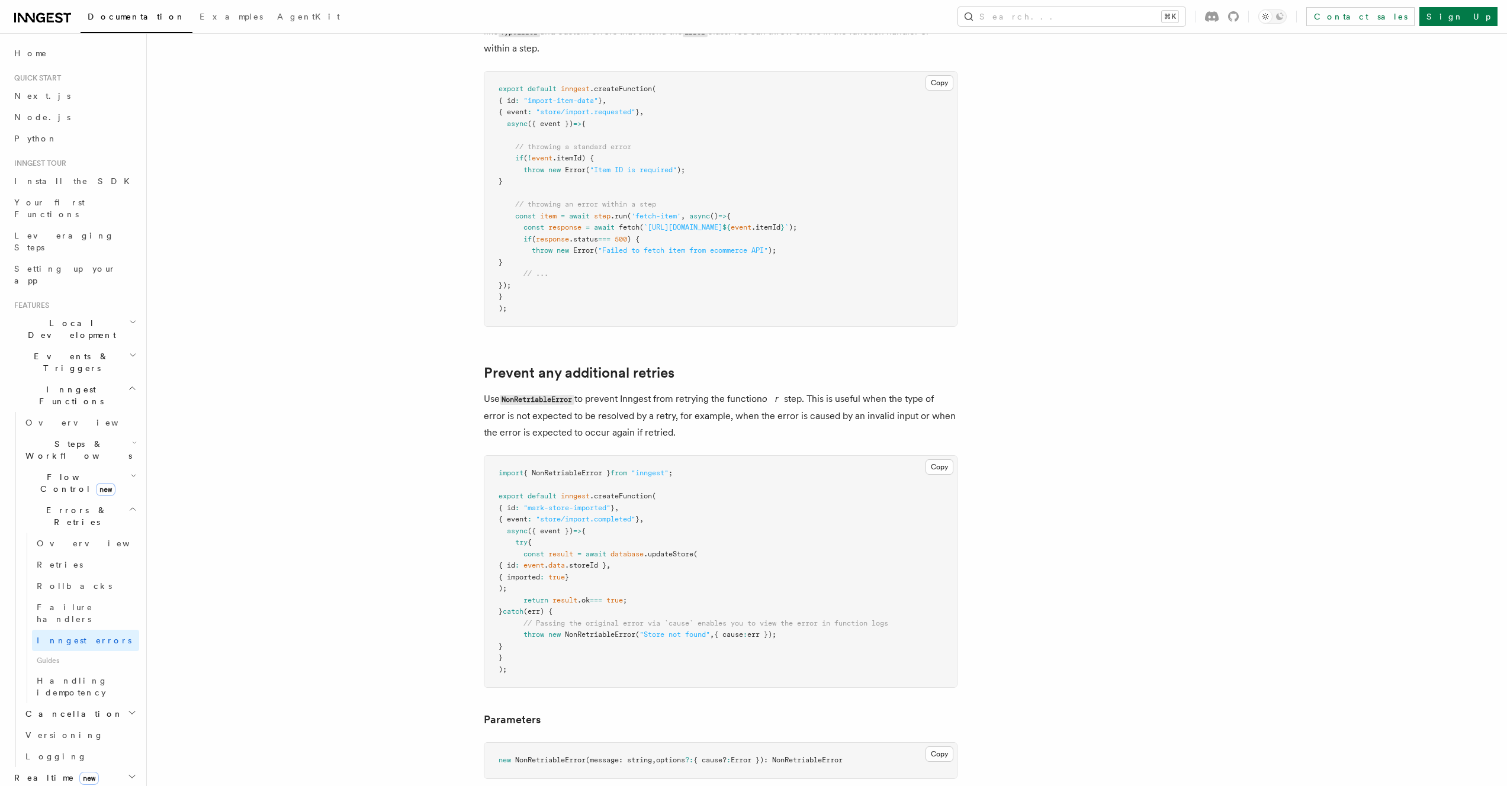
click at [954, 243] on pre "export default inngest .createFunction ( { id : "import-item-data" } , { event …" at bounding box center [720, 199] width 473 height 255
